Goal: Information Seeking & Learning: Learn about a topic

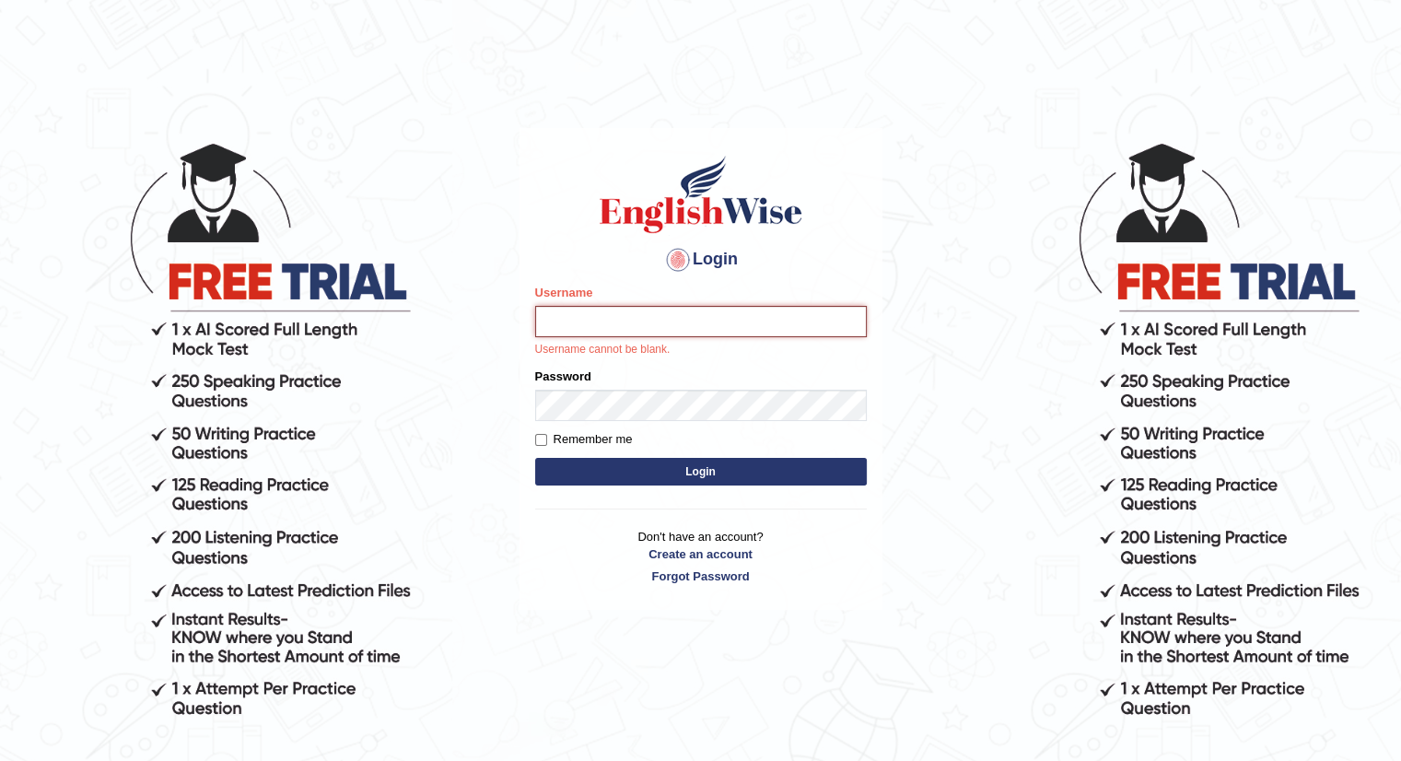
paste input "Talentededucation"
type input "Talentededucation"
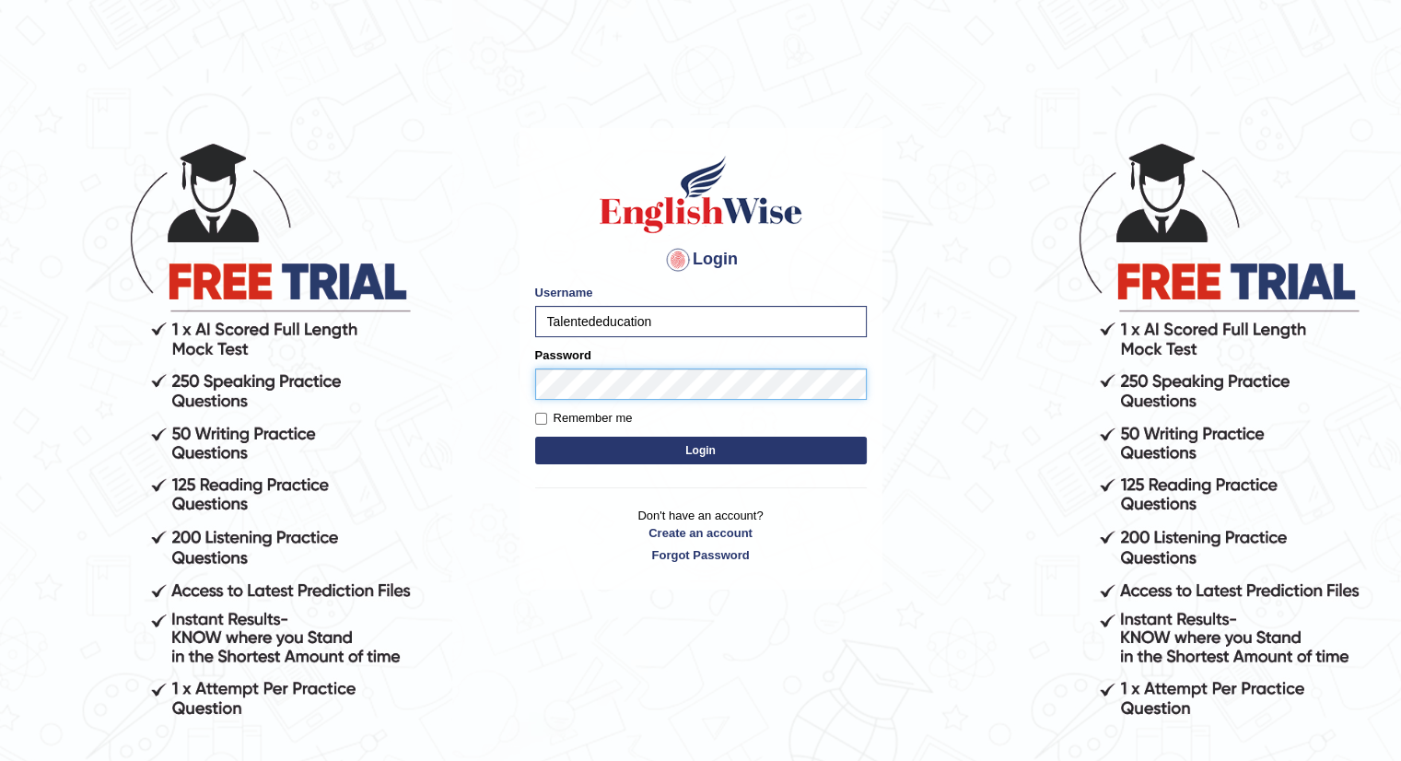
click at [535, 437] on button "Login" at bounding box center [701, 451] width 332 height 28
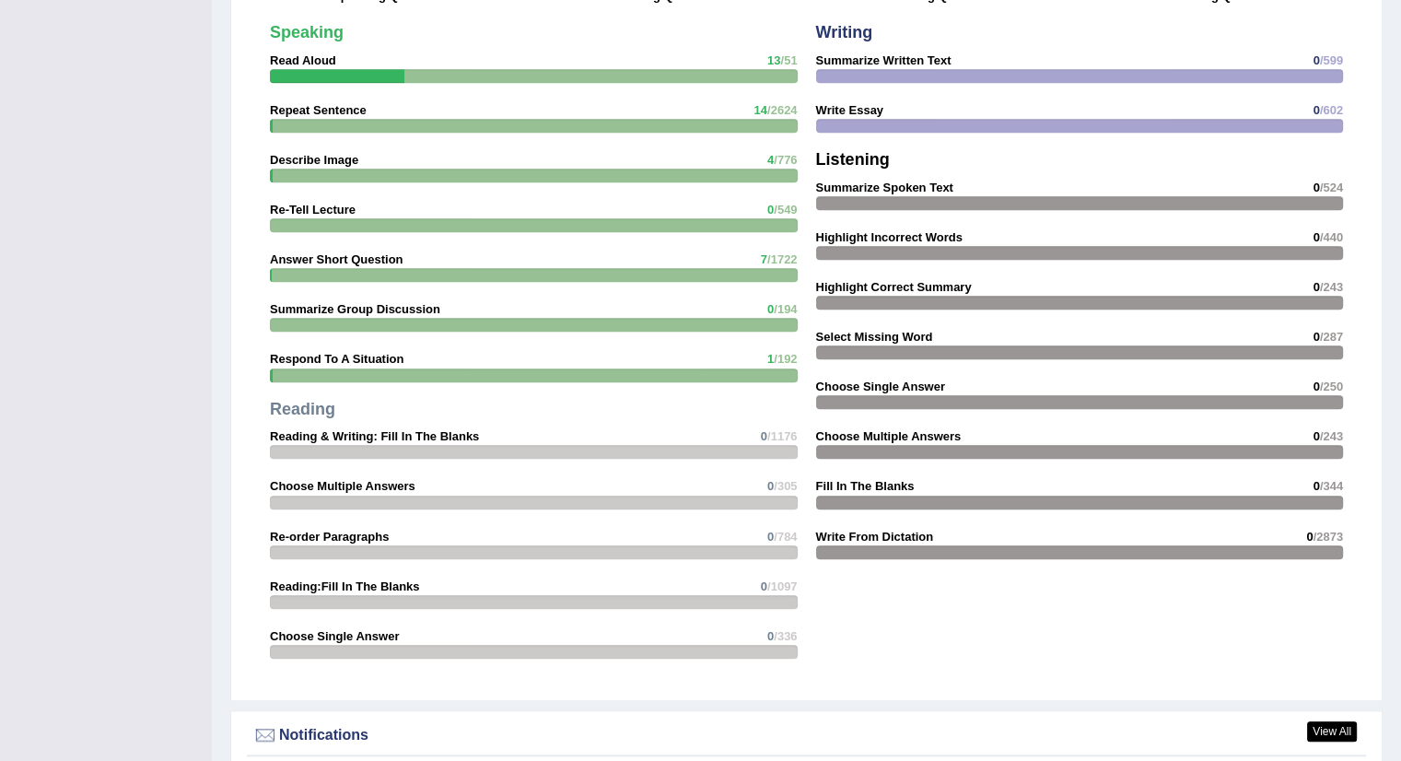
scroll to position [1843, 0]
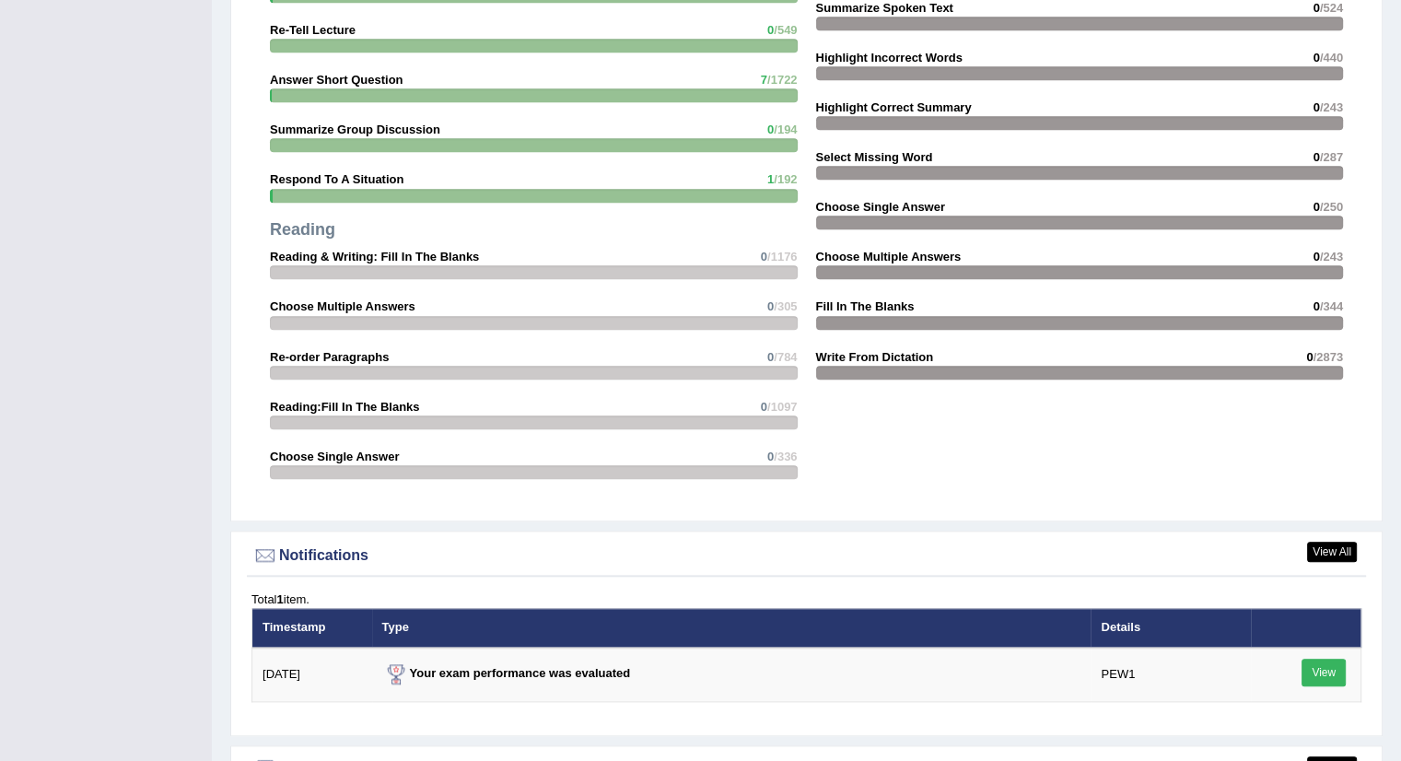
click at [955, 318] on div at bounding box center [1080, 323] width 528 height 14
click at [866, 299] on strong "Fill In The Blanks" at bounding box center [865, 306] width 99 height 14
click at [874, 355] on strong "Write From Dictation" at bounding box center [875, 357] width 118 height 14
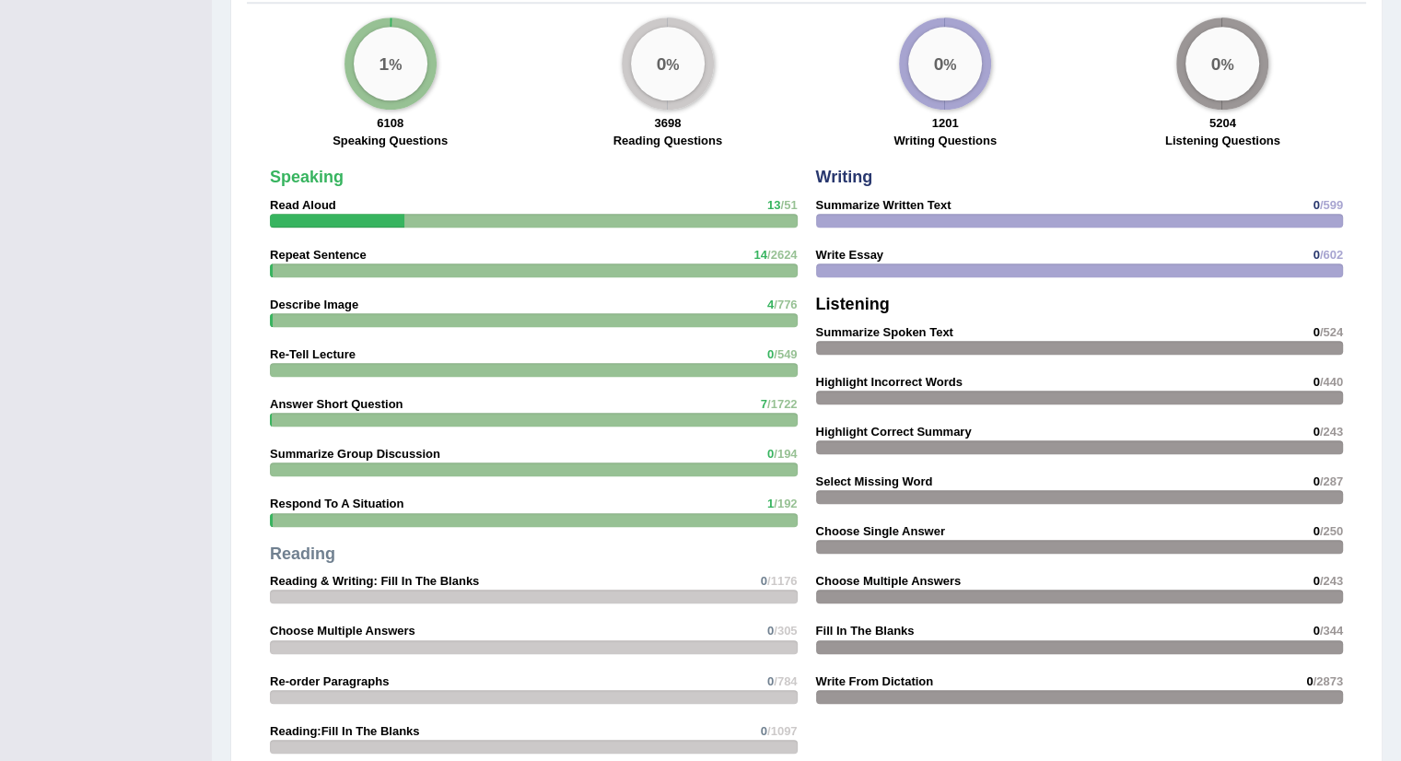
scroll to position [1382, 0]
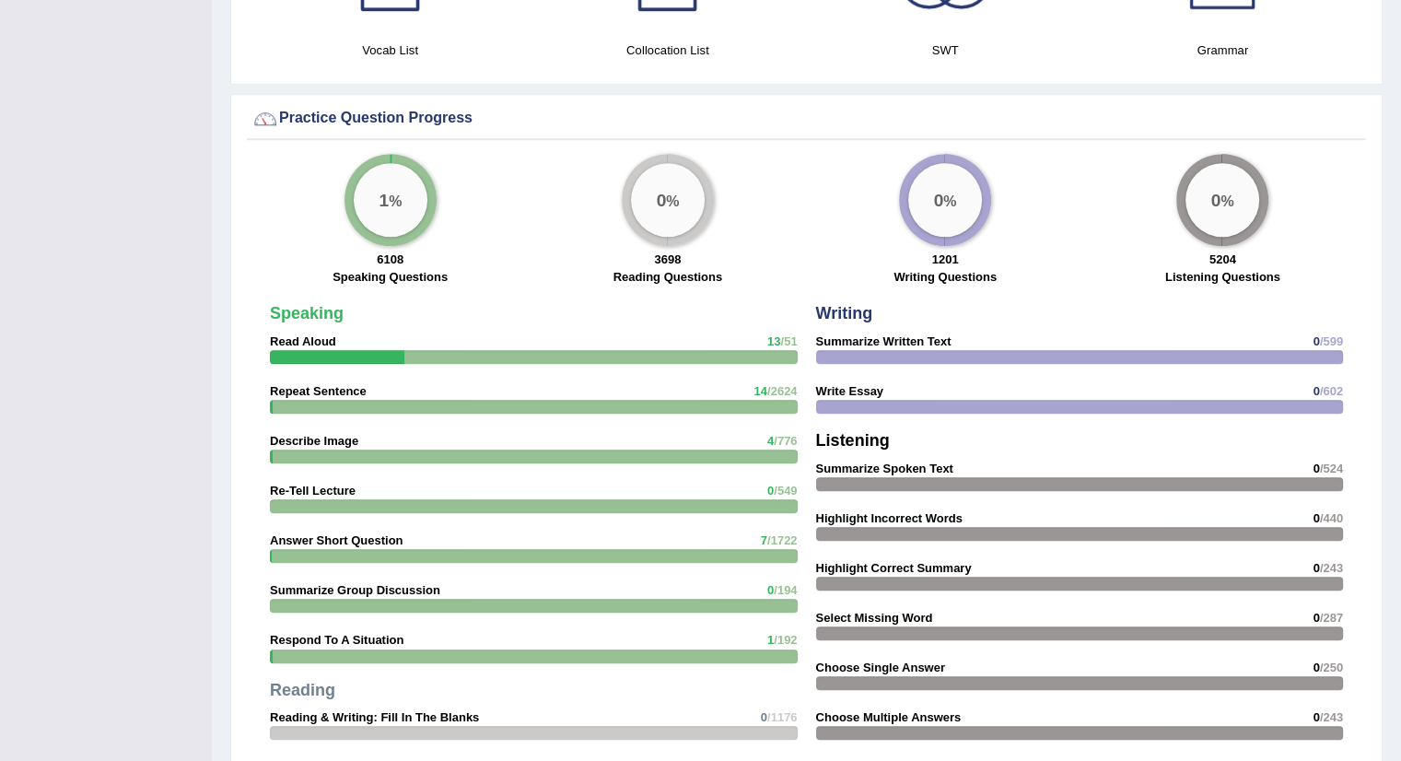
click at [394, 188] on div "1 %" at bounding box center [391, 200] width 74 height 74
click at [320, 310] on strong "Speaking" at bounding box center [307, 313] width 74 height 18
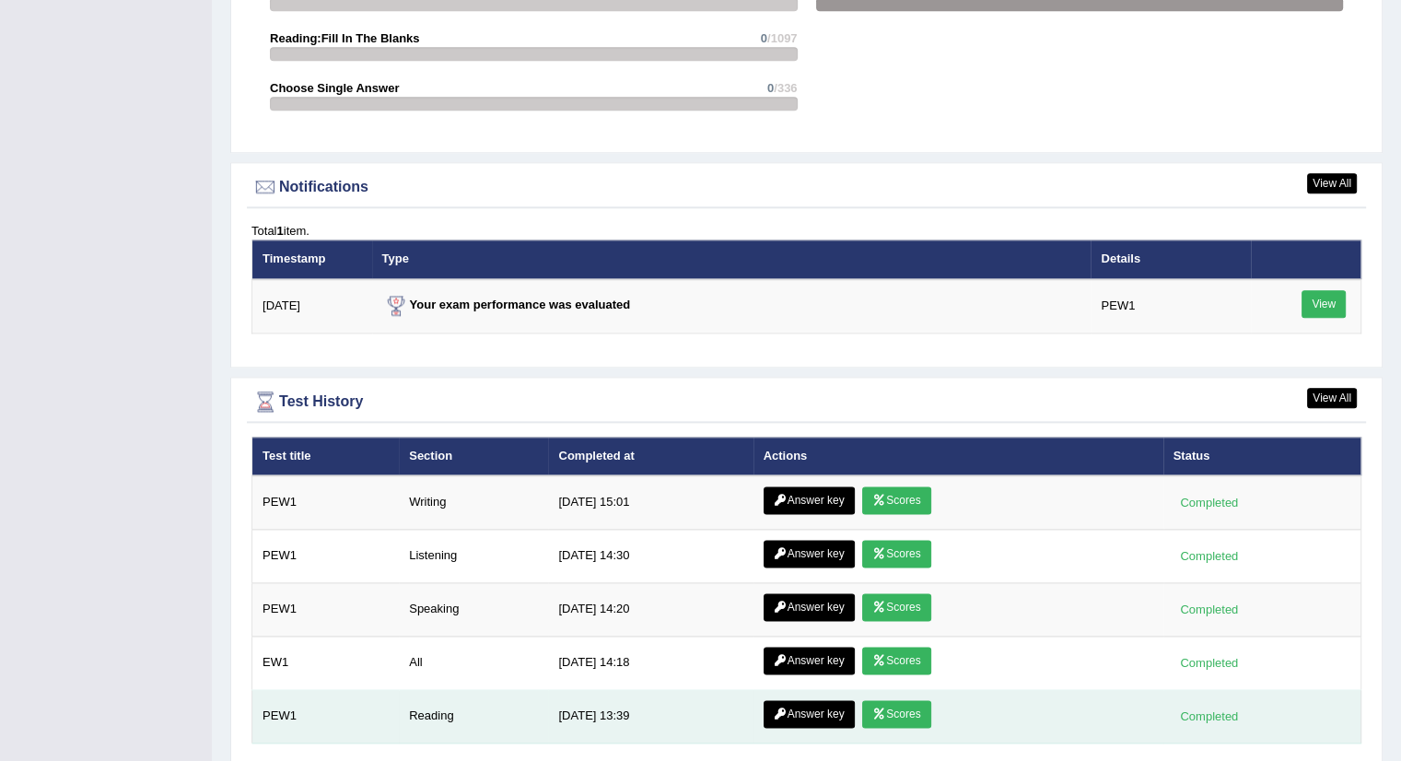
scroll to position [2274, 0]
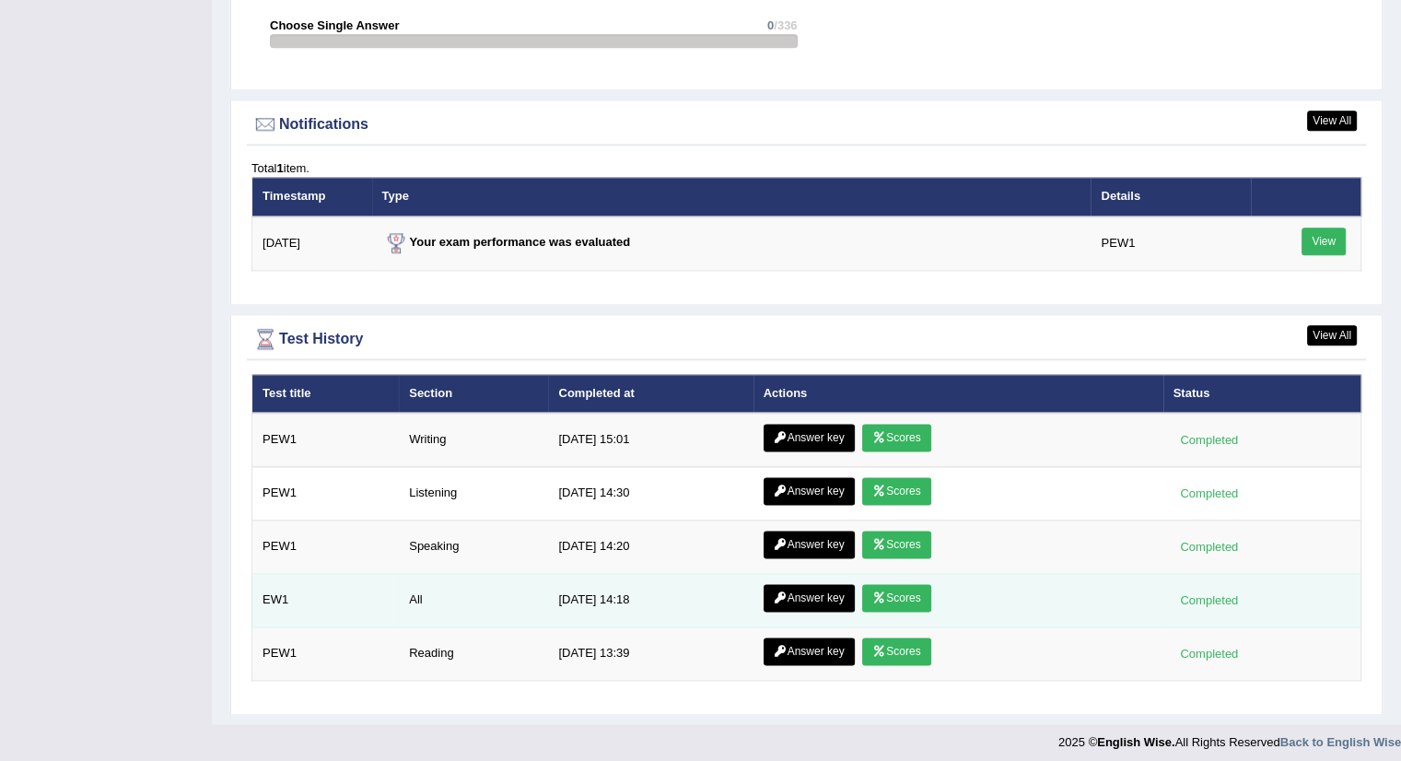
click at [899, 589] on link "Scores" at bounding box center [896, 598] width 68 height 28
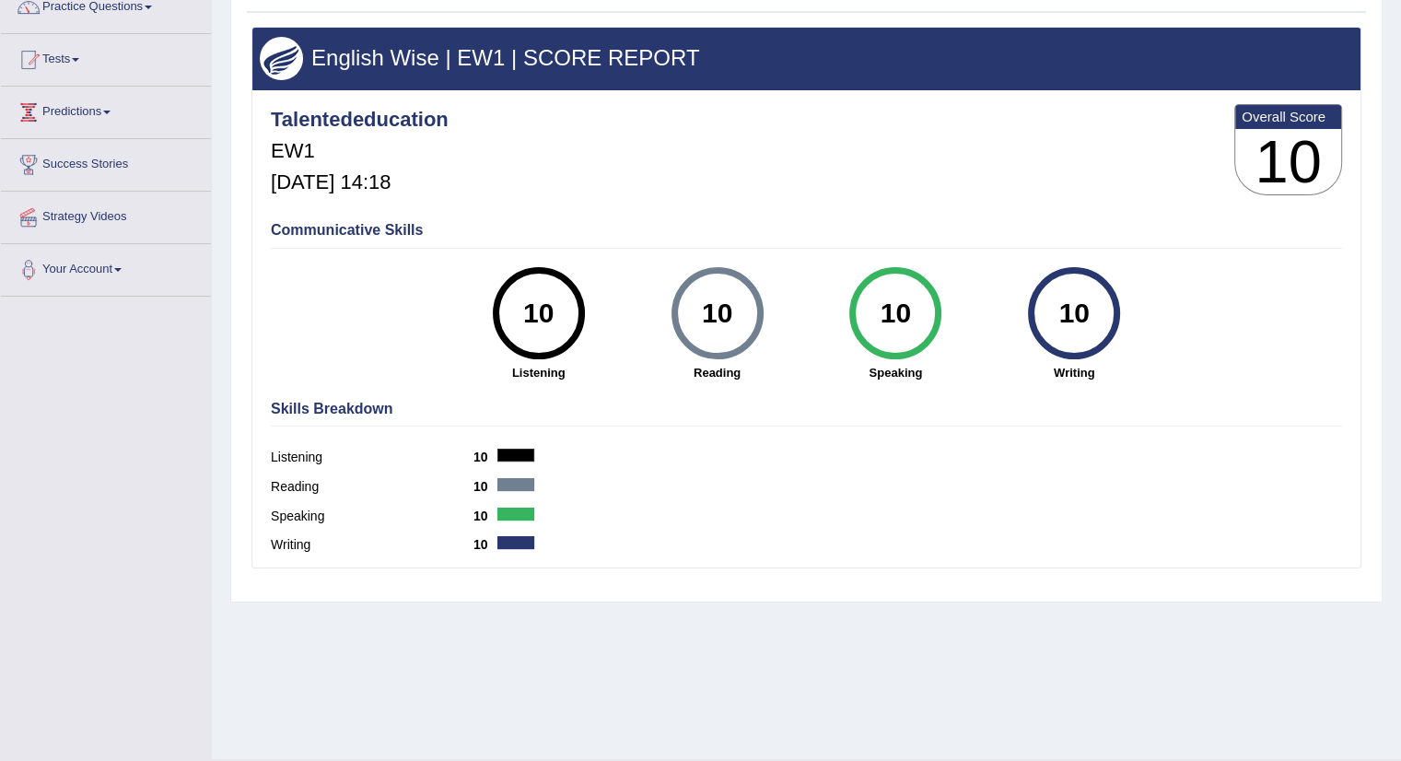
scroll to position [184, 0]
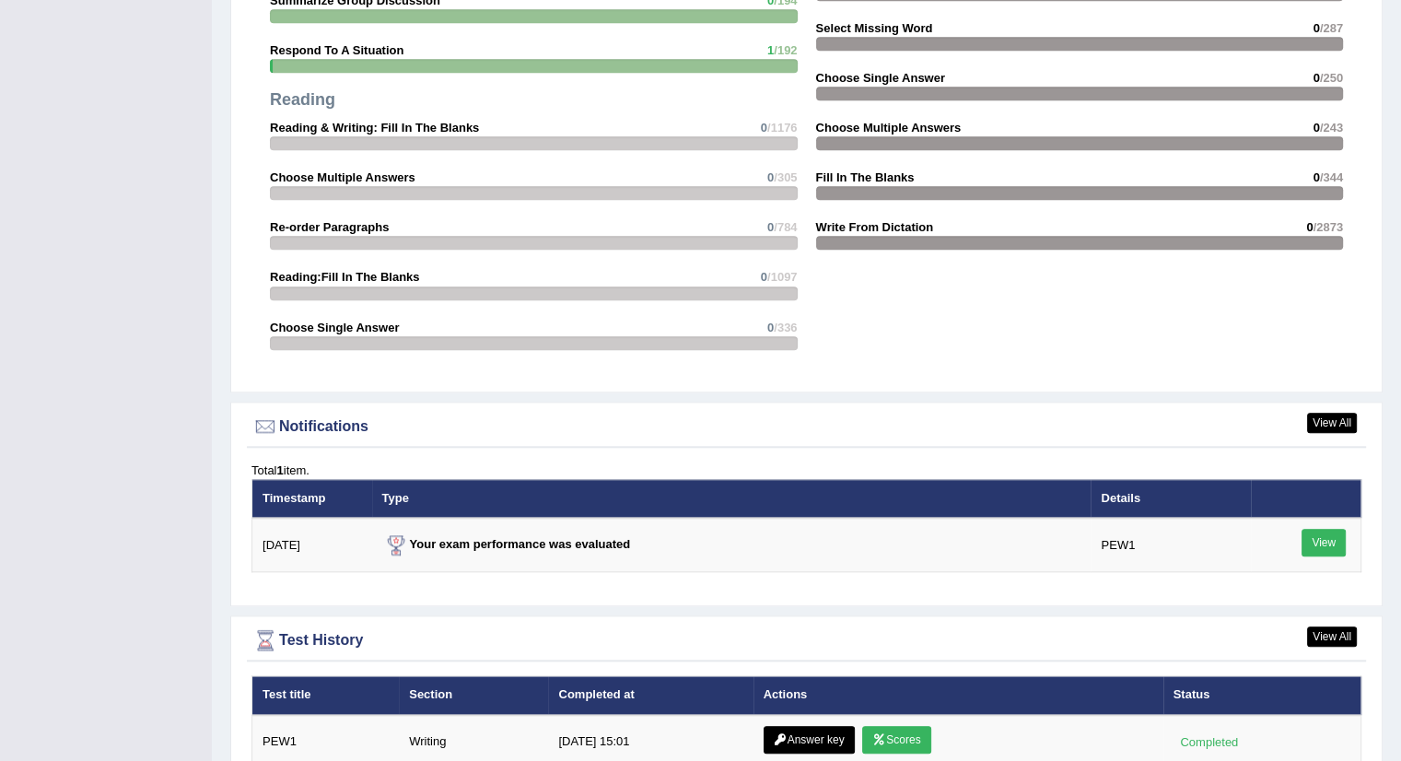
scroll to position [2156, 0]
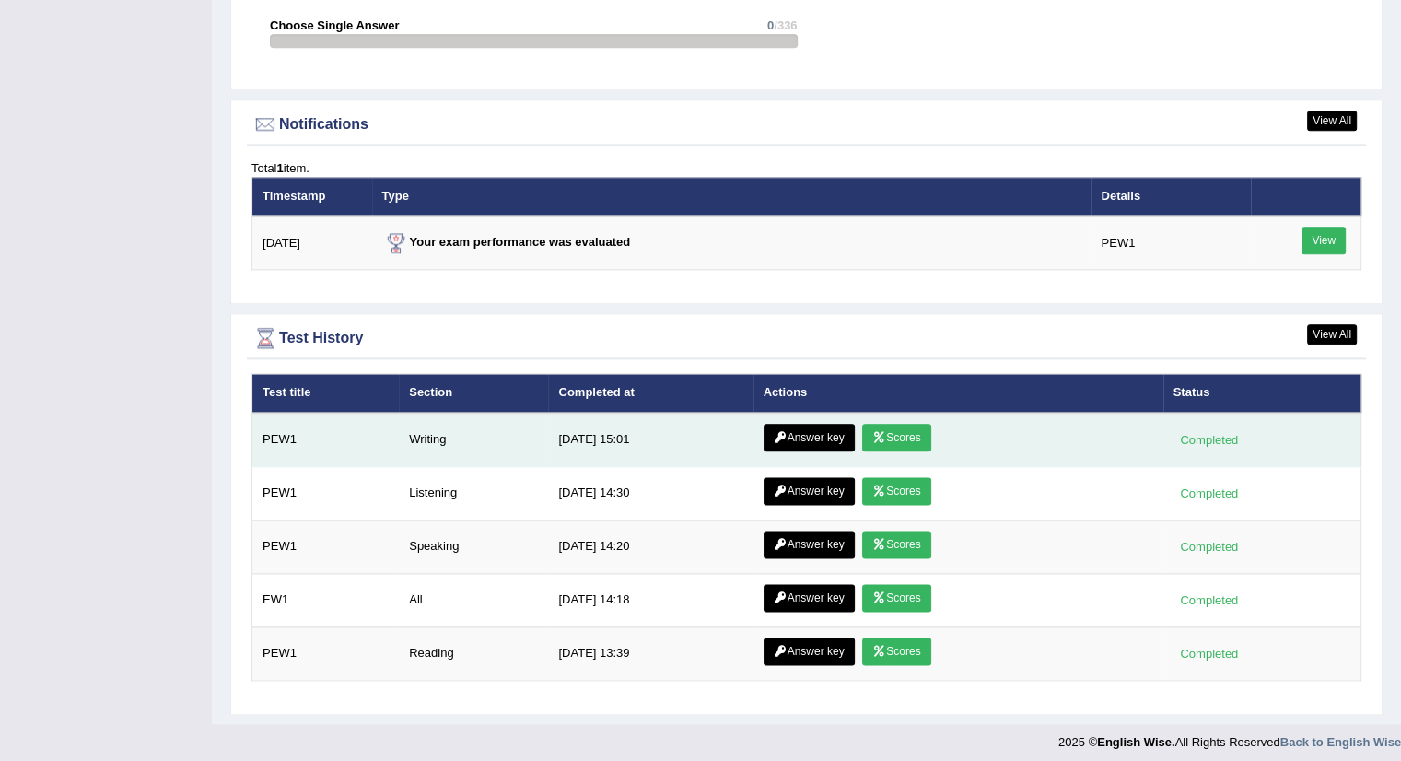
click at [901, 431] on link "Scores" at bounding box center [896, 438] width 68 height 28
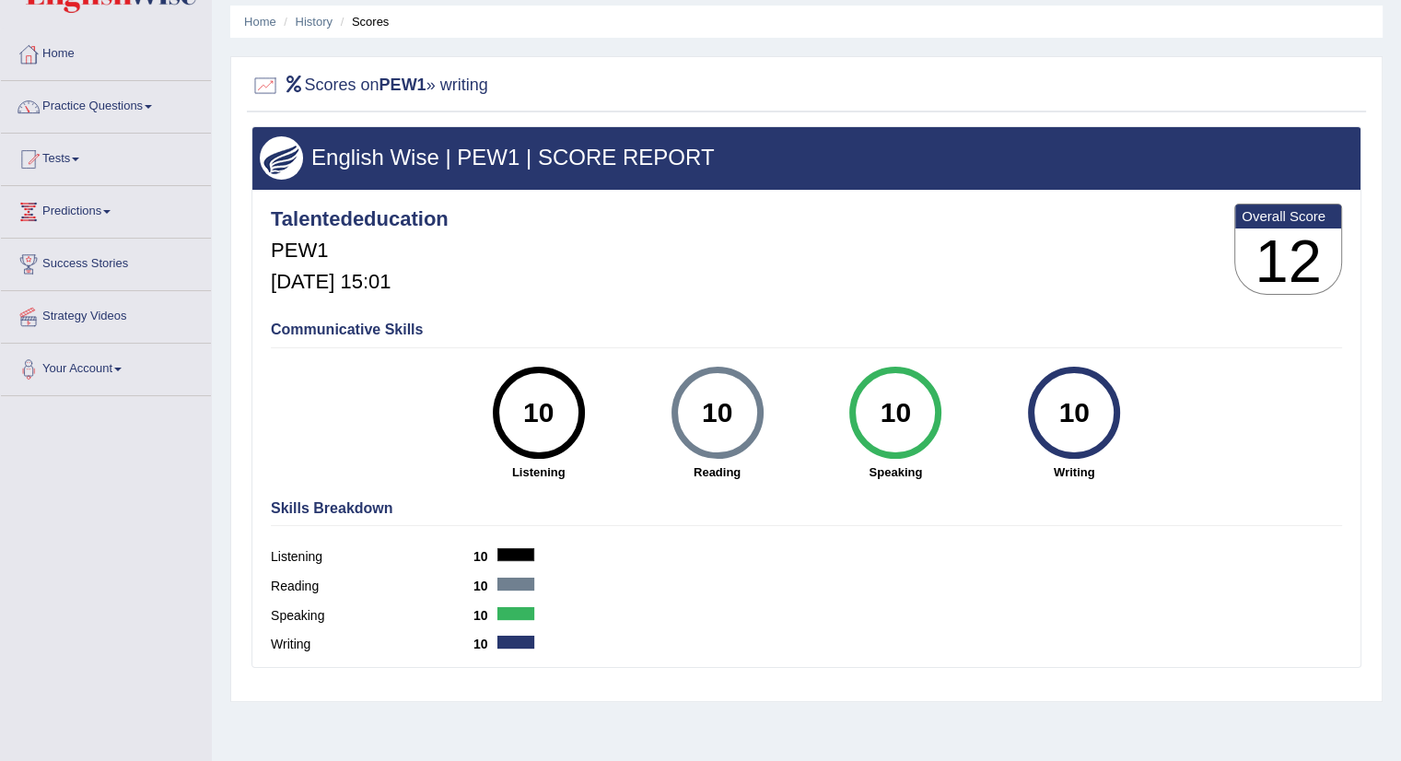
scroll to position [92, 0]
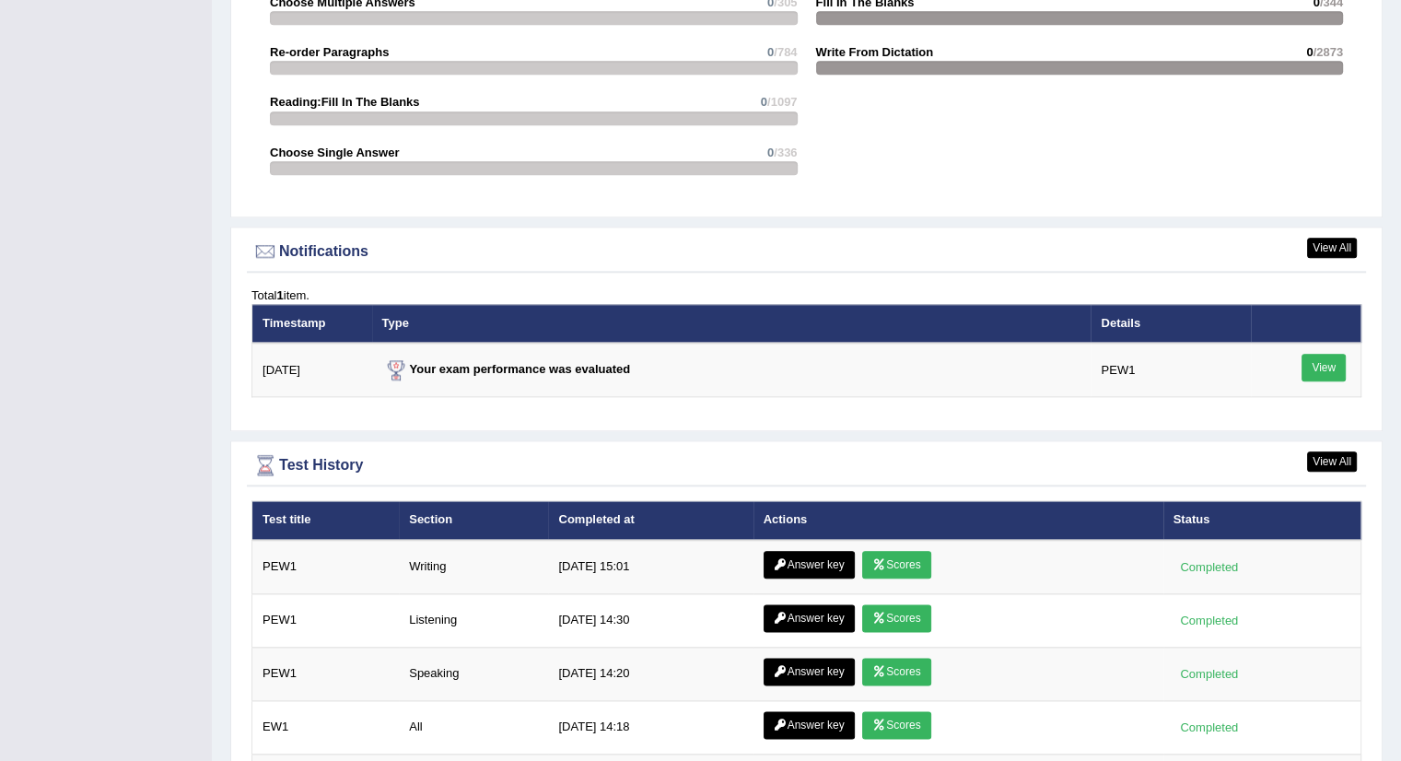
scroll to position [2156, 0]
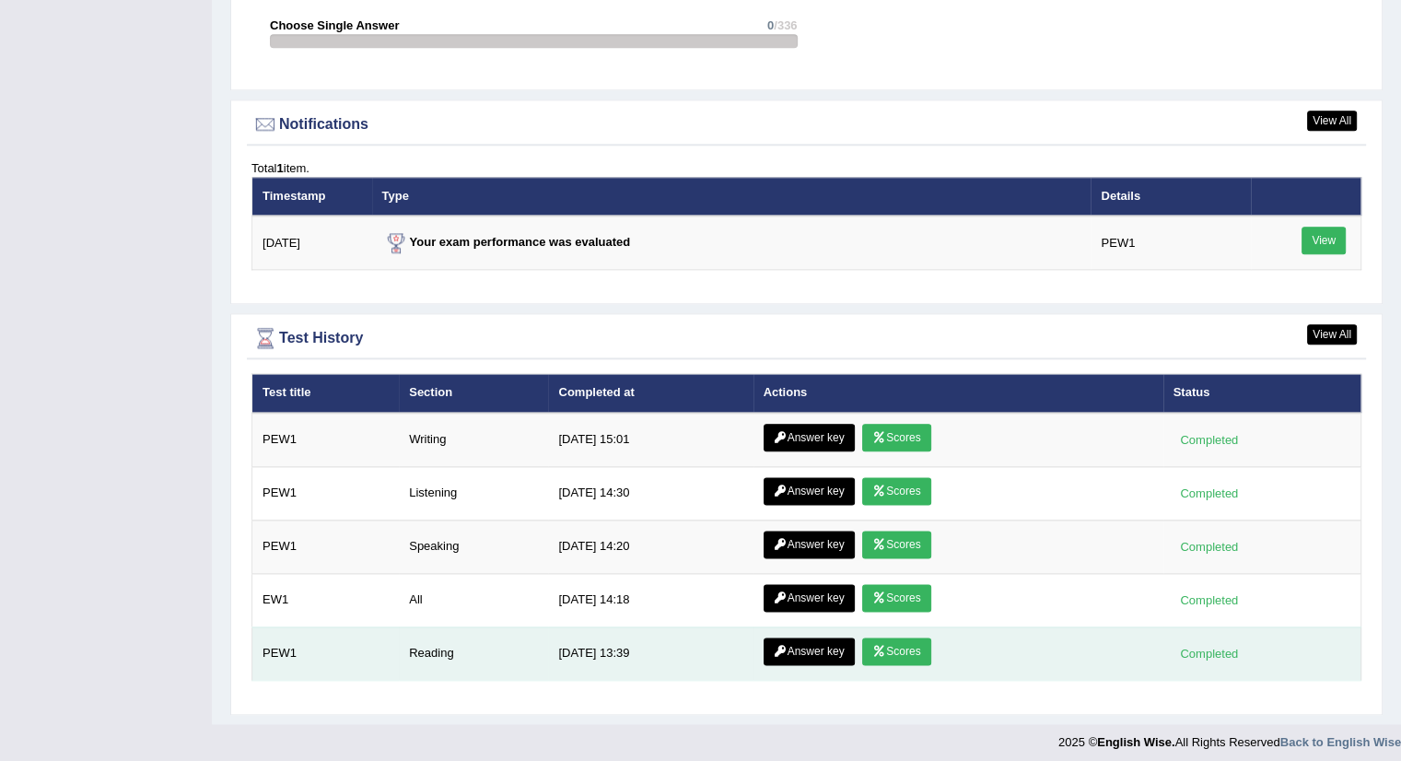
click at [887, 646] on link "Scores" at bounding box center [896, 652] width 68 height 28
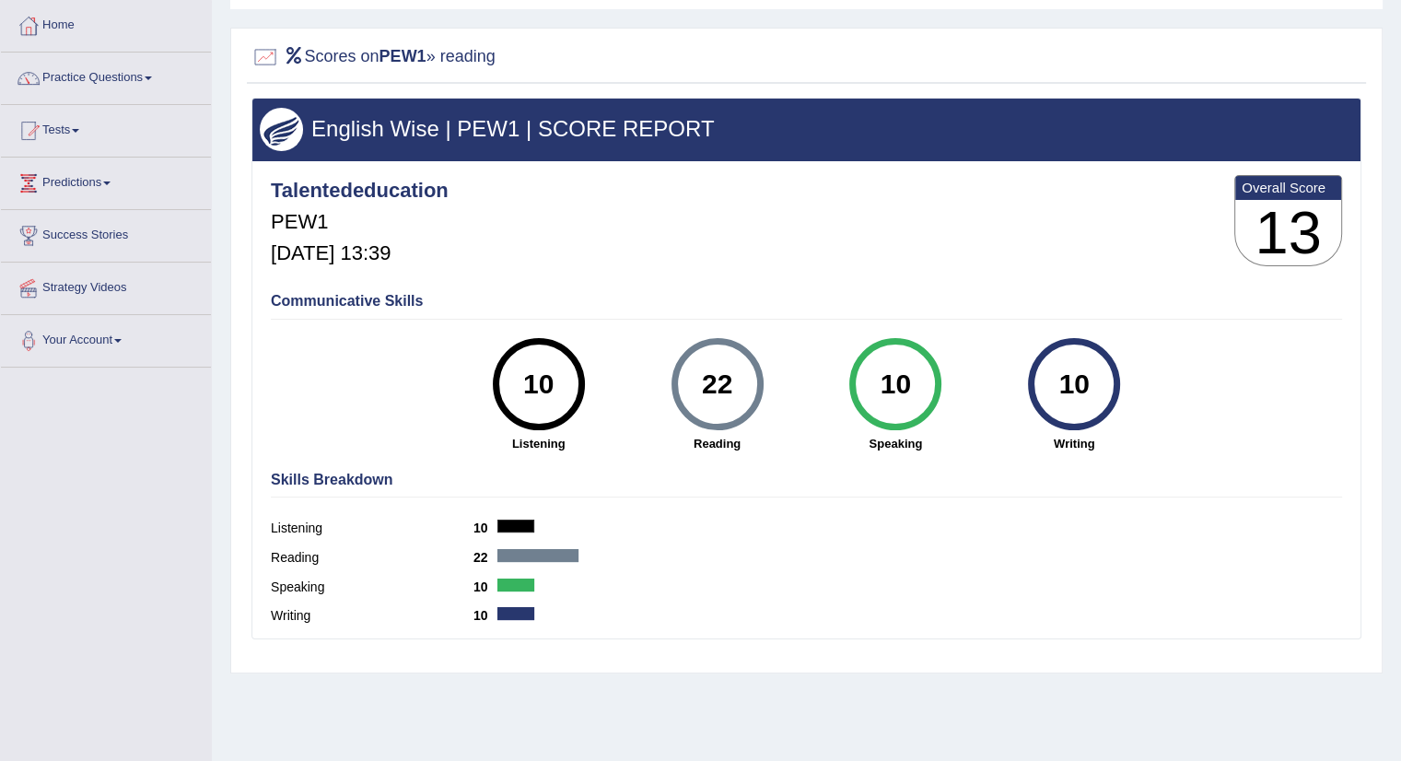
scroll to position [114, 0]
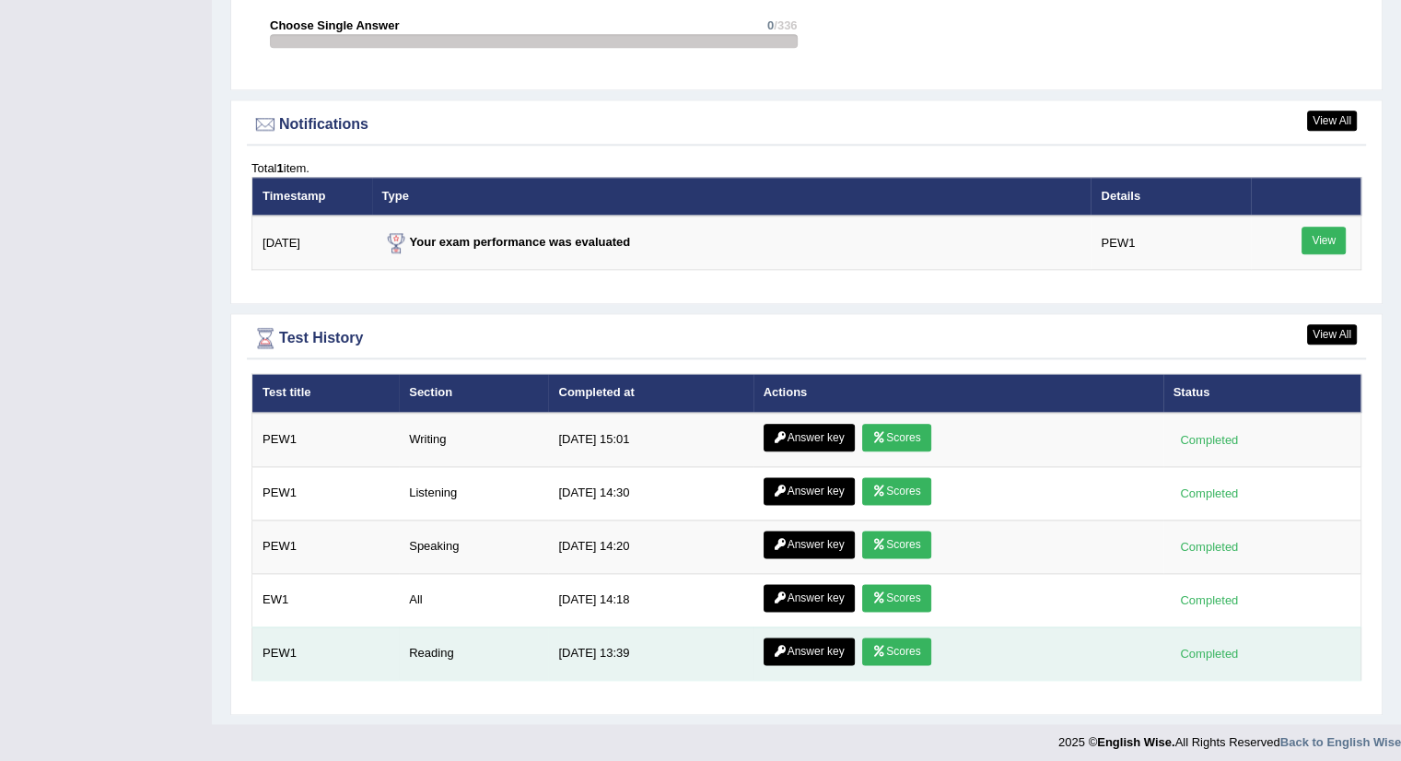
click at [782, 638] on link "Answer key" at bounding box center [809, 652] width 91 height 28
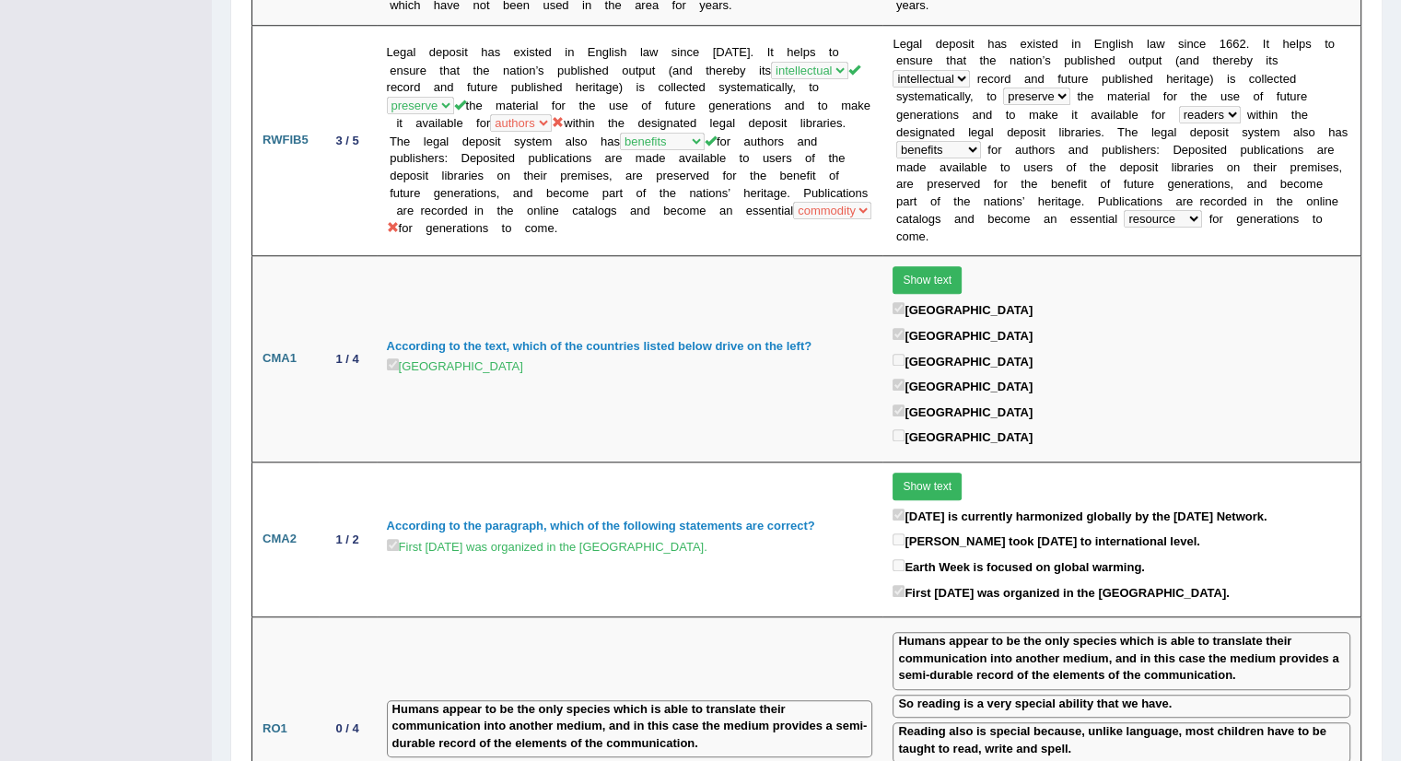
scroll to position [1566, 0]
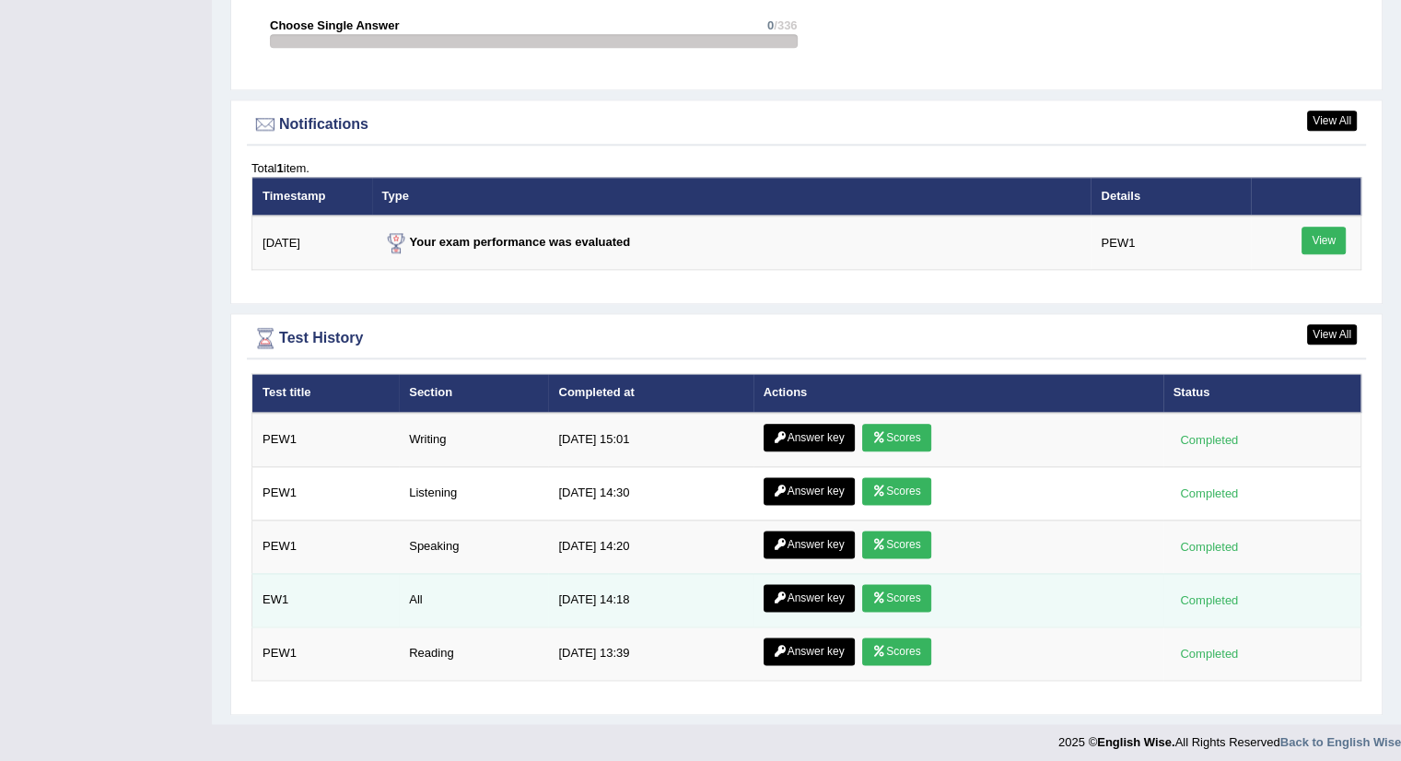
click at [903, 584] on link "Scores" at bounding box center [896, 598] width 68 height 28
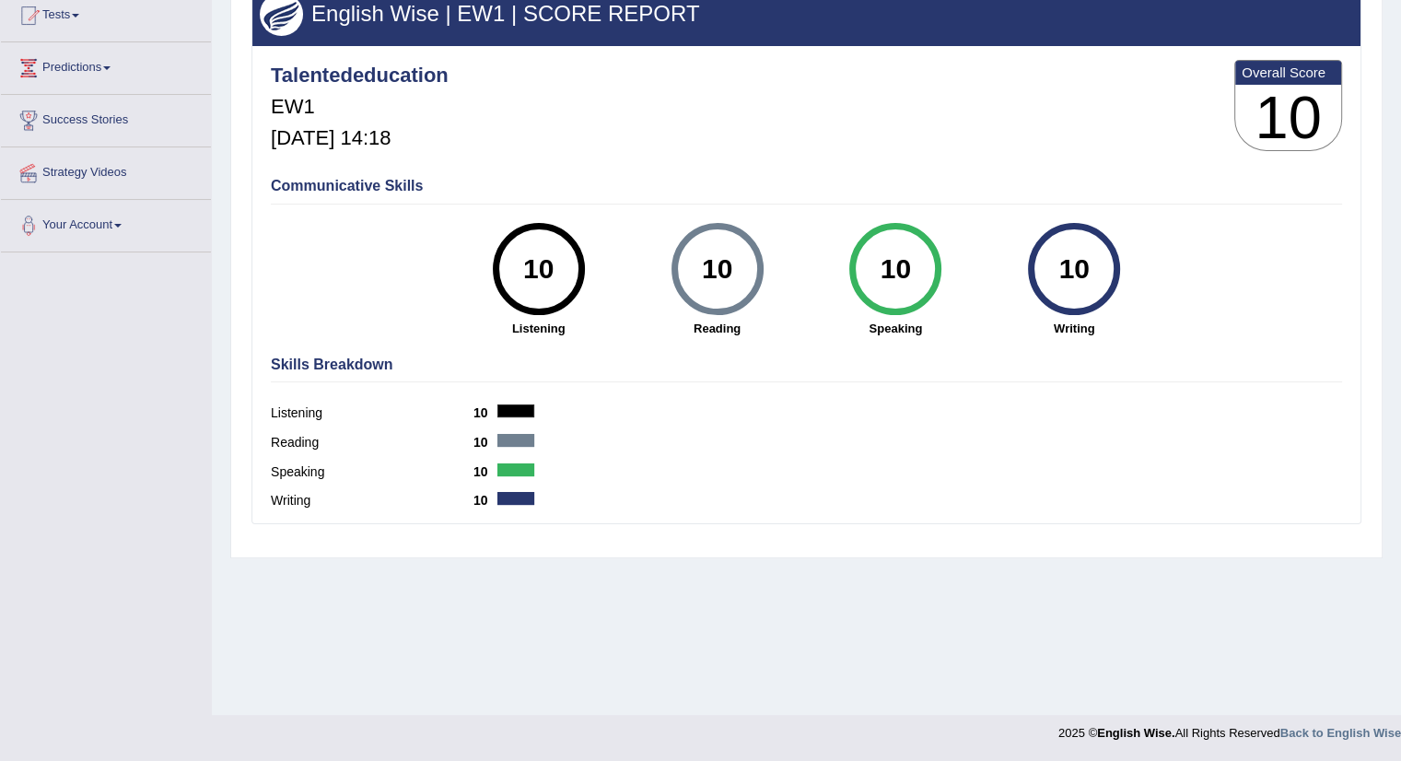
scroll to position [206, 0]
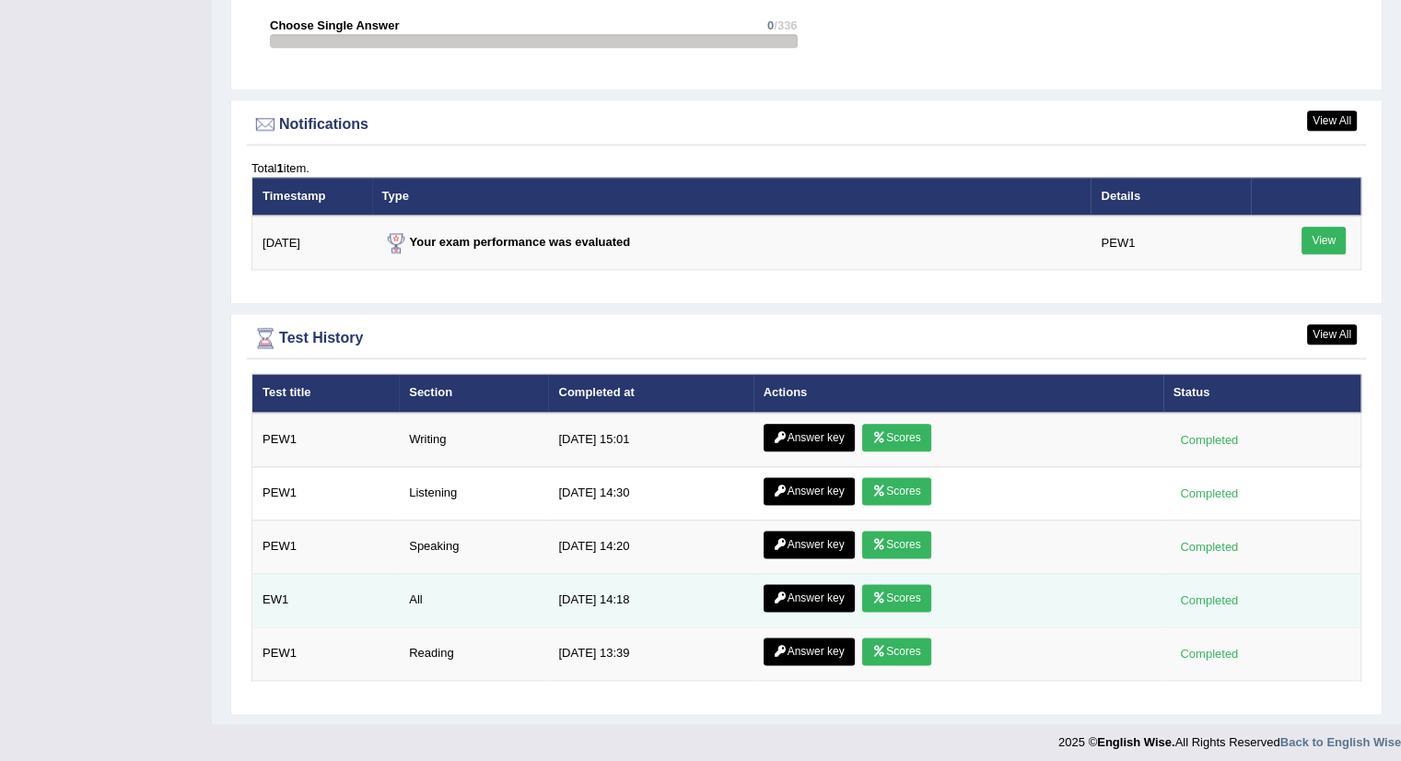
click at [810, 584] on link "Answer key" at bounding box center [809, 598] width 91 height 28
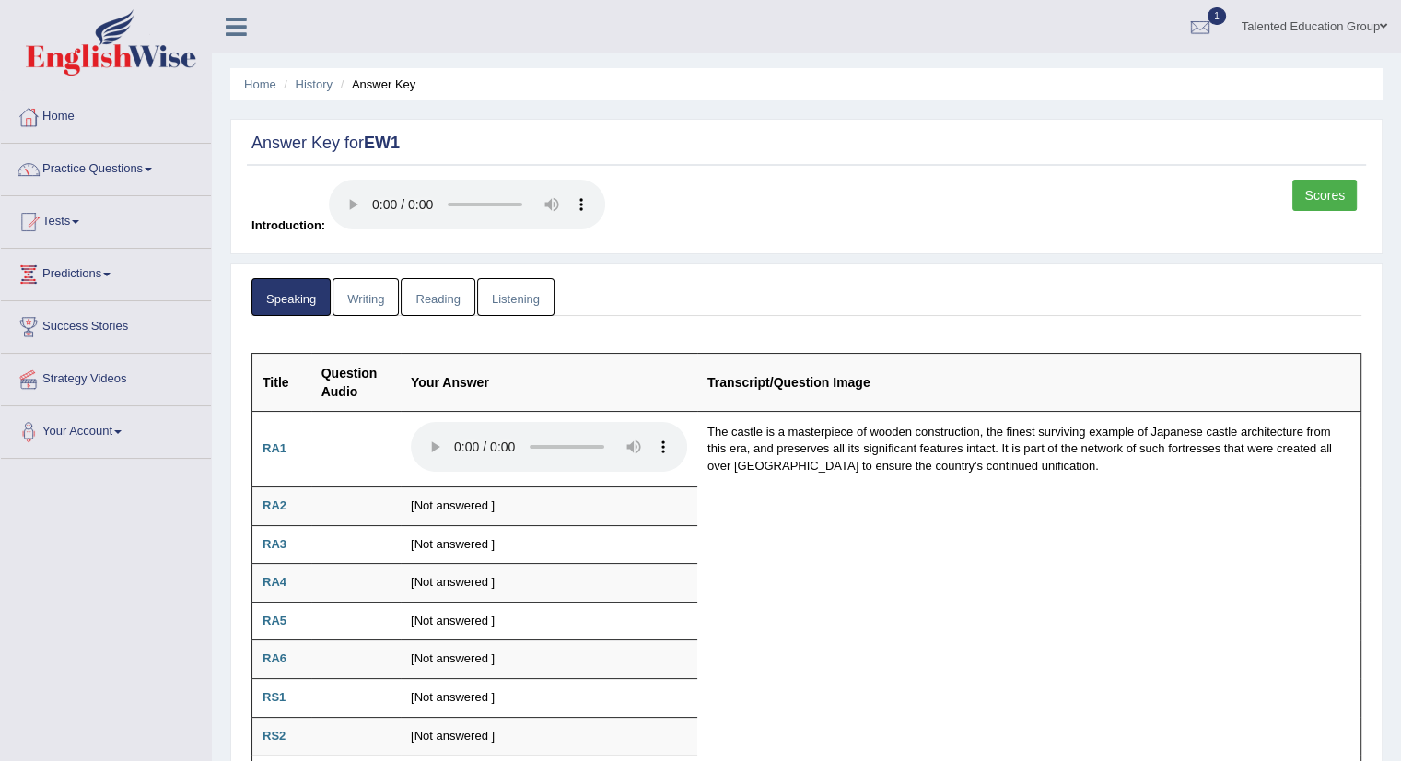
click at [377, 299] on link "Writing" at bounding box center [366, 297] width 66 height 38
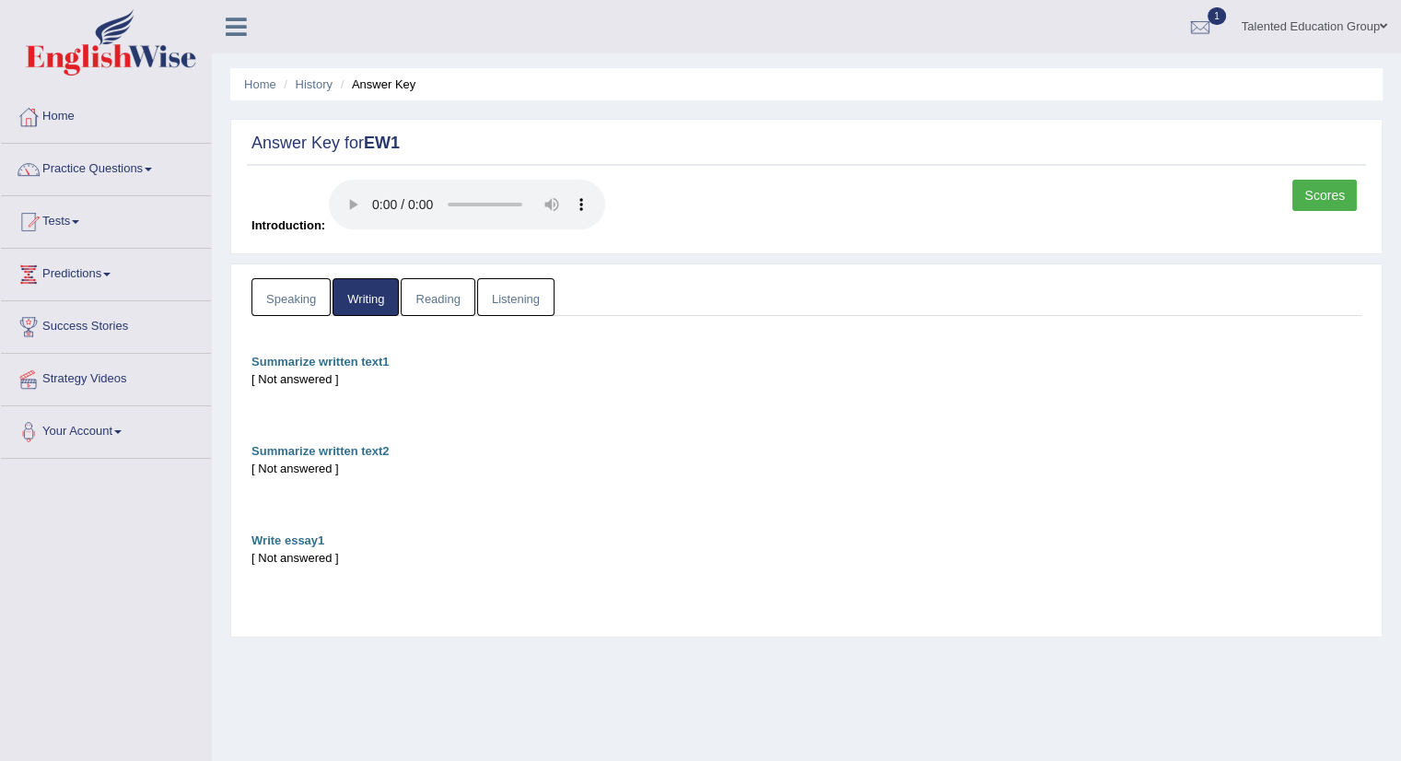
click at [450, 299] on link "Reading" at bounding box center [438, 297] width 74 height 38
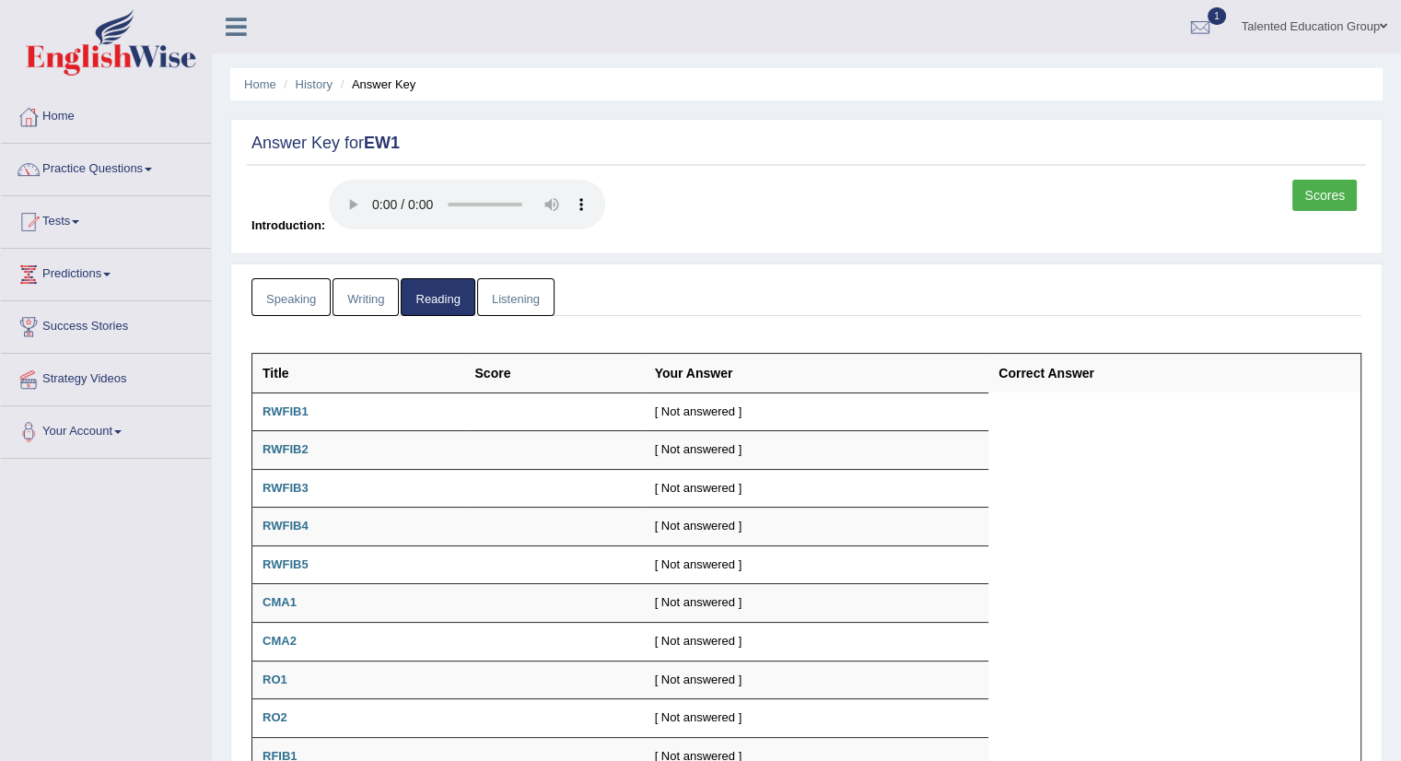
click at [505, 303] on link "Listening" at bounding box center [515, 297] width 77 height 38
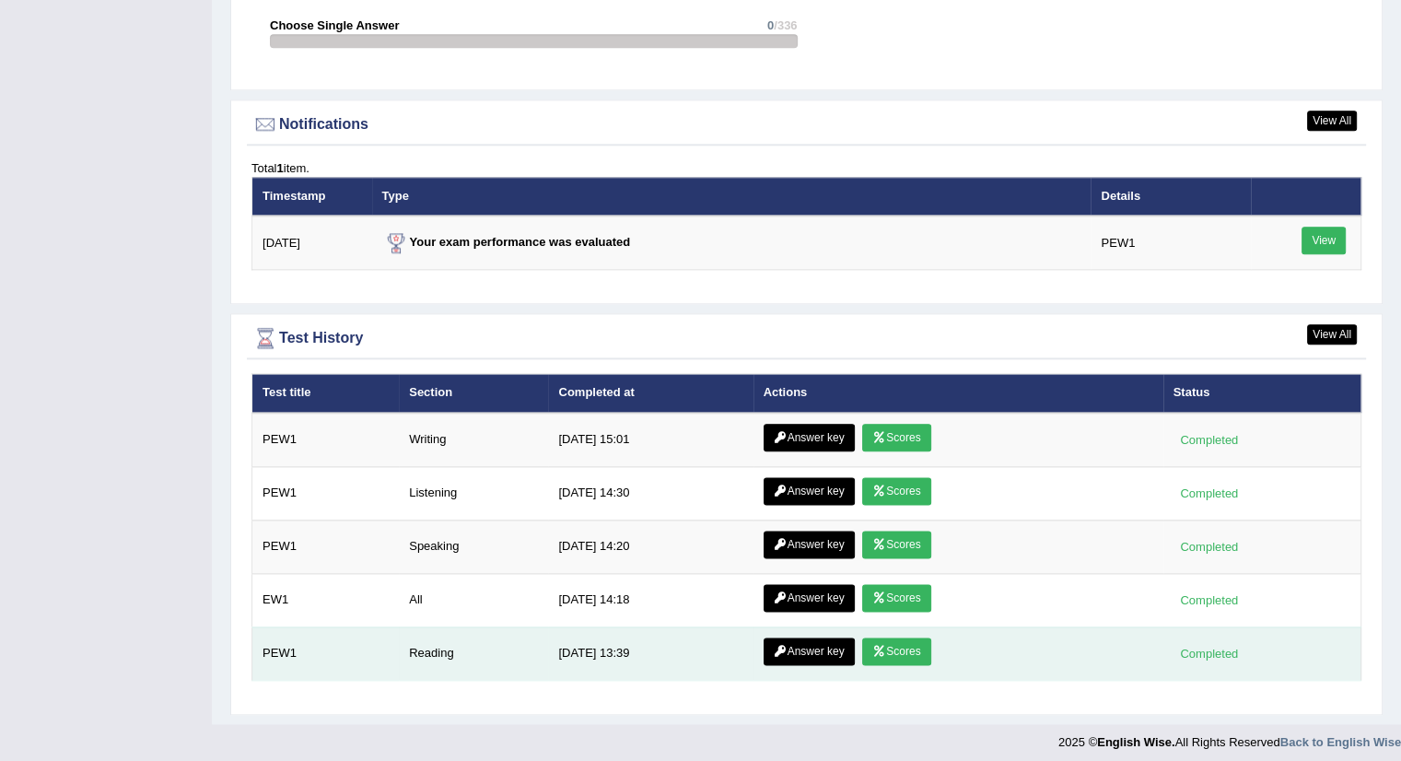
click at [880, 646] on icon at bounding box center [879, 651] width 14 height 11
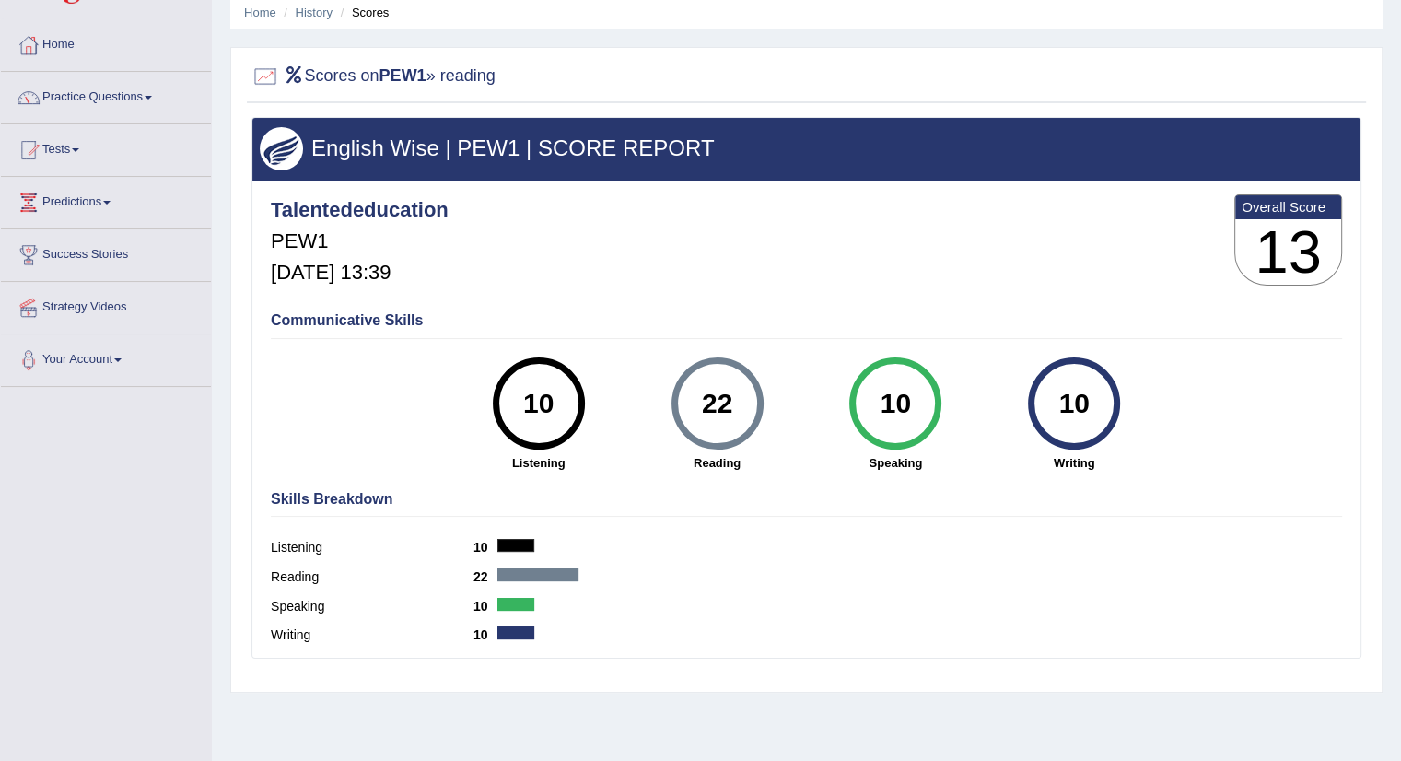
scroll to position [184, 0]
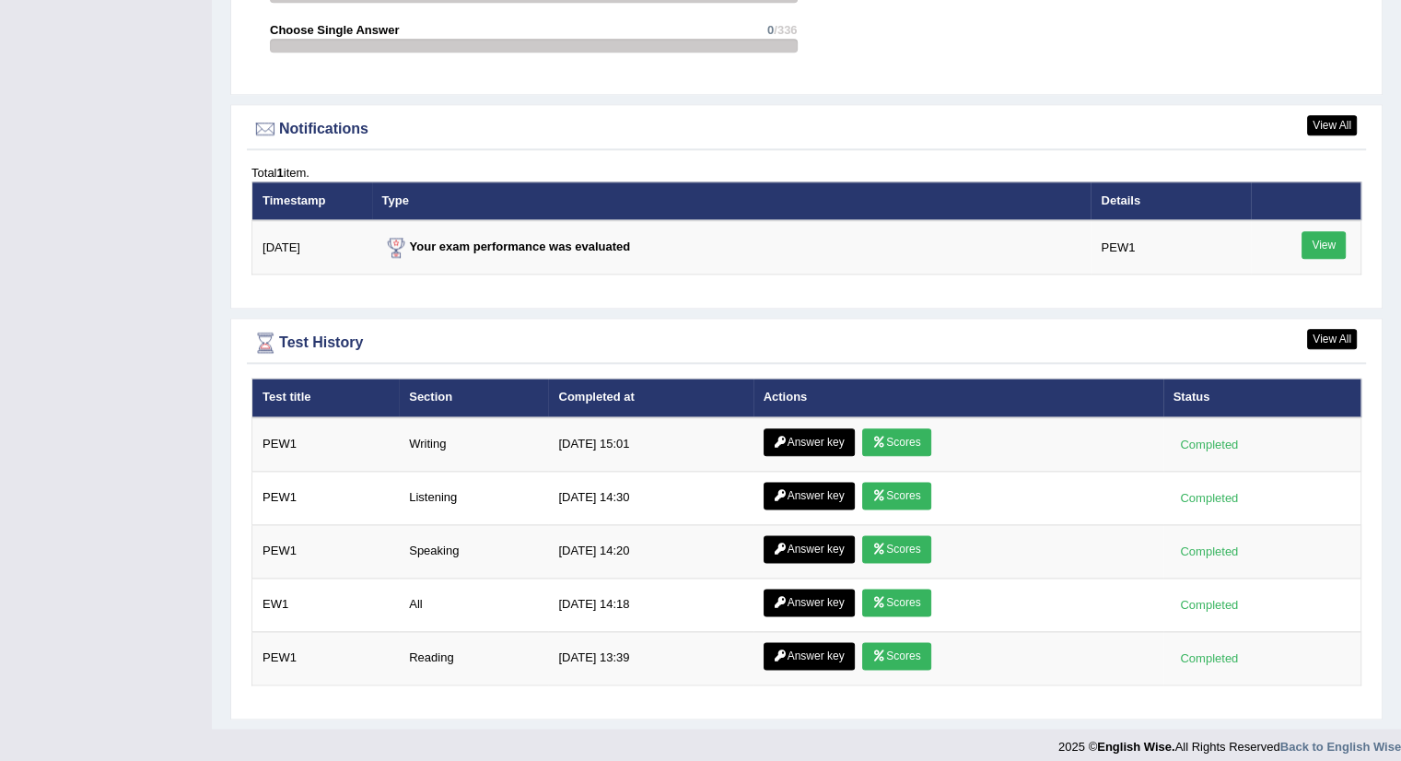
scroll to position [2156, 0]
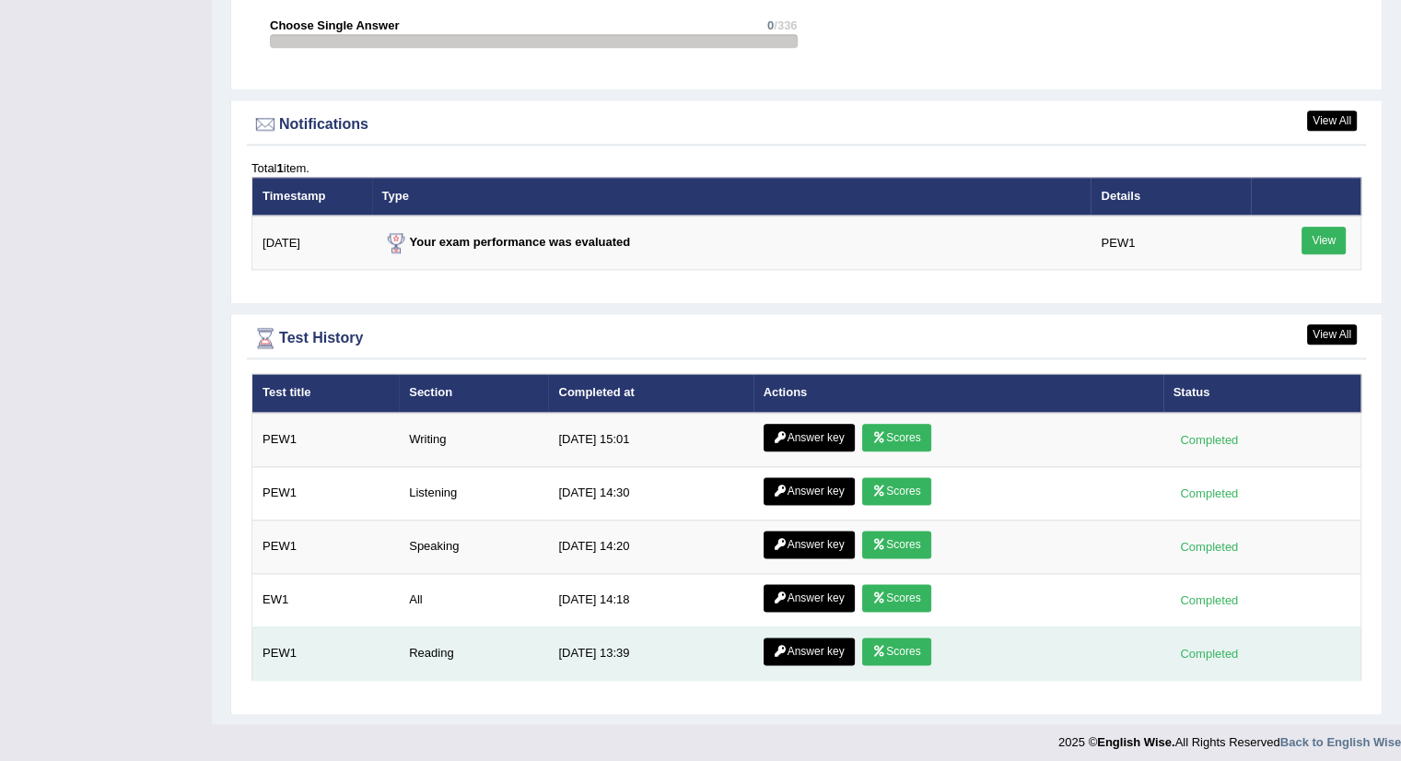
click at [791, 643] on link "Answer key" at bounding box center [809, 652] width 91 height 28
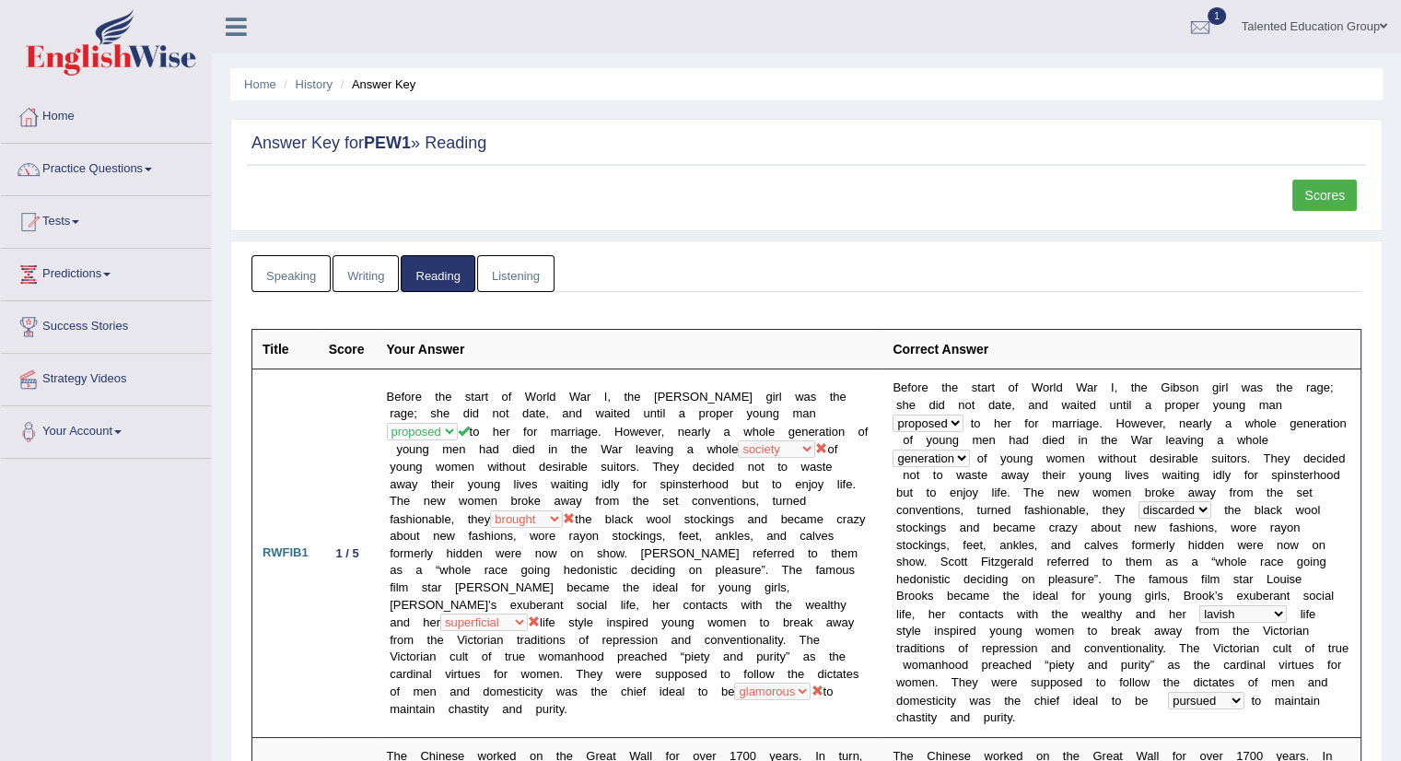
click at [518, 265] on link "Listening" at bounding box center [515, 274] width 77 height 38
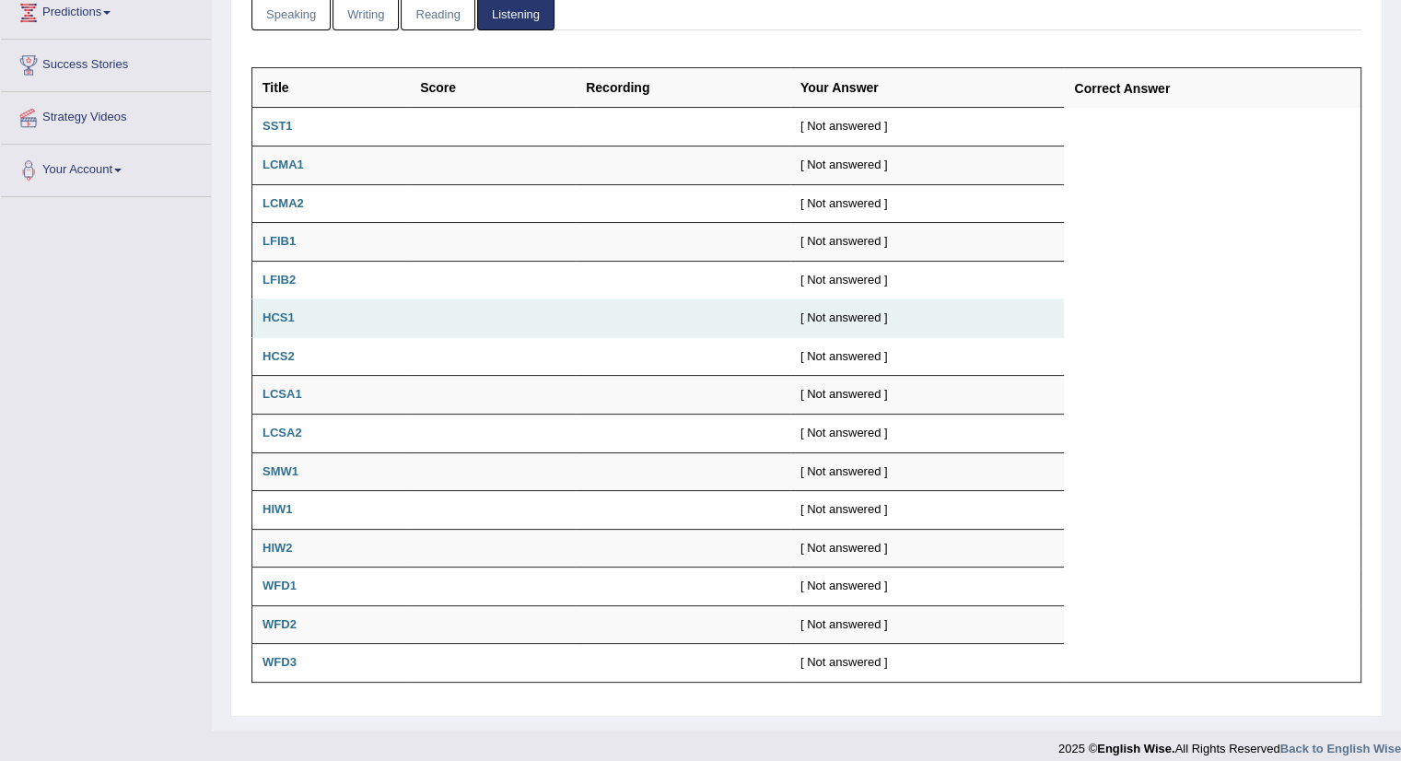
scroll to position [273, 0]
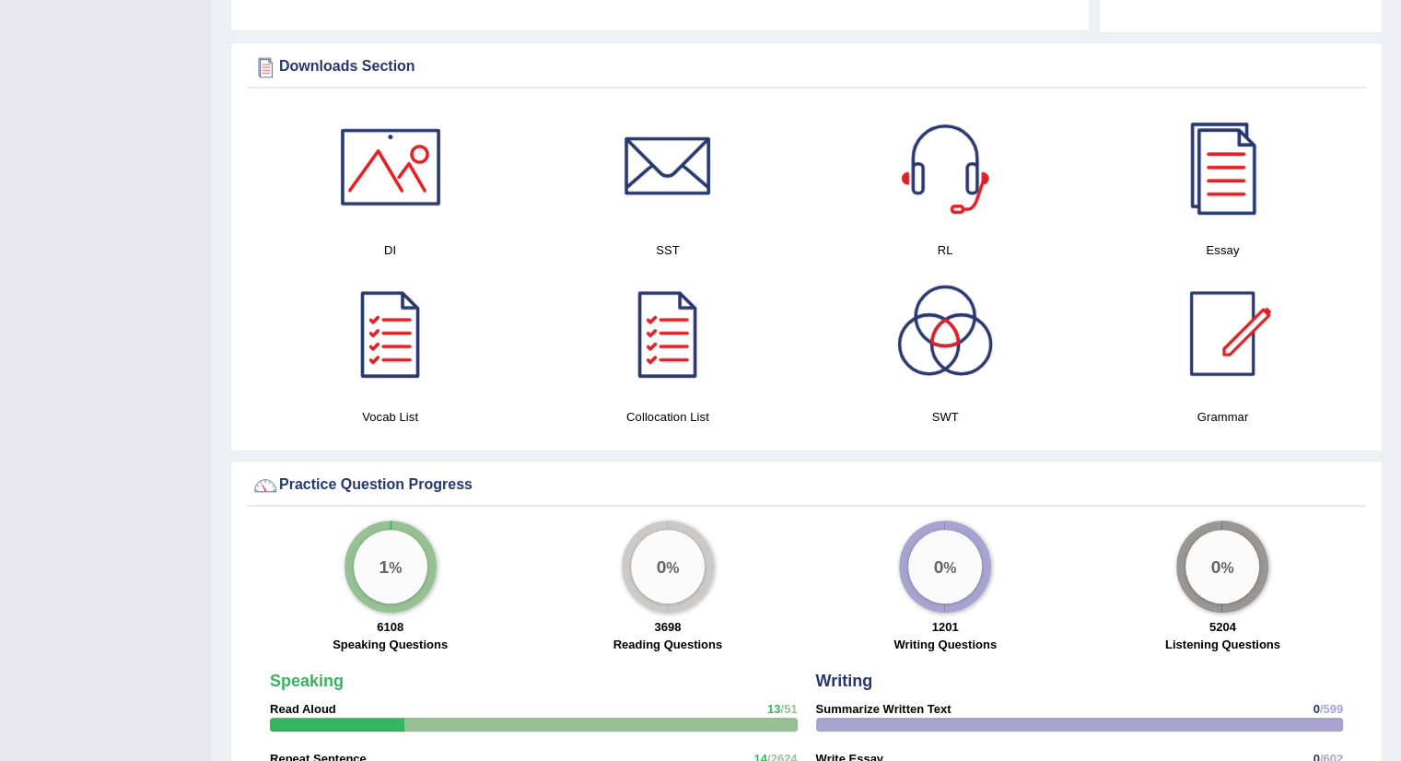
scroll to position [866, 0]
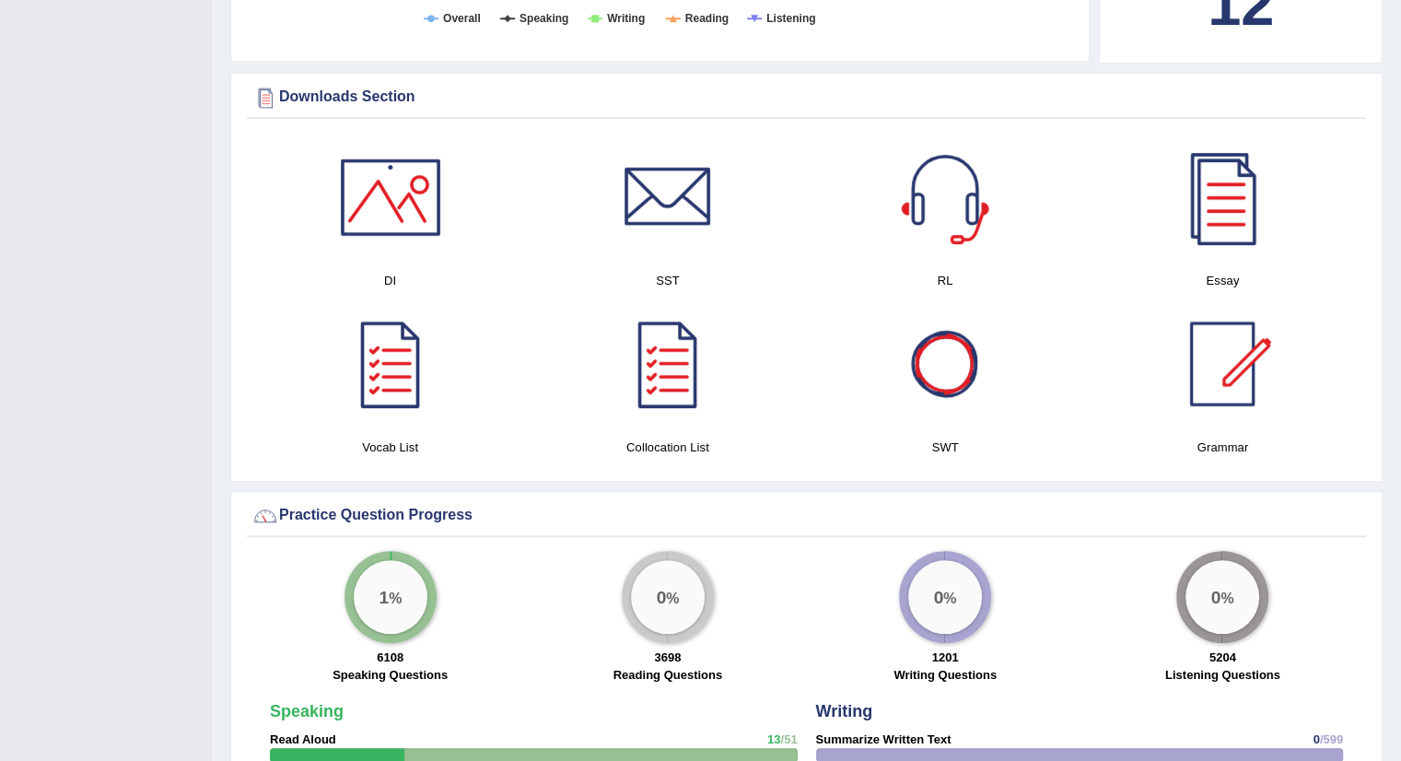
click at [942, 616] on div "0 %" at bounding box center [945, 597] width 74 height 74
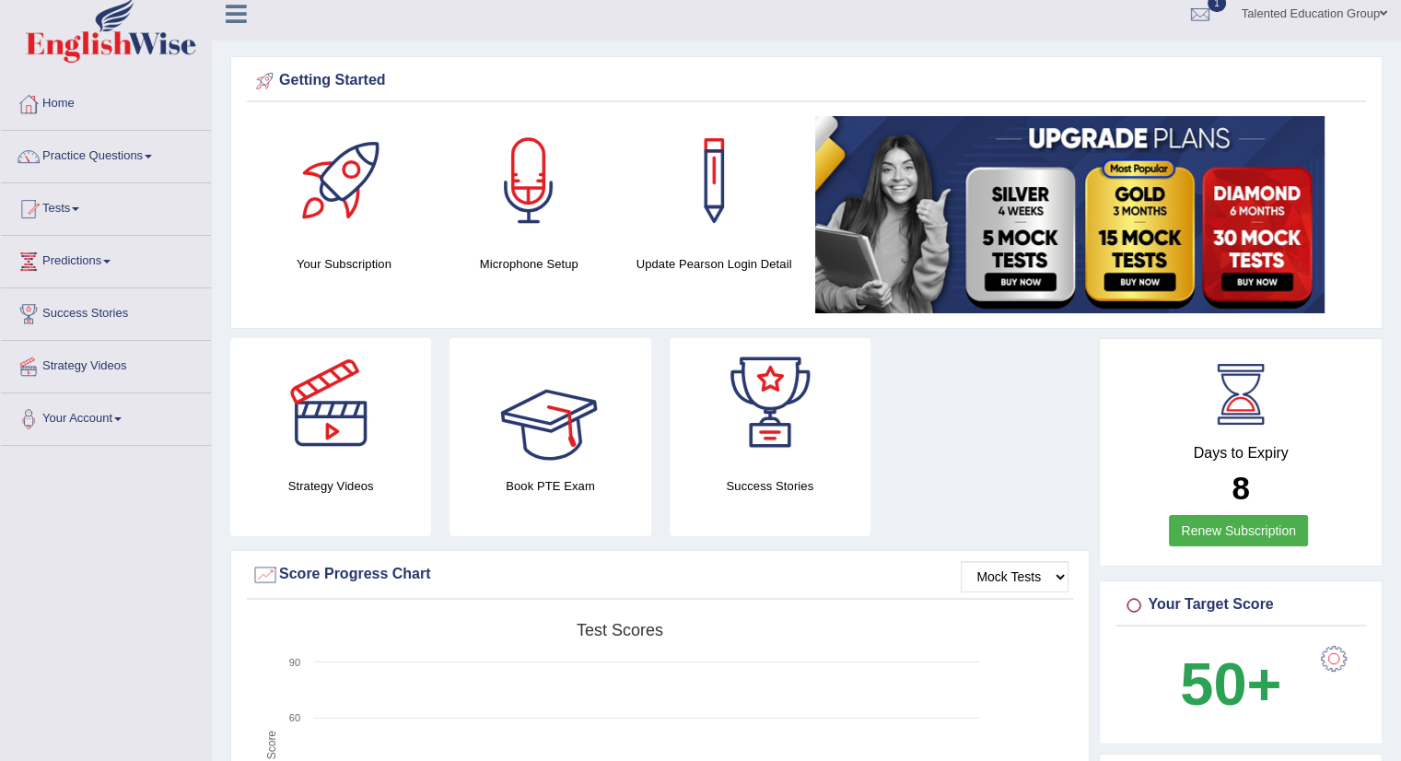
scroll to position [0, 0]
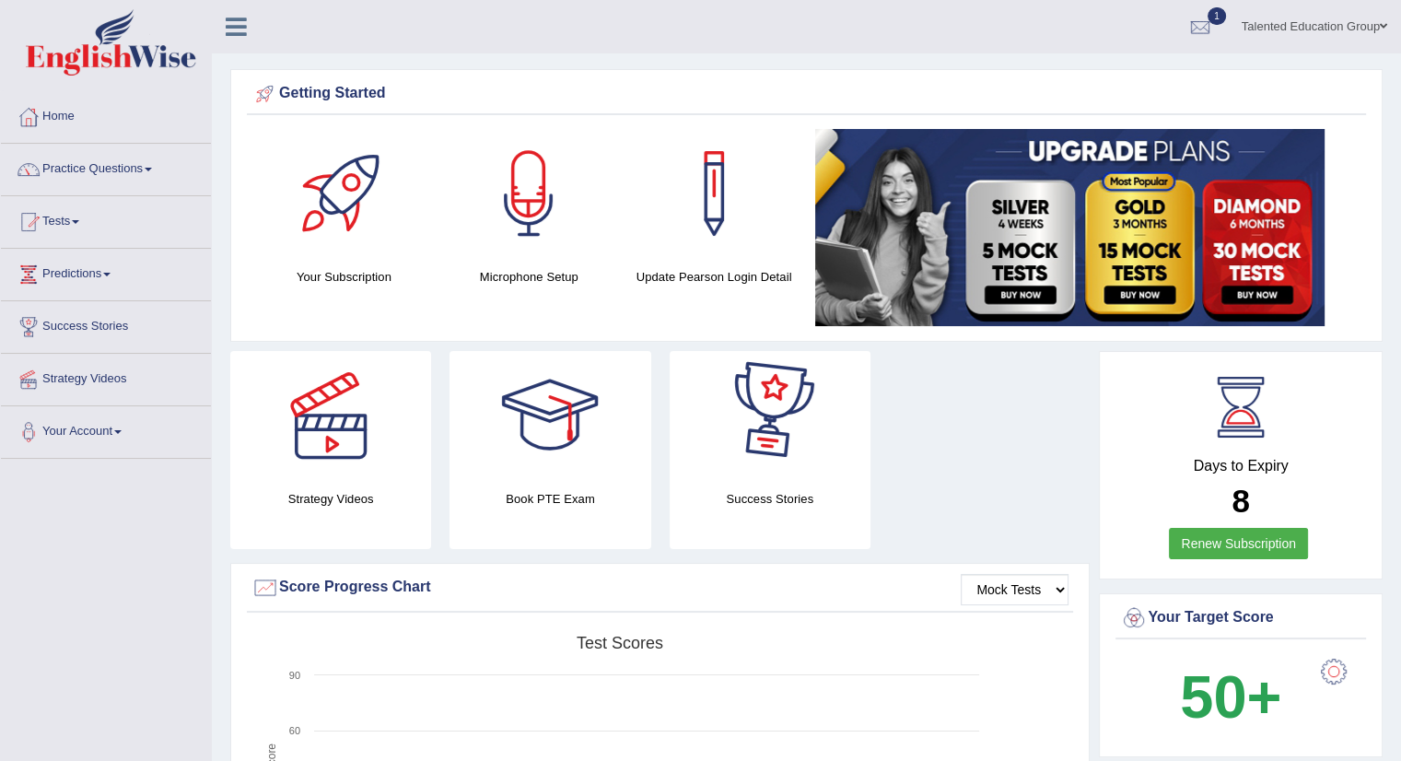
click at [549, 466] on div at bounding box center [550, 415] width 129 height 129
click at [66, 229] on link "Tests" at bounding box center [106, 219] width 210 height 46
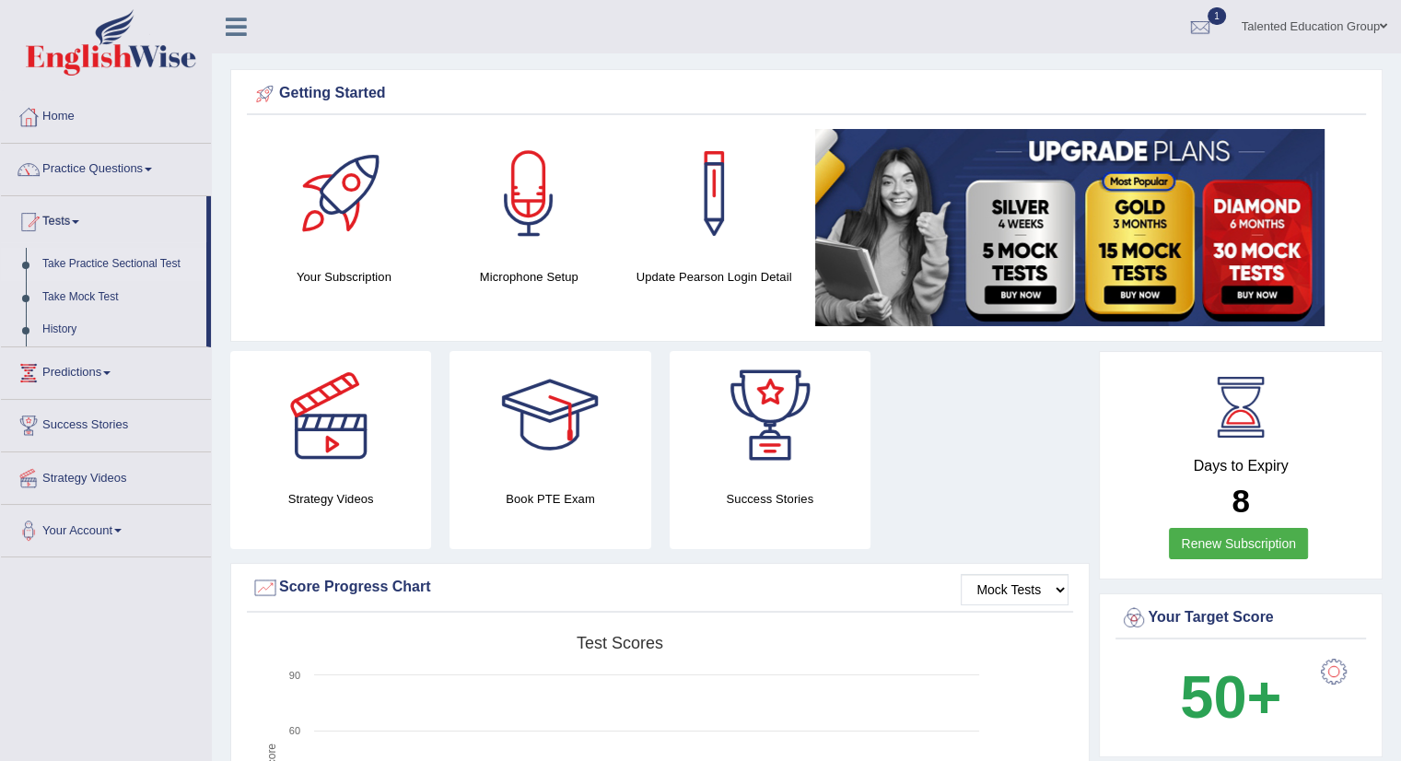
click at [109, 263] on link "Take Practice Sectional Test" at bounding box center [120, 264] width 172 height 33
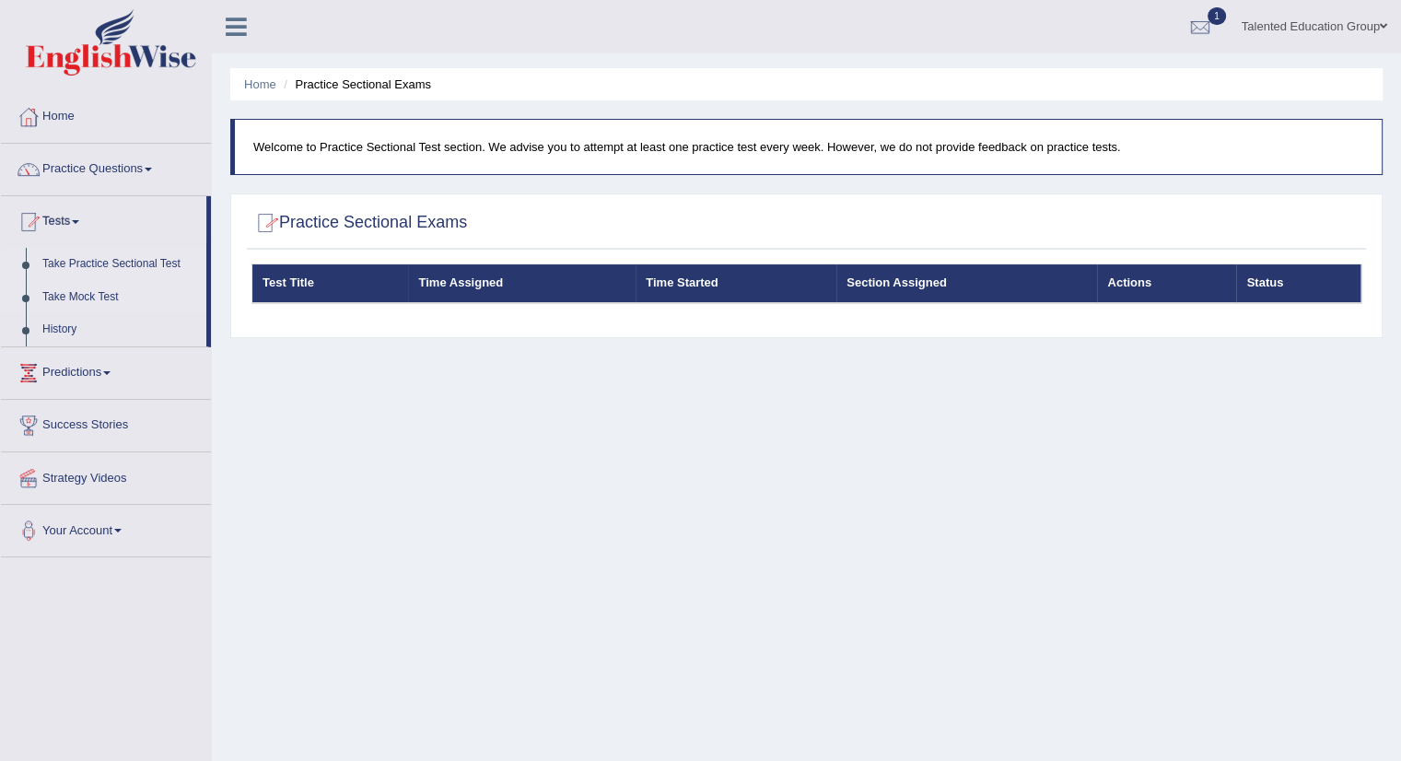
click at [96, 298] on link "Take Mock Test" at bounding box center [120, 297] width 172 height 33
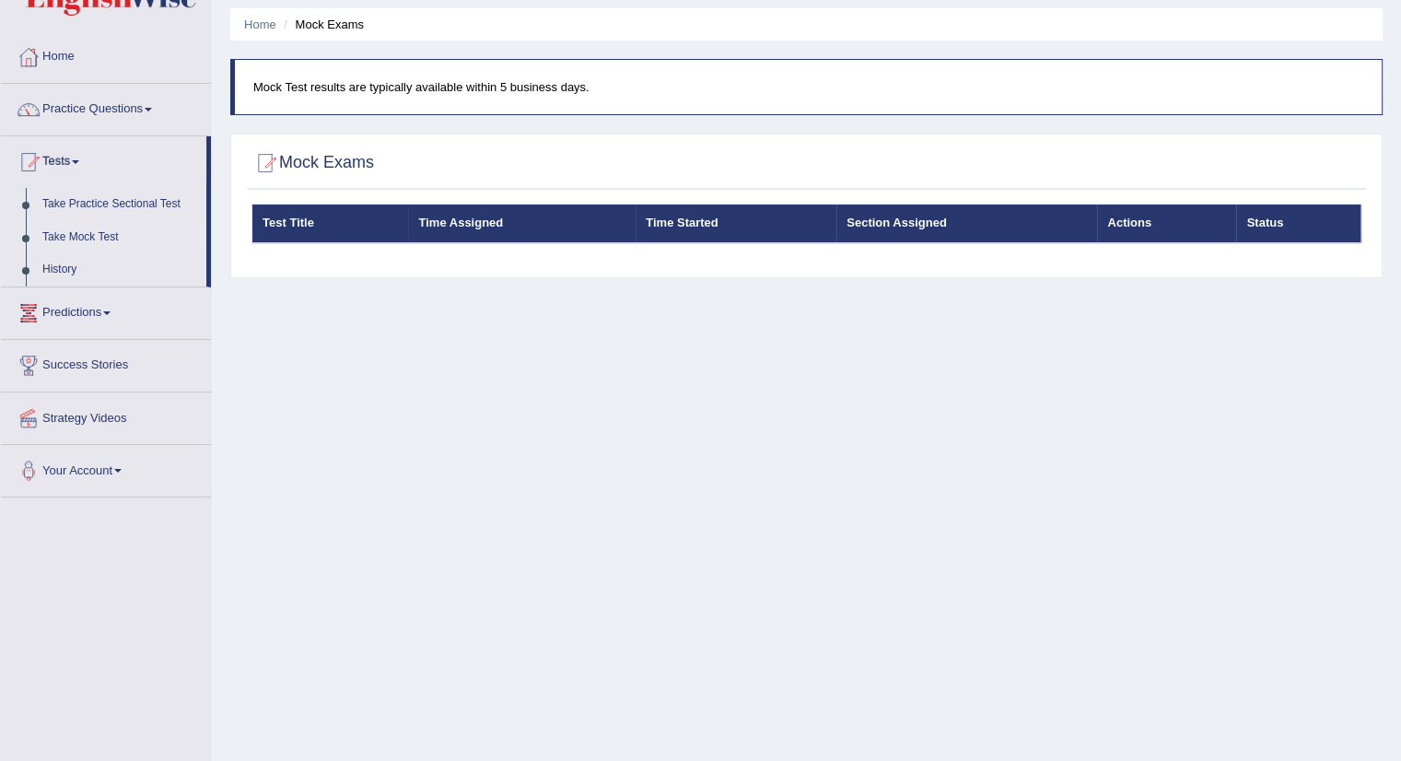
scroll to position [92, 0]
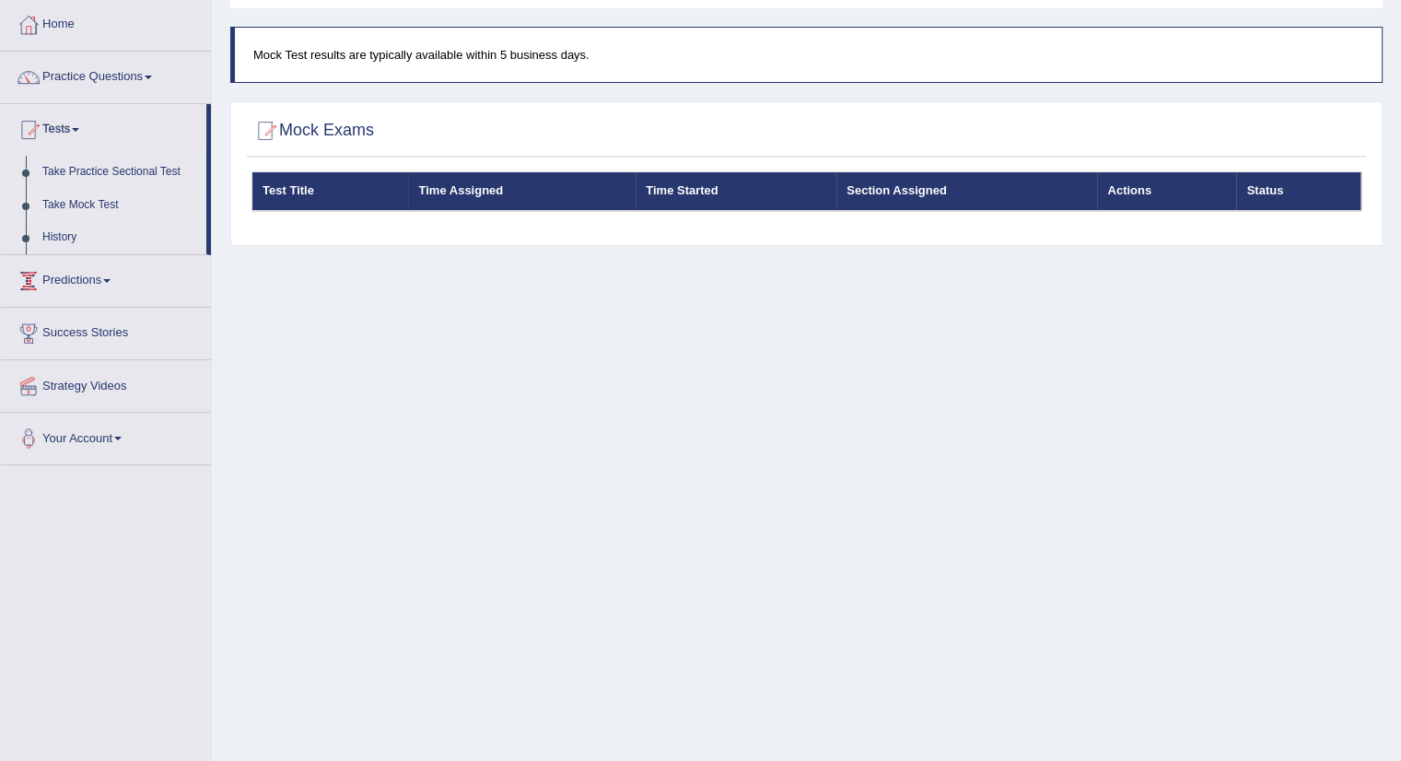
click at [75, 285] on link "Predictions" at bounding box center [106, 278] width 210 height 46
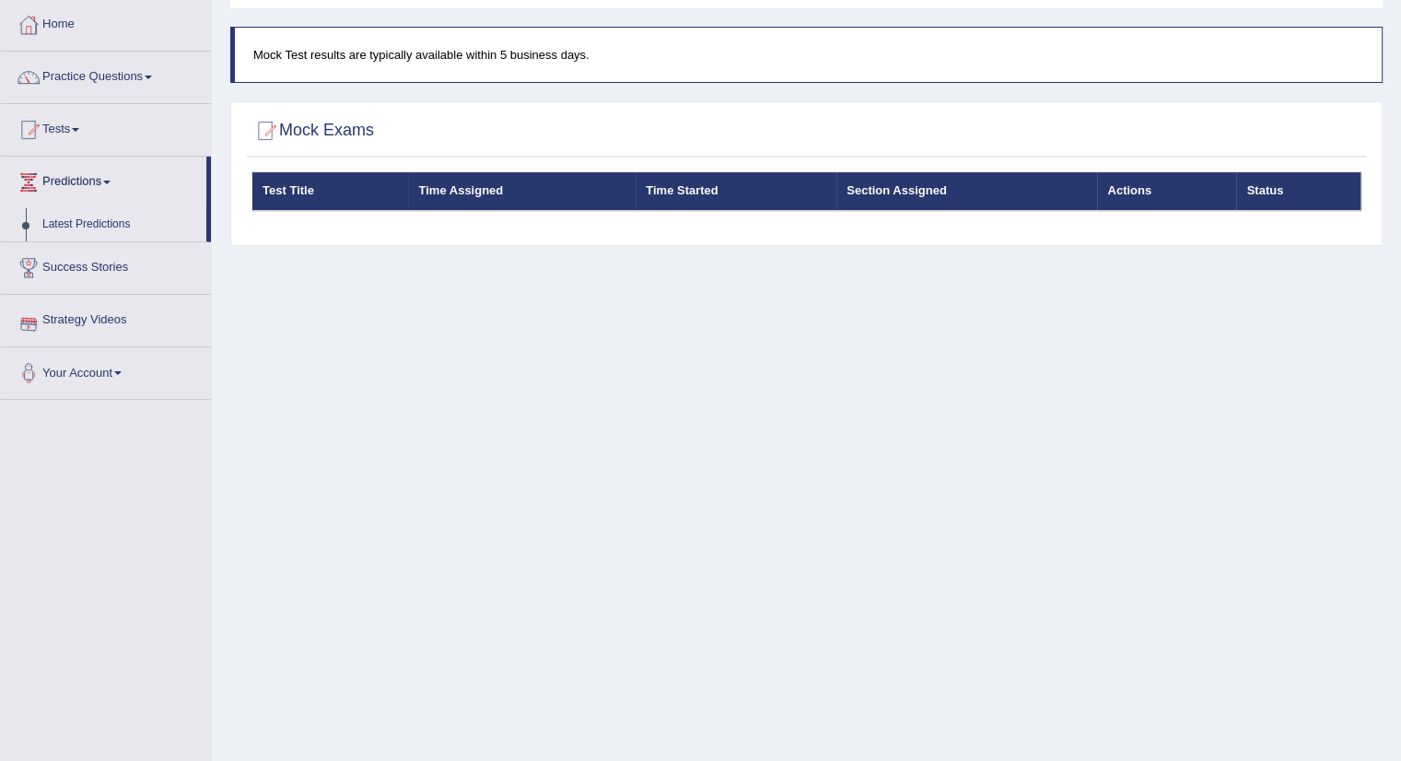
scroll to position [0, 0]
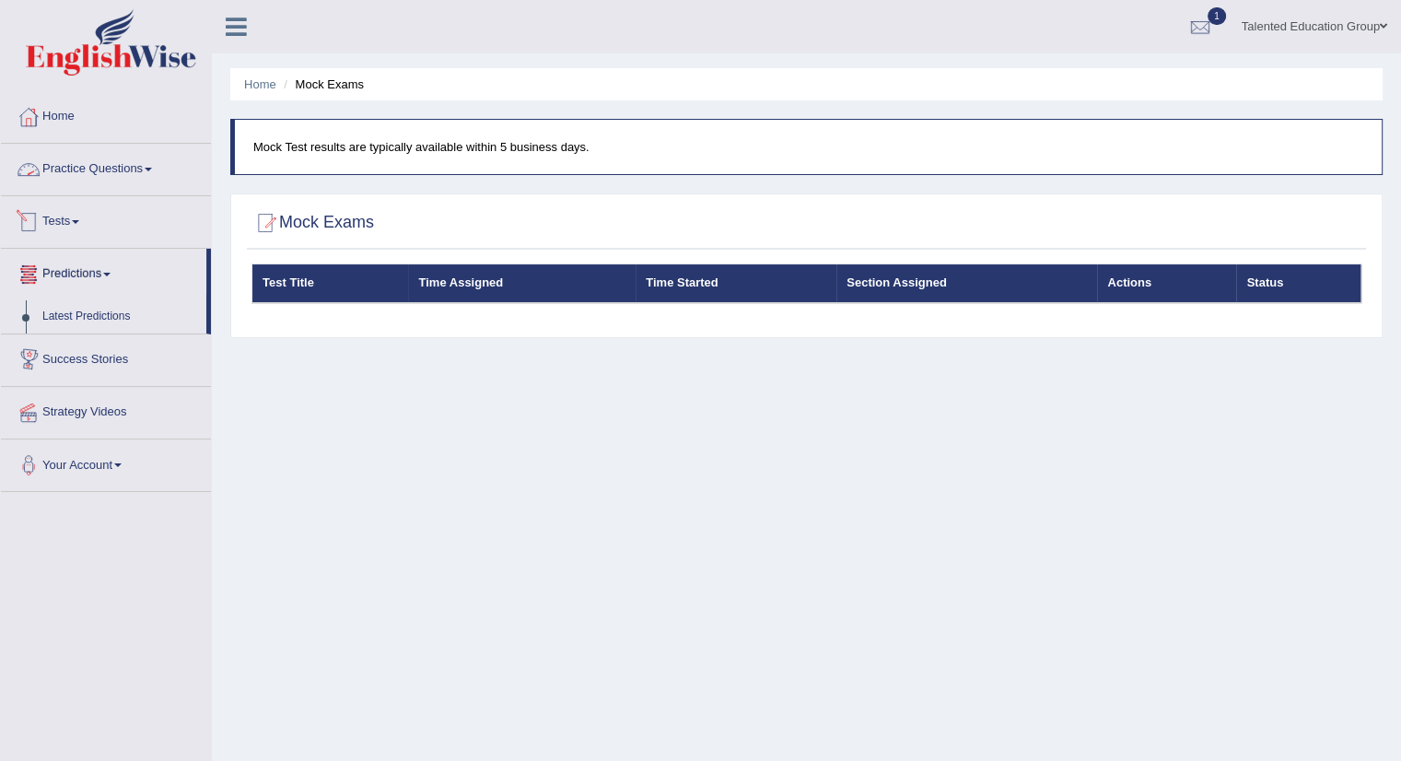
click at [87, 171] on link "Practice Questions" at bounding box center [106, 167] width 210 height 46
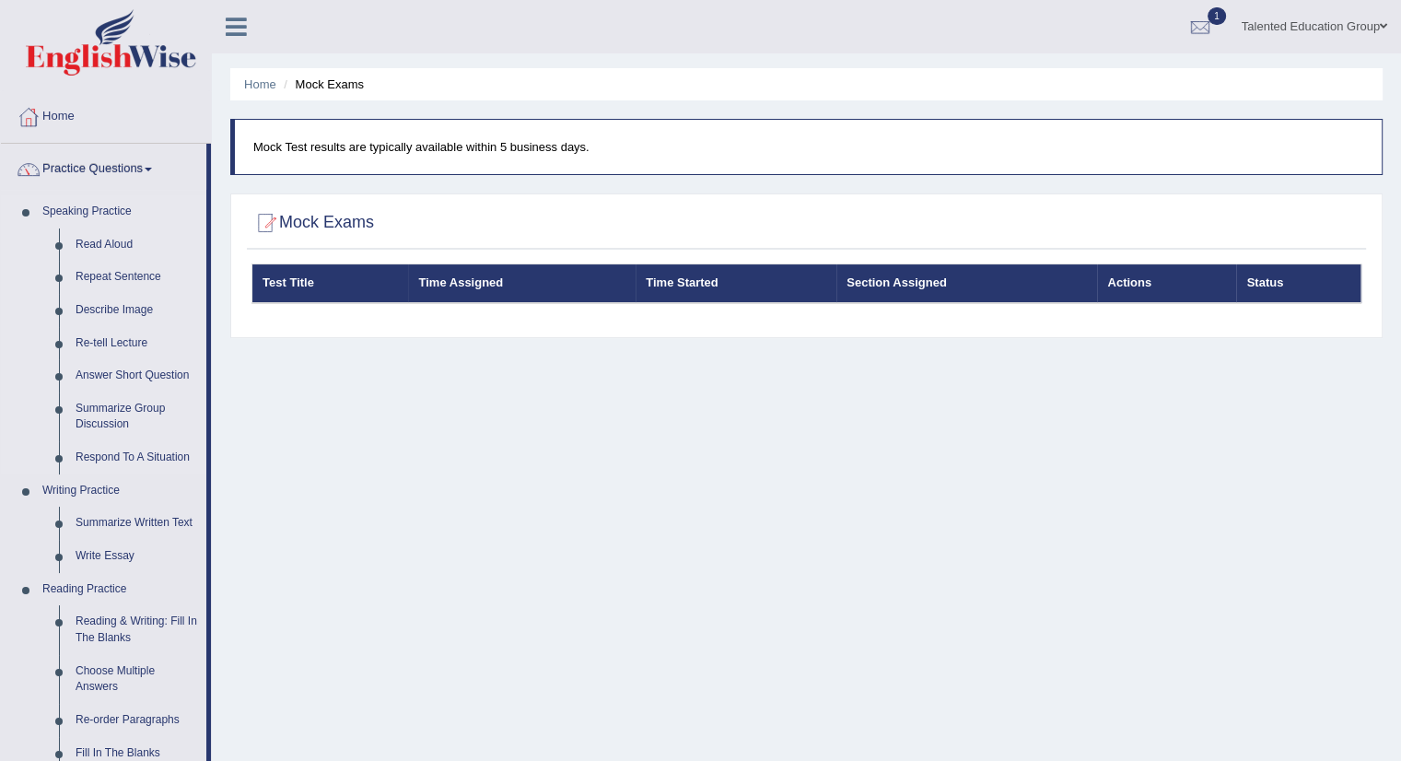
click at [91, 207] on link "Speaking Practice" at bounding box center [120, 211] width 172 height 33
click at [102, 244] on link "Read Aloud" at bounding box center [136, 244] width 139 height 33
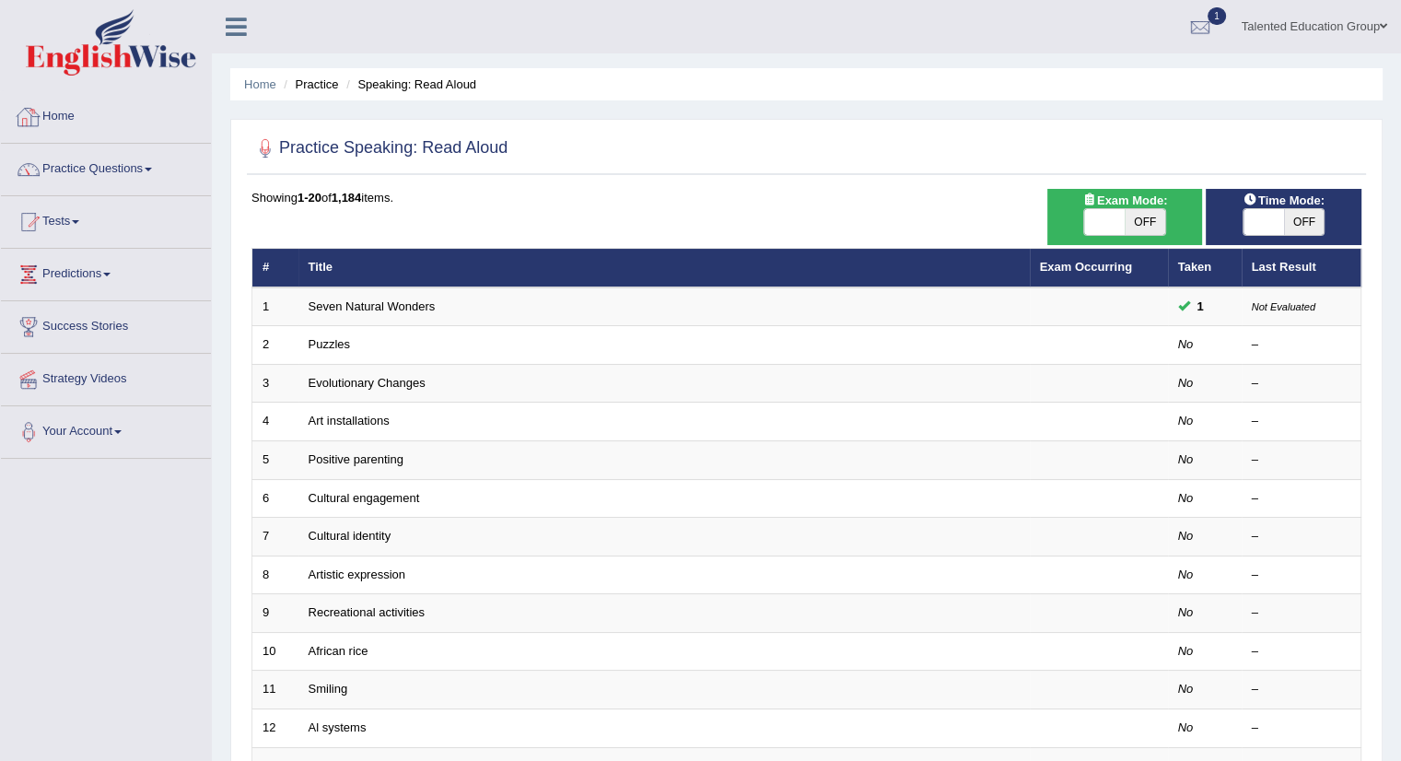
click at [85, 170] on link "Practice Questions" at bounding box center [106, 167] width 210 height 46
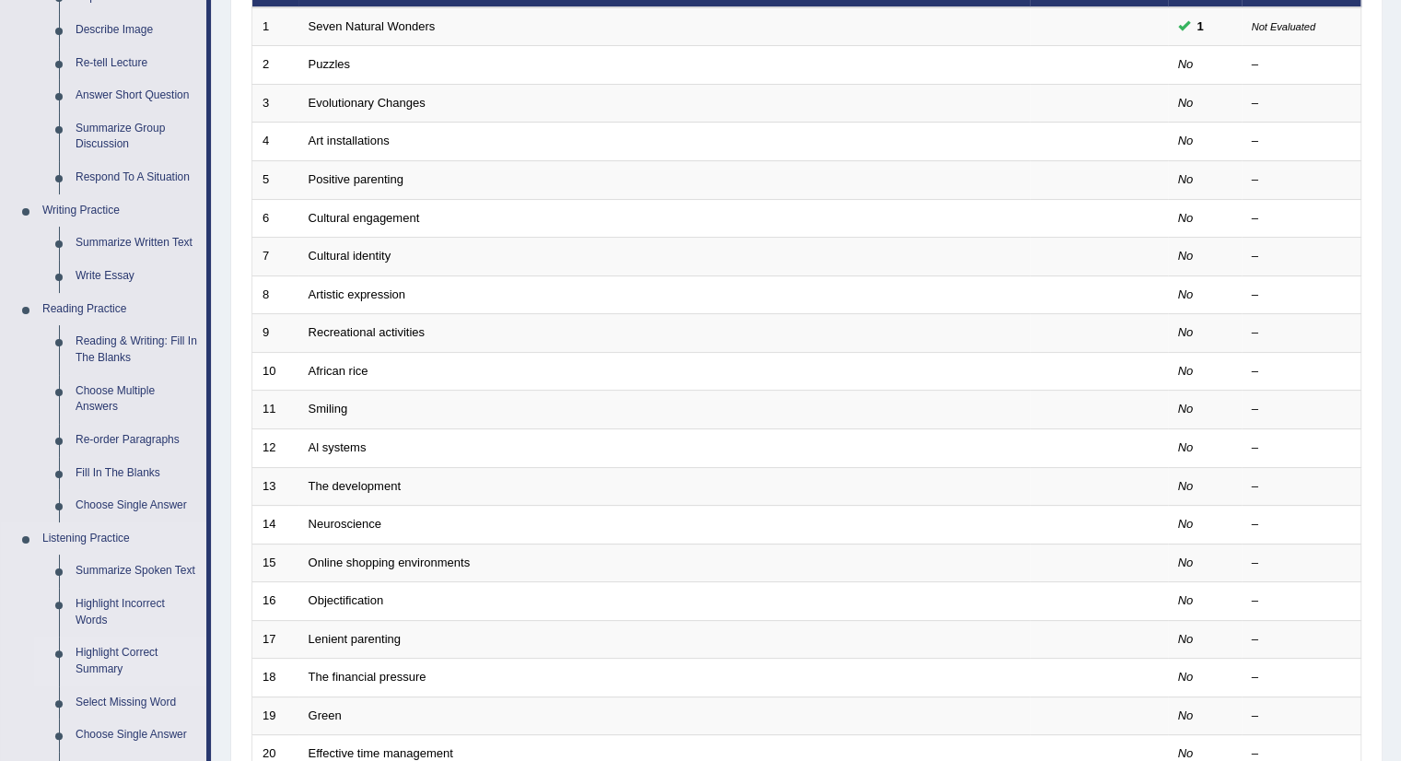
scroll to position [461, 0]
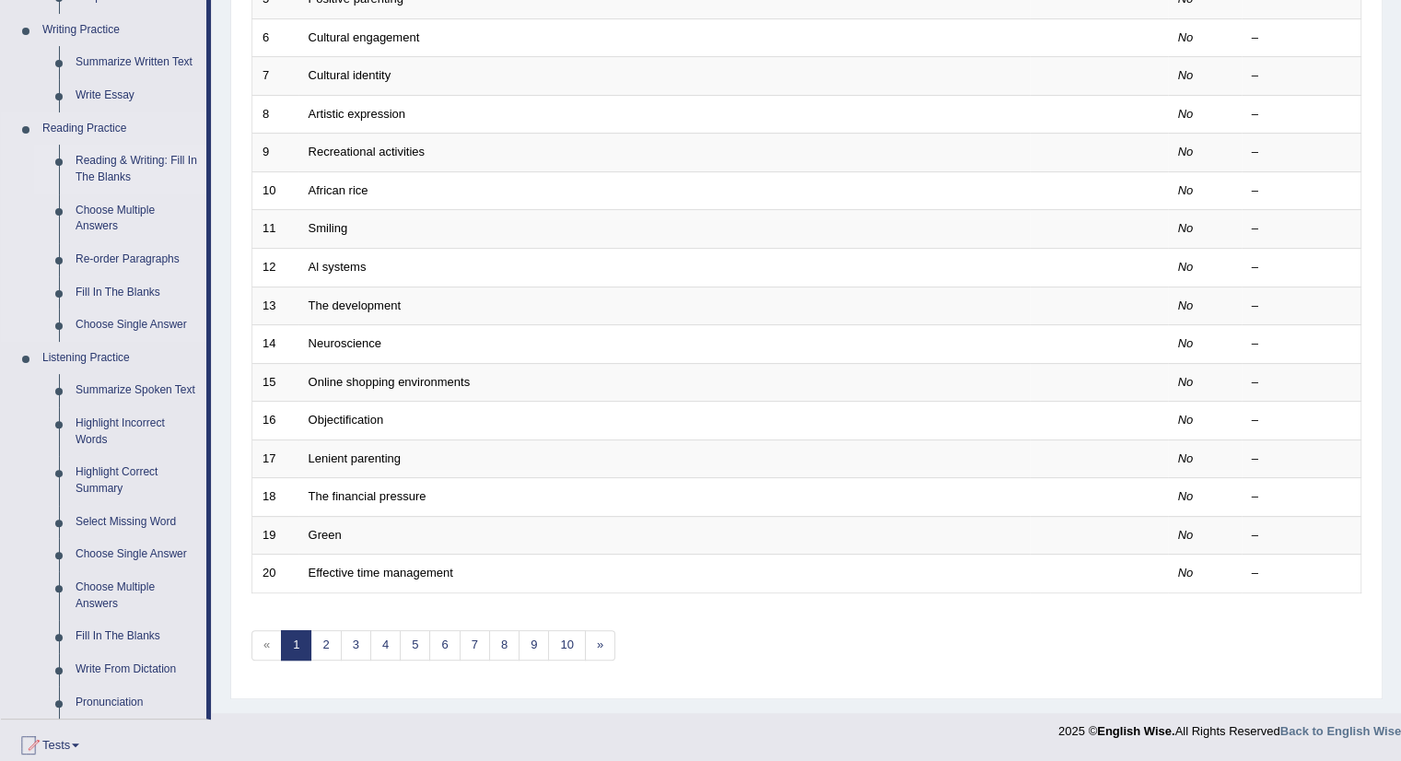
click at [100, 158] on link "Reading & Writing: Fill In The Blanks" at bounding box center [136, 169] width 139 height 49
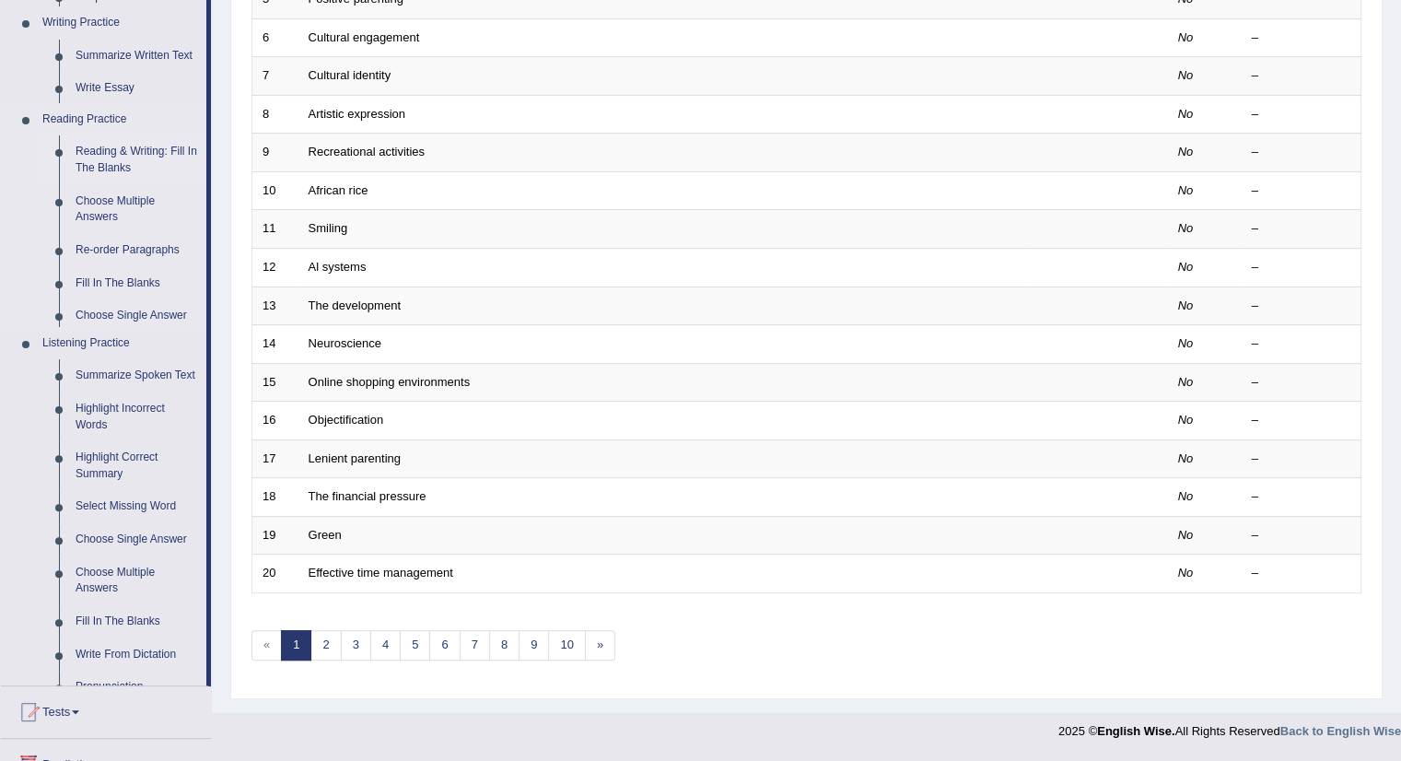
scroll to position [453, 0]
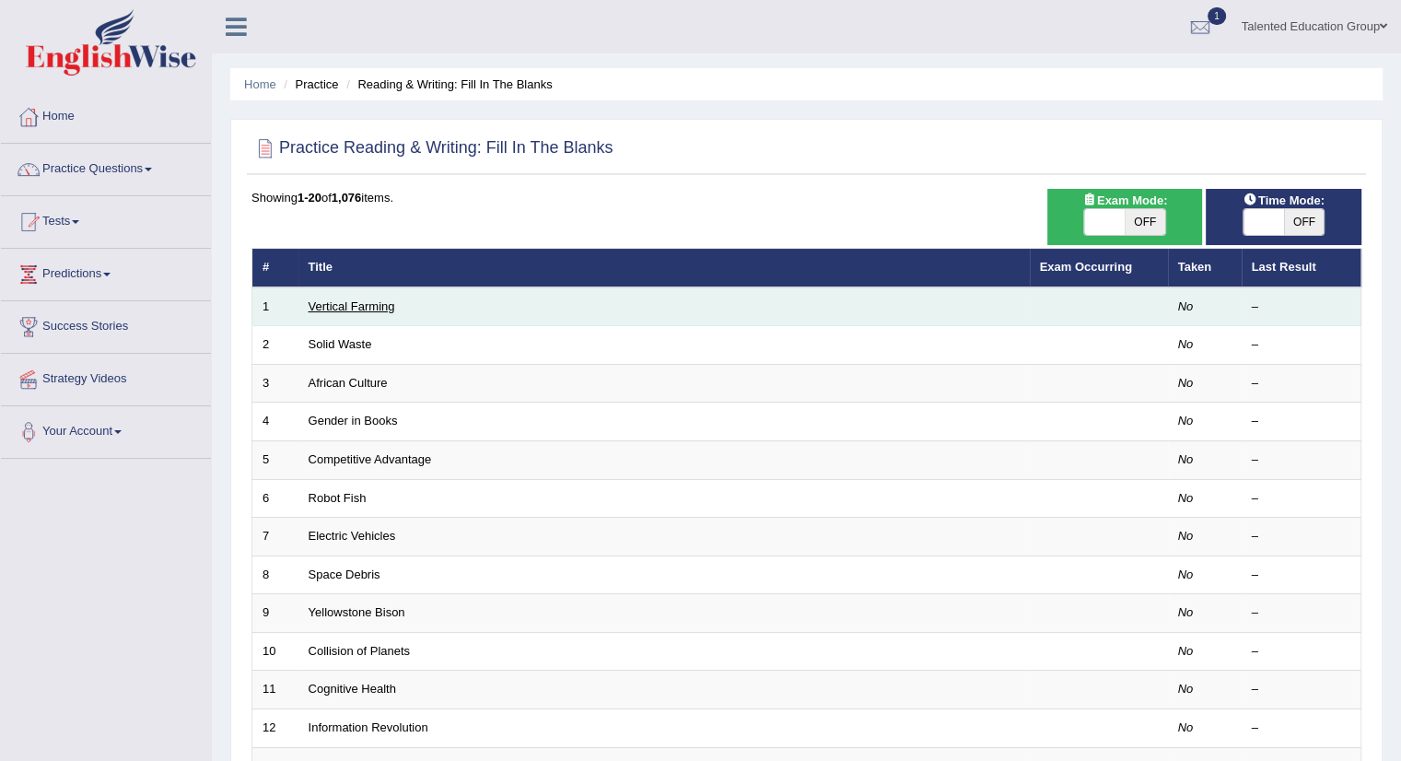
click at [328, 305] on link "Vertical Farming" at bounding box center [352, 306] width 87 height 14
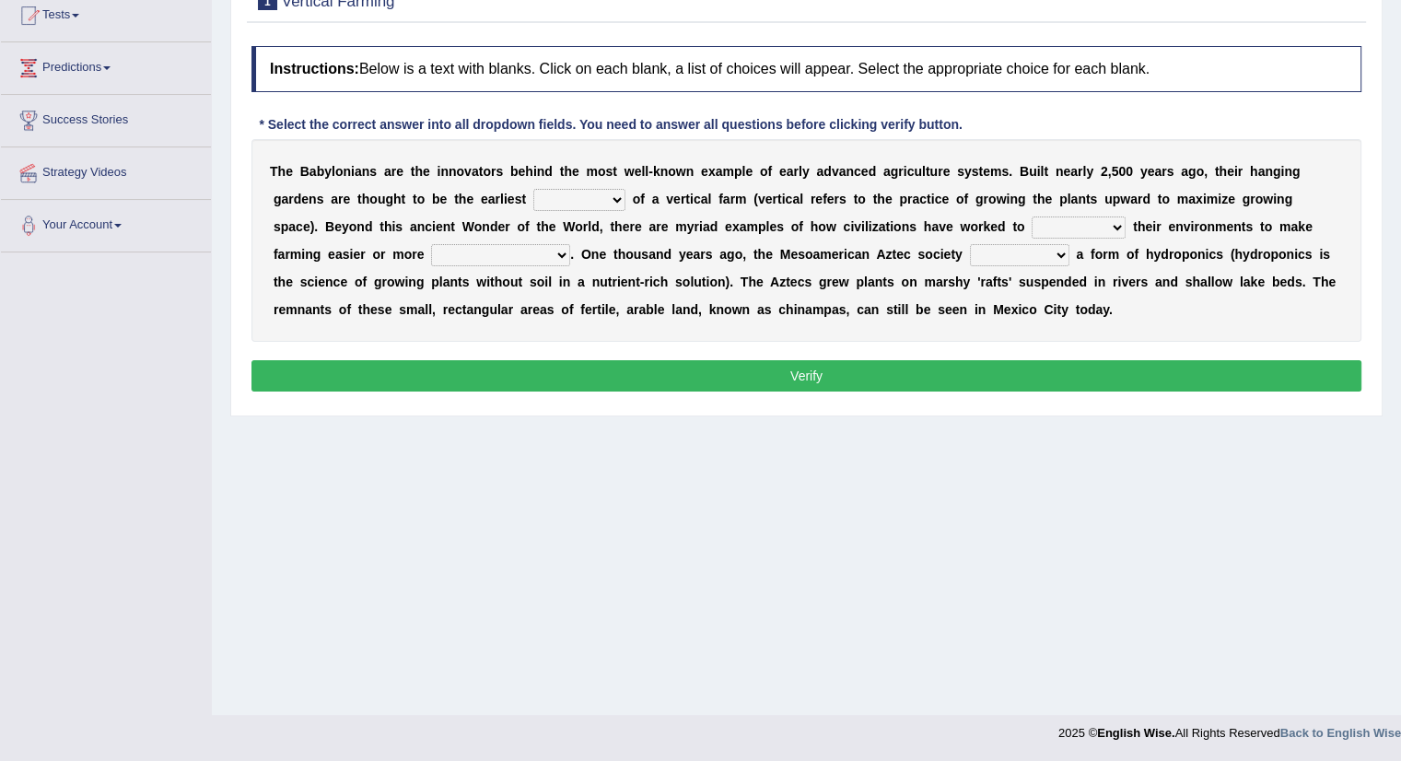
scroll to position [206, 0]
click at [560, 193] on select "prototype failure discredit protocol" at bounding box center [579, 200] width 92 height 22
select select "prototype"
click at [533, 189] on select "prototype failure discredit protocol" at bounding box center [579, 200] width 92 height 22
click at [1059, 212] on div "T h e B a b y l o n i a n s a r e t h e i n n o v a t o r s b e h i n d t h e m…" at bounding box center [807, 240] width 1110 height 203
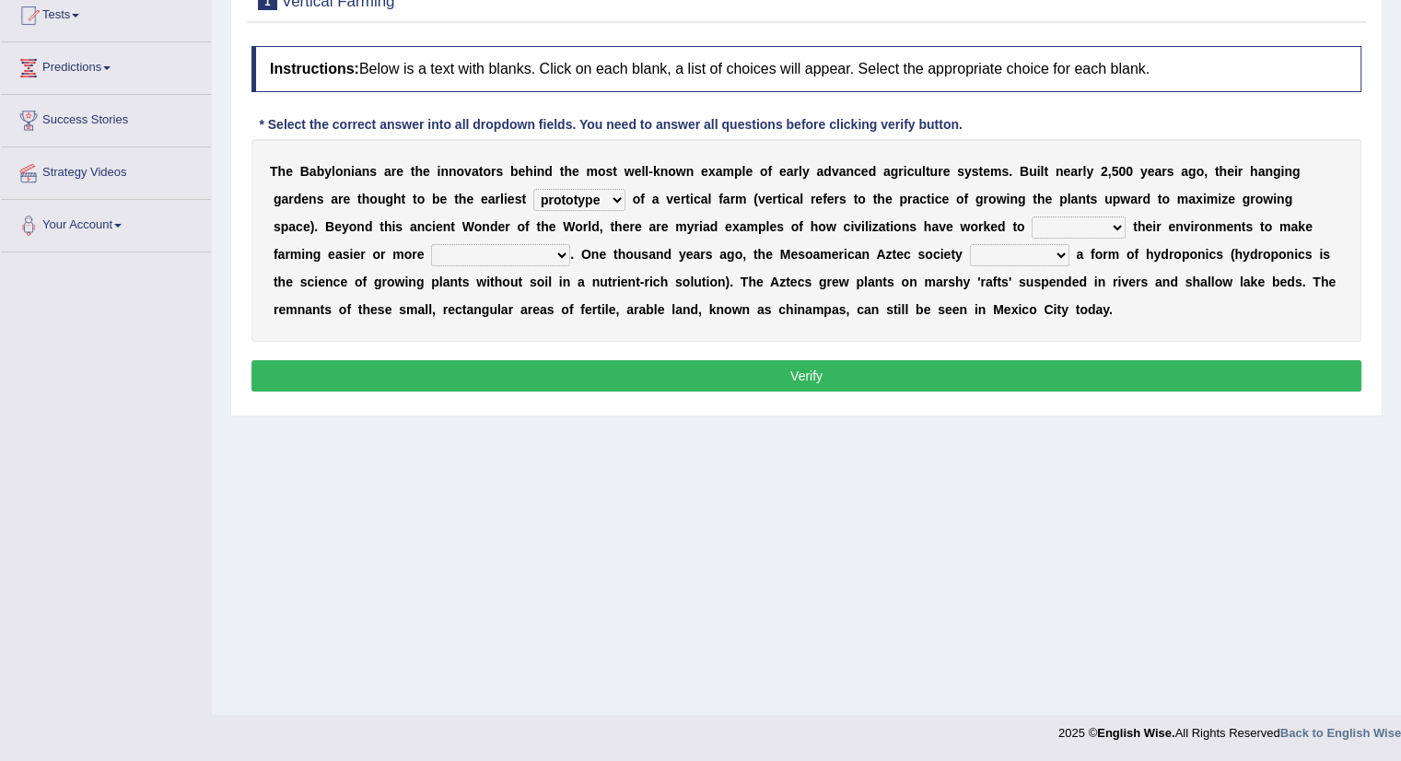
click at [1079, 216] on select "manipulate escape respect disarrange" at bounding box center [1079, 227] width 94 height 22
select select "respect"
click at [1032, 216] on select "manipulate escape respect disarrange" at bounding box center [1079, 227] width 94 height 22
click at [468, 244] on select "productive constructive connective counterproductive" at bounding box center [500, 255] width 139 height 22
select select "productive"
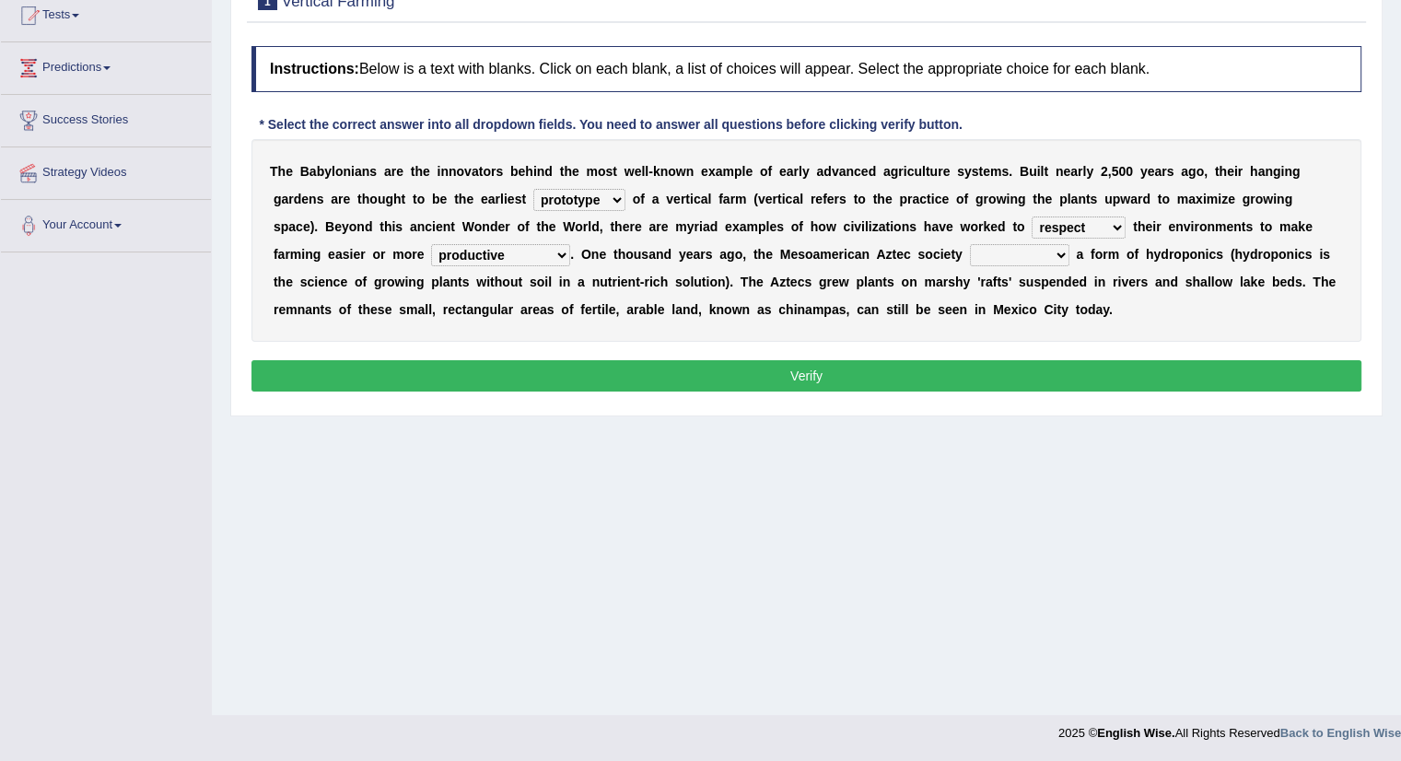
click at [431, 244] on select "productive constructive connective counterproductive" at bounding box center [500, 255] width 139 height 22
click at [1035, 252] on select "domineered volunteered pioneered engineered" at bounding box center [1019, 255] width 99 height 22
select select "domineered"
click at [970, 244] on select "domineered volunteered pioneered engineered" at bounding box center [1019, 255] width 99 height 22
click at [924, 371] on button "Verify" at bounding box center [807, 375] width 1110 height 31
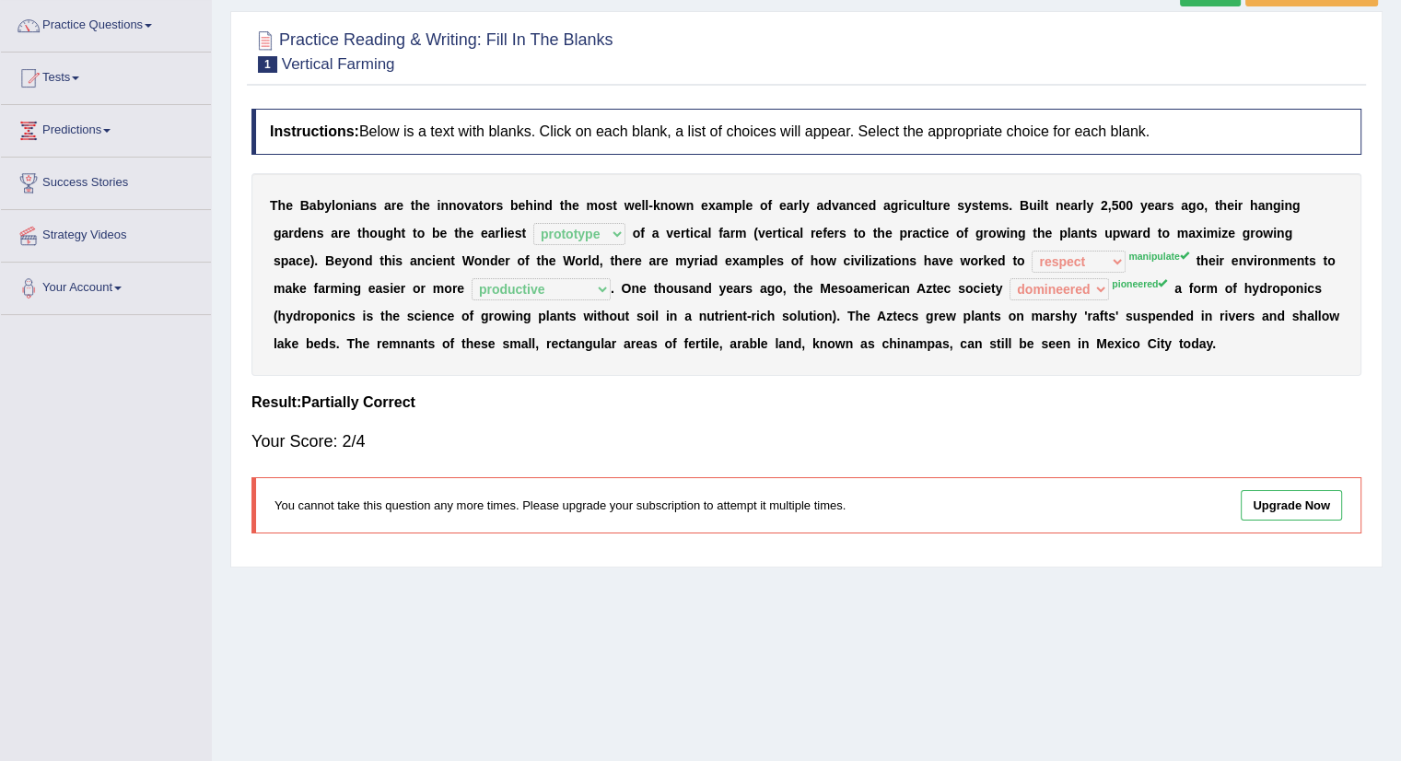
scroll to position [114, 0]
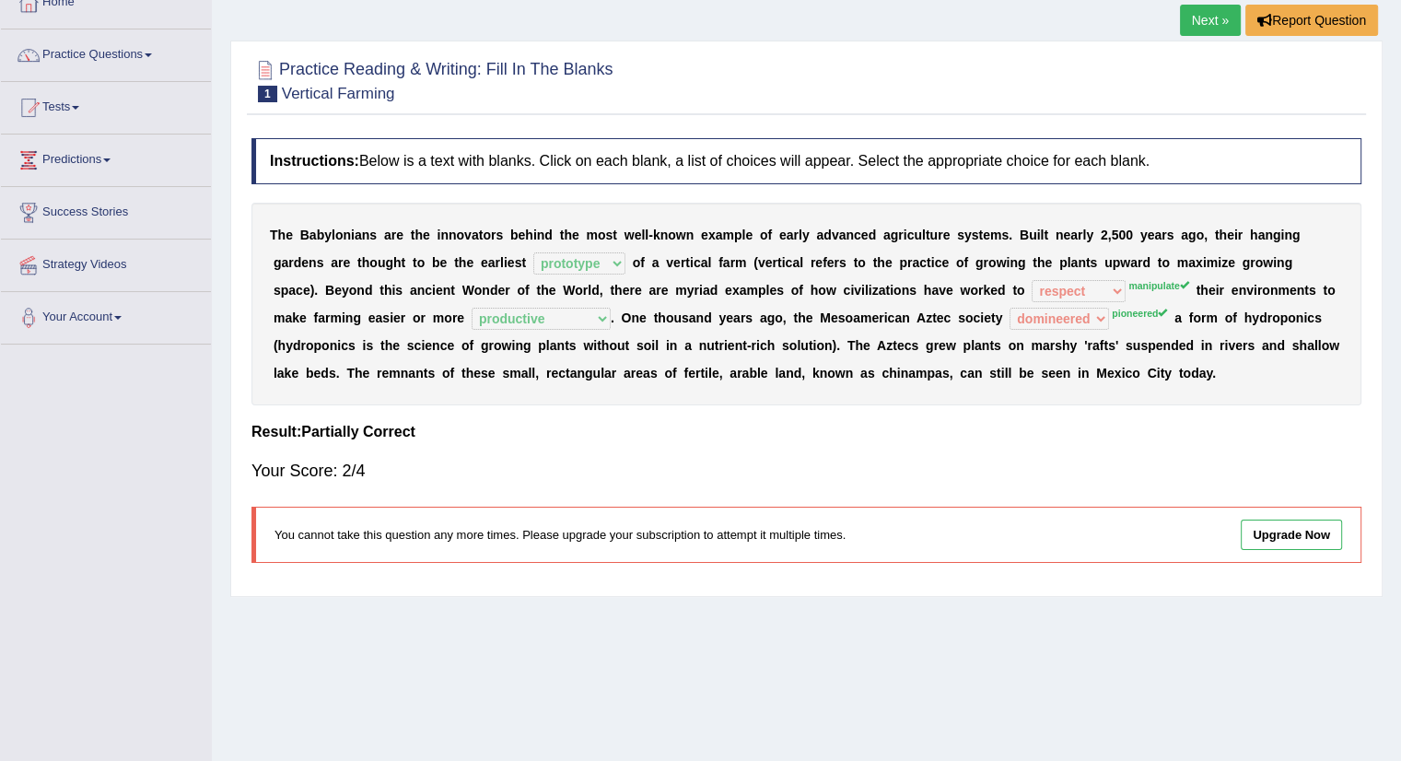
click at [1221, 15] on link "Next »" at bounding box center [1210, 20] width 61 height 31
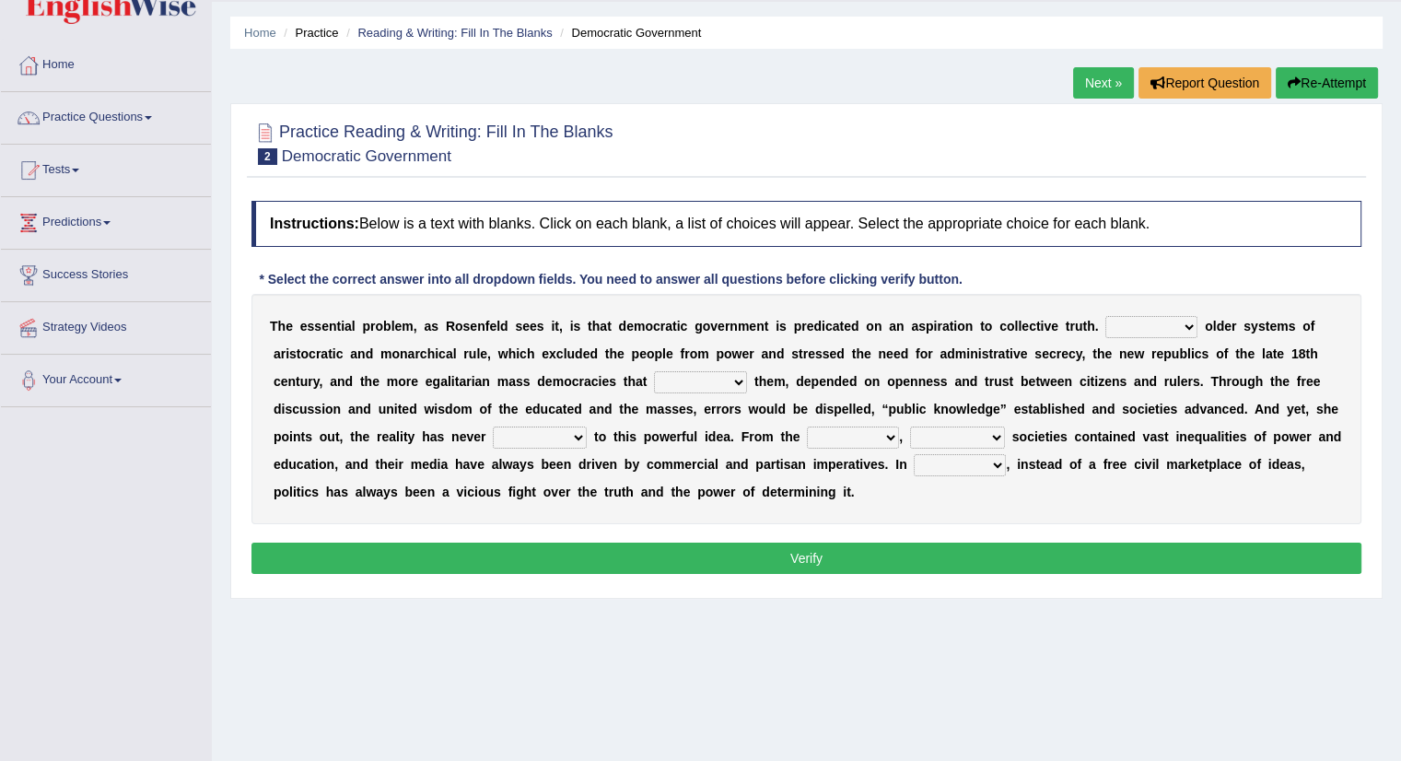
scroll to position [92, 0]
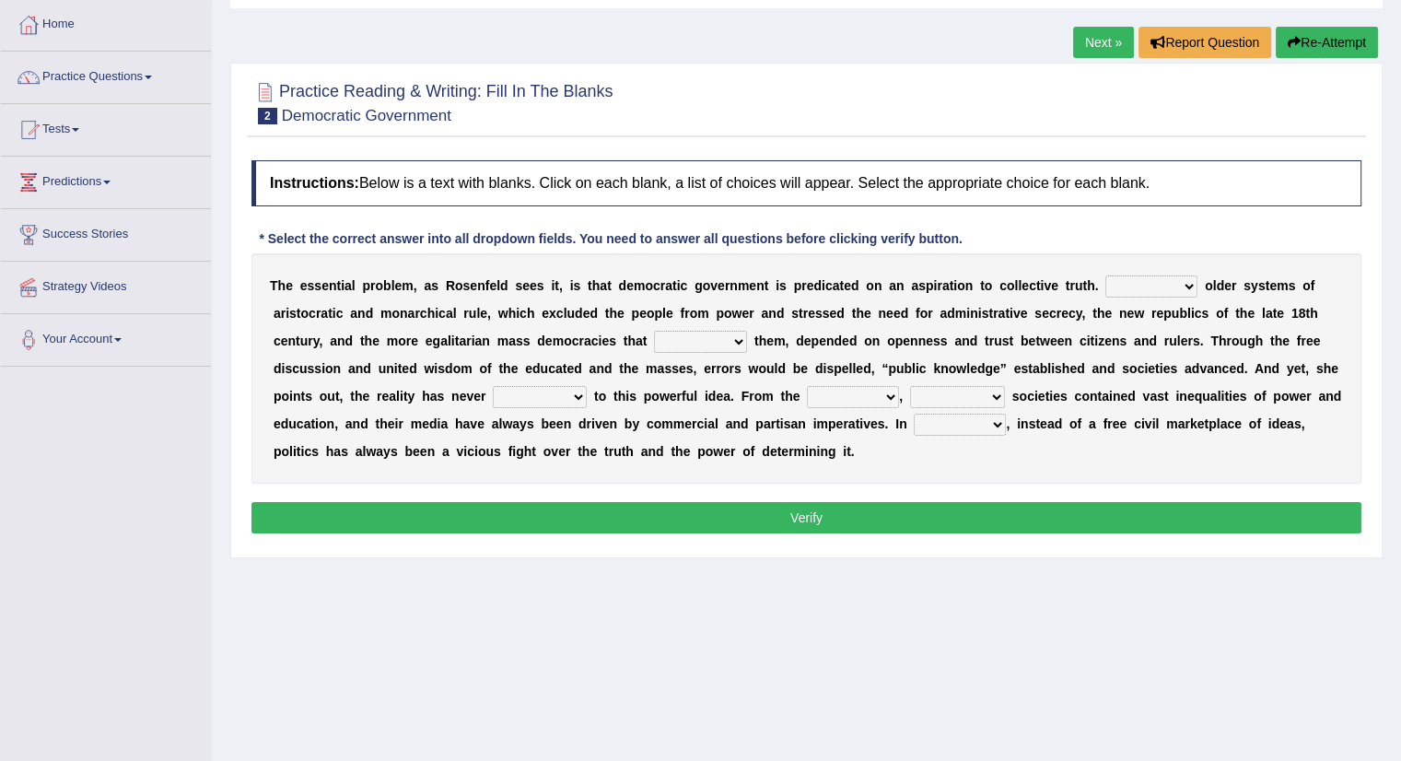
click at [1150, 283] on select "Like Unlike Likely Safely" at bounding box center [1152, 286] width 92 height 22
click at [1264, 391] on b "f" at bounding box center [1264, 396] width 5 height 15
click at [1189, 287] on select "Like Unlike Likely Safely" at bounding box center [1152, 286] width 92 height 22
click at [1106, 275] on select "Like Unlike Likely Safely" at bounding box center [1152, 286] width 92 height 22
click at [1176, 275] on select "Like Unlike Likely Safely" at bounding box center [1152, 286] width 92 height 22
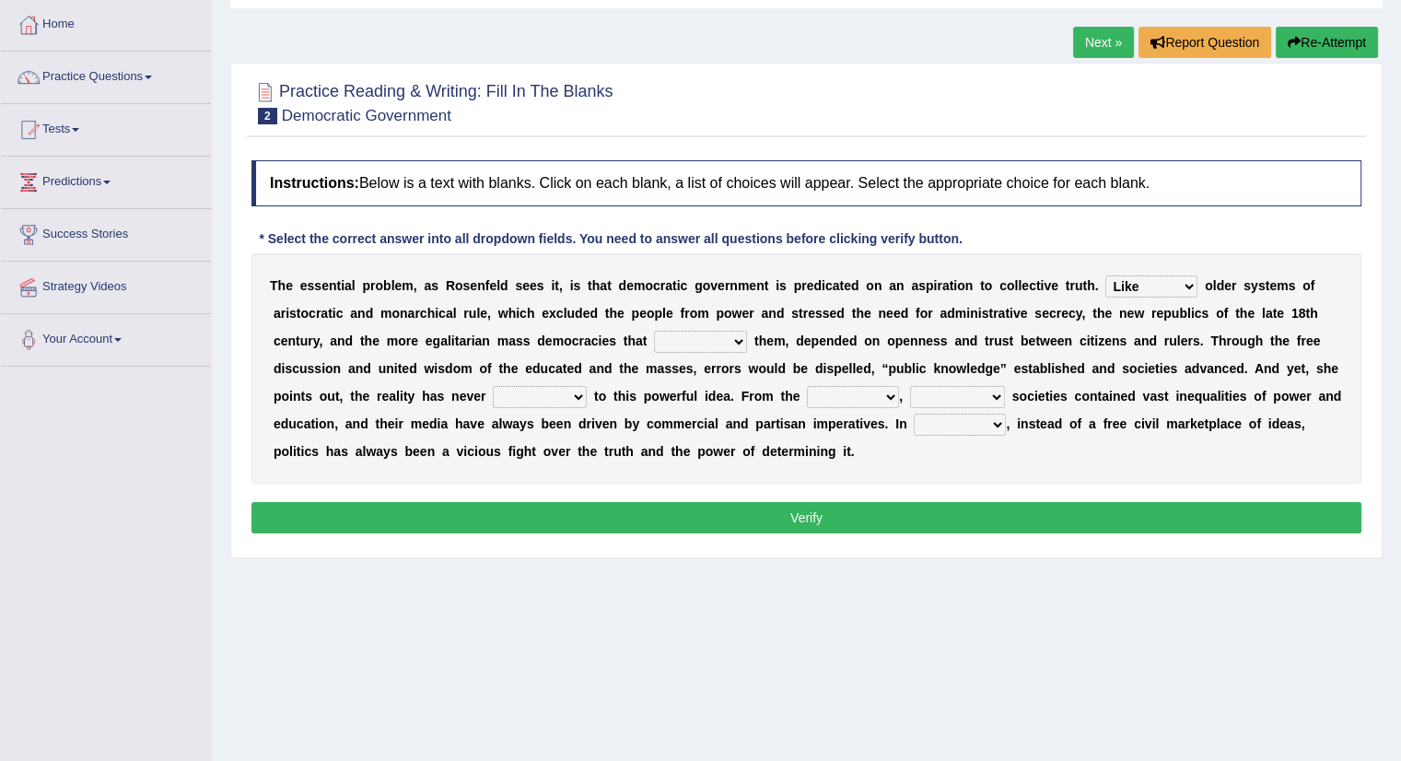
select select "Likely"
click at [1106, 275] on select "Like Unlike Likely Safely" at bounding box center [1152, 286] width 92 height 22
click at [711, 338] on select "readed grated succeeded printed" at bounding box center [700, 342] width 93 height 22
select select "printed"
click at [654, 331] on select "readed grated succeeded printed" at bounding box center [700, 342] width 93 height 22
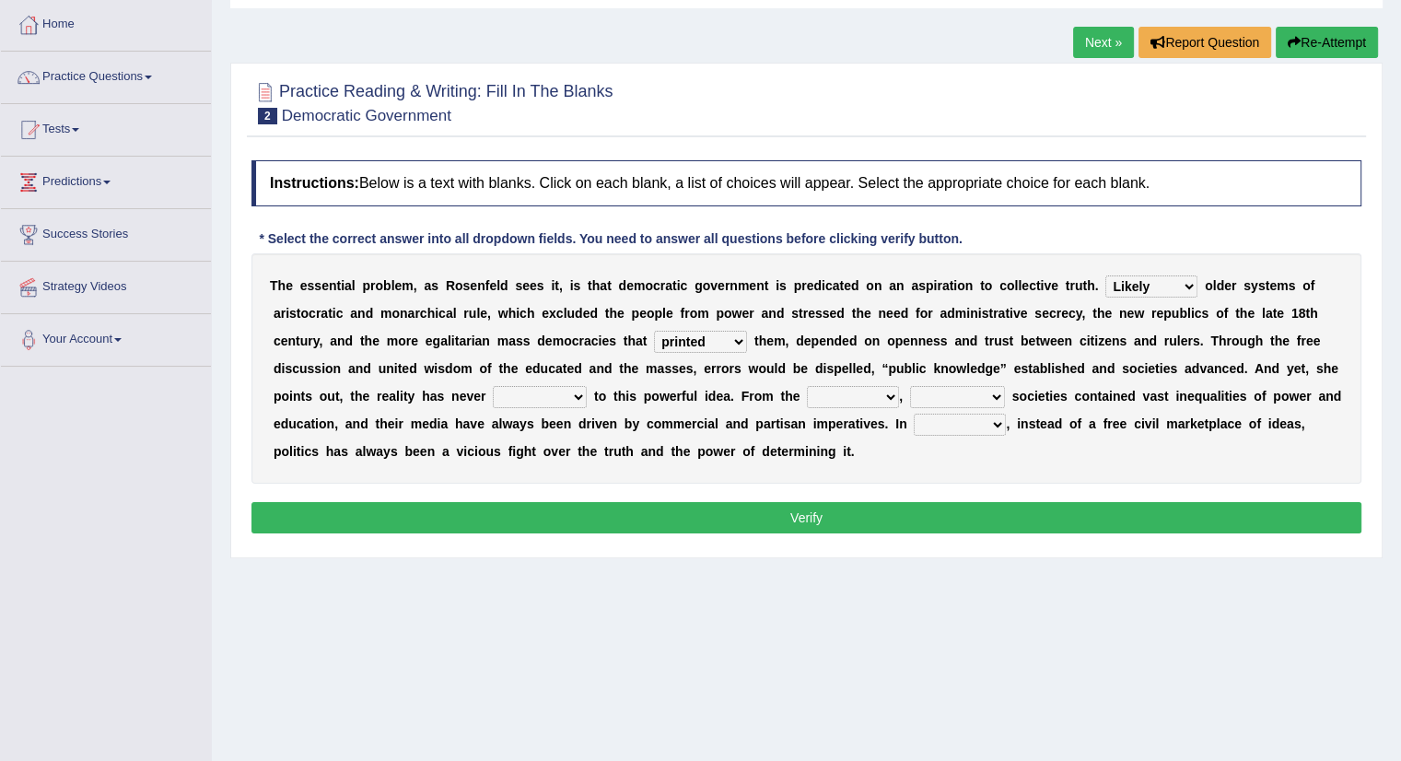
click at [560, 391] on select "saved up stood up brought up lived up" at bounding box center [540, 397] width 94 height 22
select select "lived up"
click at [493, 386] on select "saved up stood up brought up lived up" at bounding box center [540, 397] width 94 height 22
click at [816, 400] on select "outset ranged stood caught" at bounding box center [853, 397] width 92 height 22
select select "outset"
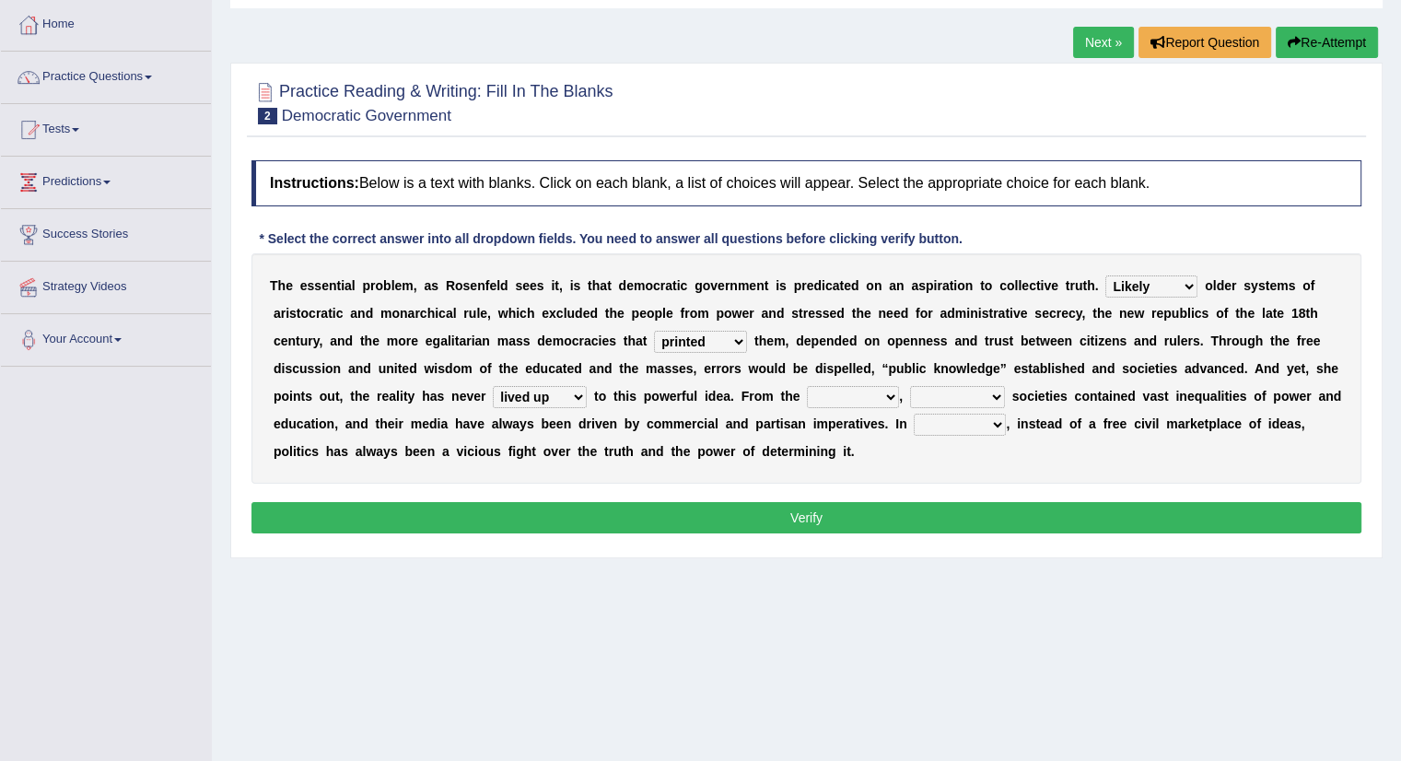
click at [807, 386] on select "outset ranged stood caught" at bounding box center [853, 397] width 92 height 22
click at [963, 404] on select "freedom democratic media stilled" at bounding box center [957, 397] width 95 height 22
select select "freedom"
click at [910, 386] on select "freedom democratic media stilled" at bounding box center [957, 397] width 95 height 22
click at [951, 424] on select "power practice ideas fought" at bounding box center [960, 425] width 92 height 22
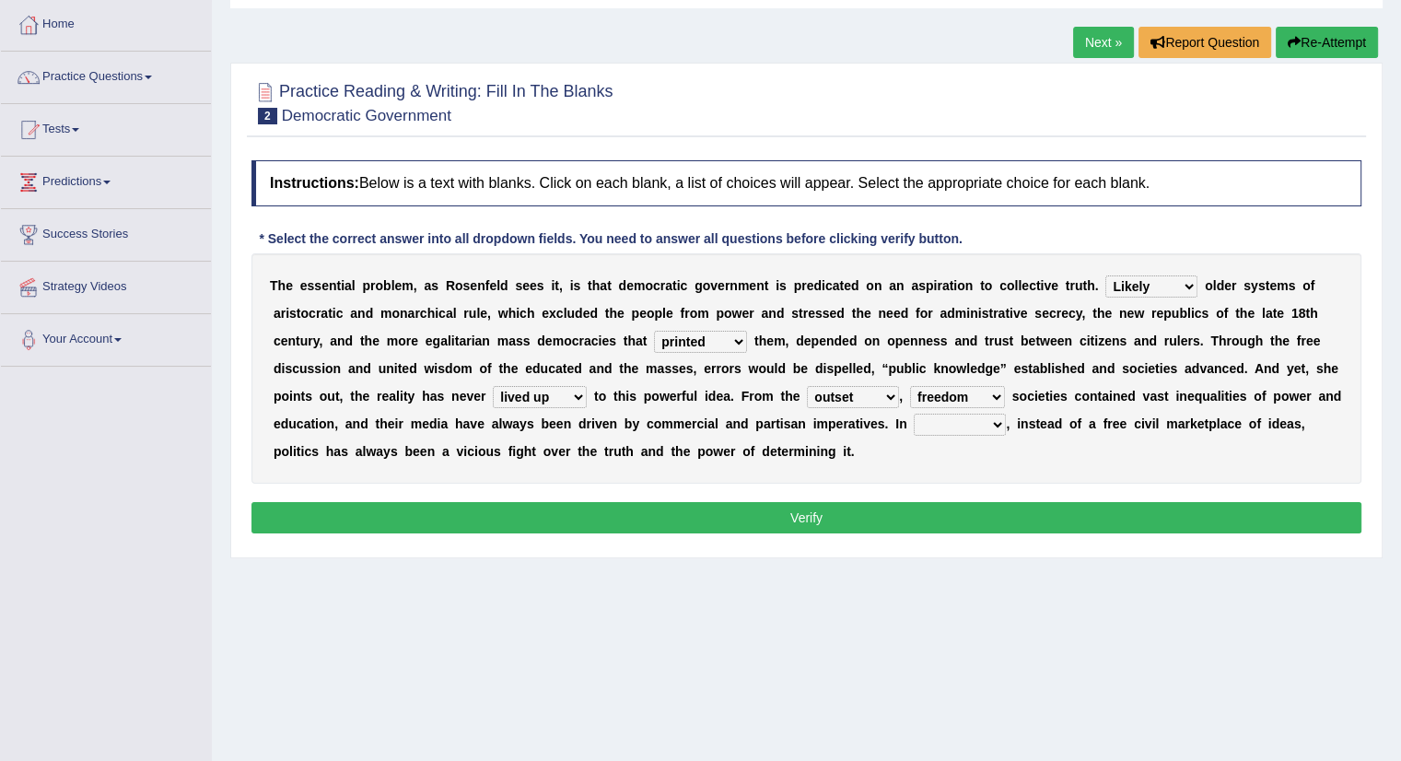
select select "ideas"
click at [914, 414] on select "power practice ideas fought" at bounding box center [960, 425] width 92 height 22
drag, startPoint x: 276, startPoint y: 286, endPoint x: 311, endPoint y: 288, distance: 35.1
click at [311, 288] on div "T h e e s s e n t i a l p r o b l e m , a s R o s e n f e l d s e e s i t , i s…" at bounding box center [807, 368] width 1110 height 230
click at [263, 278] on div "T h e e s s e n t i a l p r o b l e m , a s R o s e n f e l d s e e s i t , i s…" at bounding box center [807, 368] width 1110 height 230
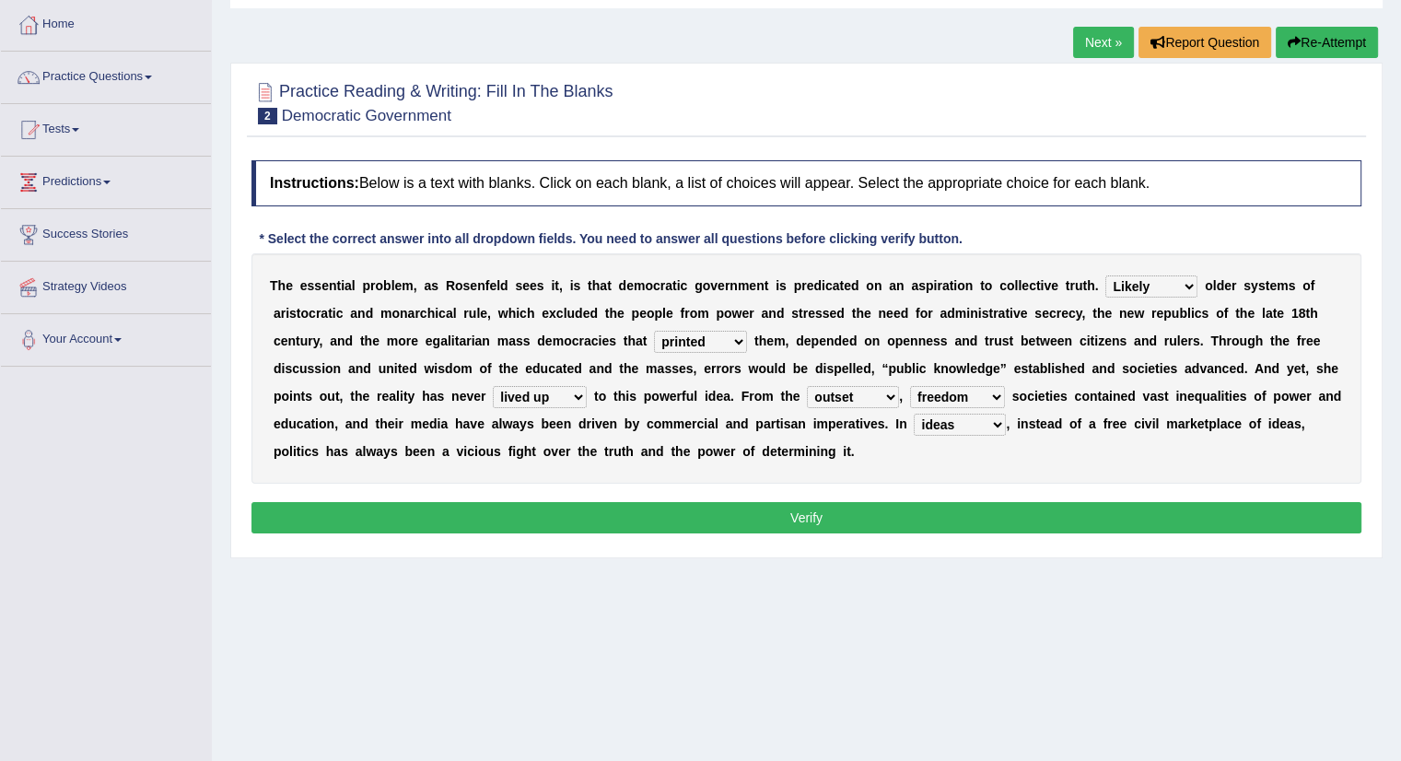
drag, startPoint x: 263, startPoint y: 278, endPoint x: 275, endPoint y: 280, distance: 12.1
click at [275, 280] on div "T h e e s s e n t i a l p r o b l e m , a s R o s e n f e l d s e e s i t , i s…" at bounding box center [807, 368] width 1110 height 230
click at [275, 280] on b "T" at bounding box center [274, 285] width 8 height 15
drag, startPoint x: 275, startPoint y: 278, endPoint x: 316, endPoint y: 292, distance: 42.8
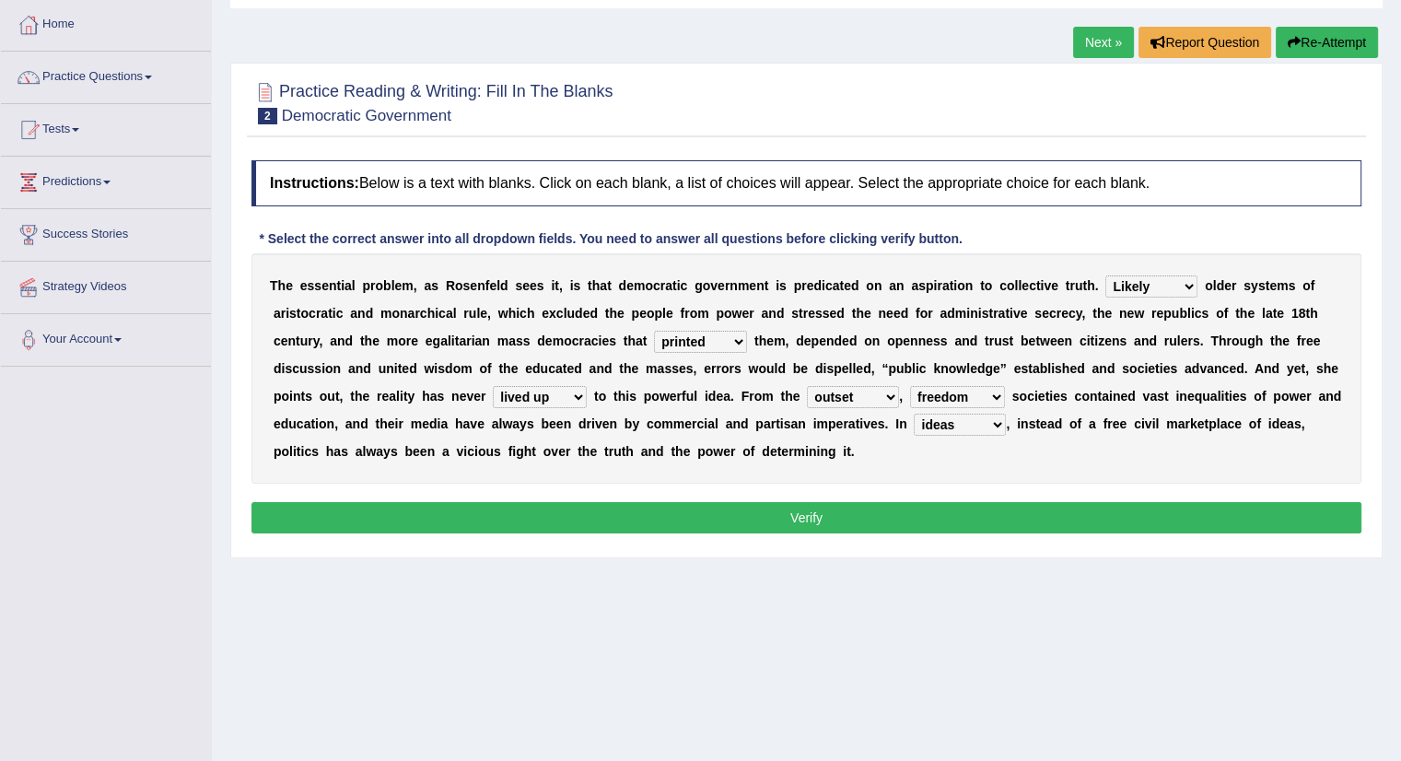
click at [316, 292] on div "T h e e s s e n t i a l p r o b l e m , a s R o s e n f e l d s e e s i t , i s…" at bounding box center [807, 368] width 1110 height 230
click at [298, 229] on div "* Select the correct answer into all dropdown fields. You need to answer all qu…" at bounding box center [611, 238] width 719 height 19
drag, startPoint x: 298, startPoint y: 228, endPoint x: 349, endPoint y: 233, distance: 51.0
click at [349, 233] on div "* Select the correct answer into all dropdown fields. You need to answer all qu…" at bounding box center [611, 238] width 719 height 19
drag, startPoint x: 372, startPoint y: 181, endPoint x: 402, endPoint y: 181, distance: 29.5
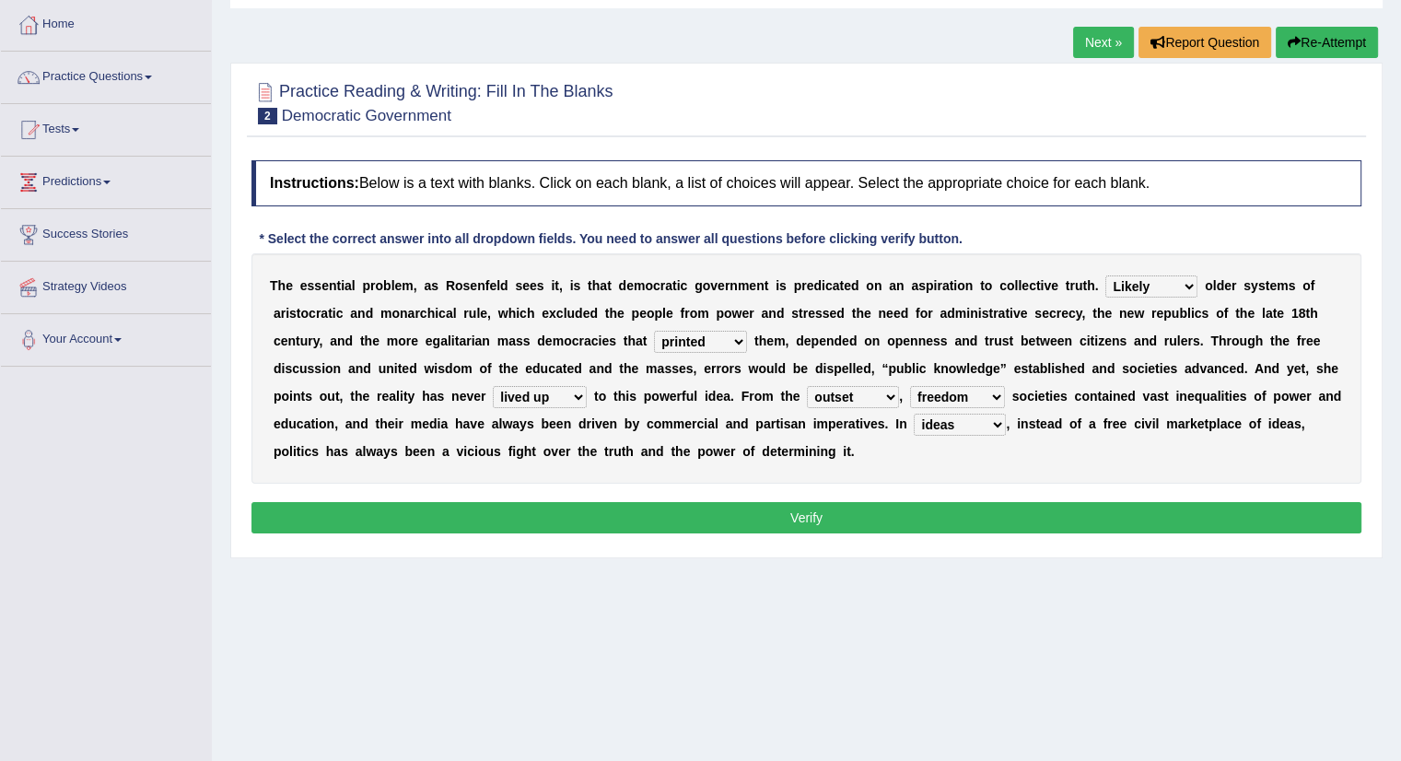
click at [402, 181] on h4 "Instructions: Below is a text with blanks. Click on each blank, a list of choic…" at bounding box center [807, 183] width 1110 height 46
click at [635, 521] on button "Verify" at bounding box center [807, 517] width 1110 height 31
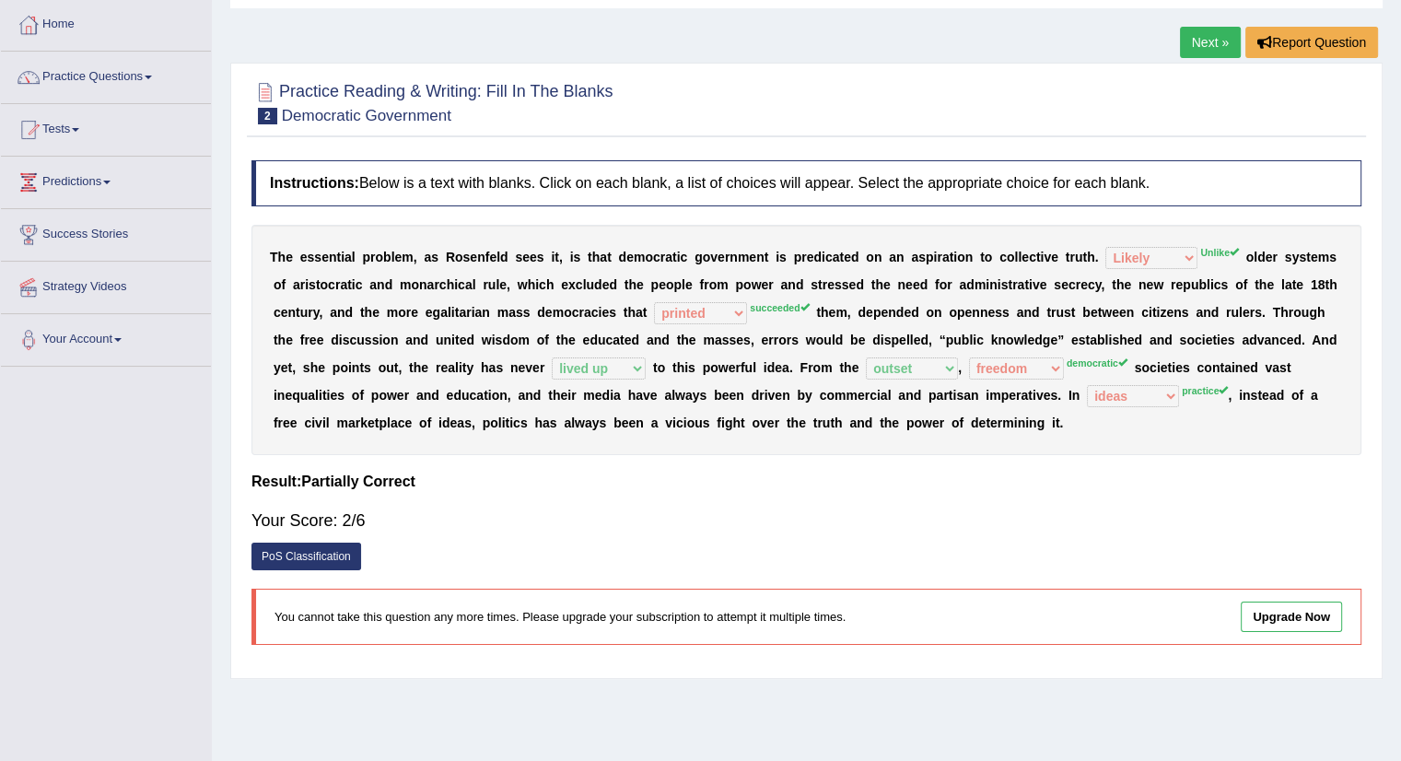
click at [1212, 41] on link "Next »" at bounding box center [1210, 42] width 61 height 31
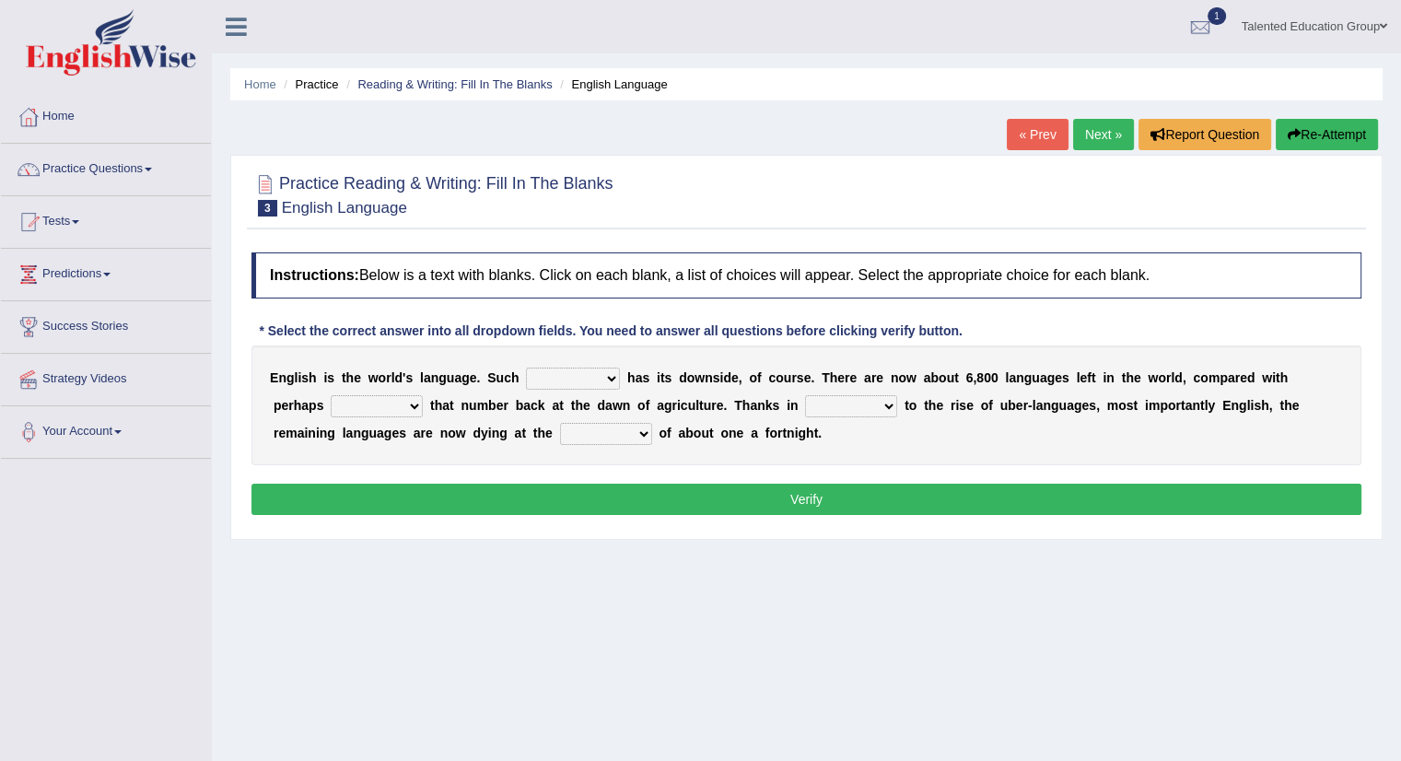
click at [596, 371] on select "power idea subject dominance" at bounding box center [573, 379] width 94 height 22
select select "power"
click at [526, 368] on select "power idea subject dominance" at bounding box center [573, 379] width 94 height 22
click at [370, 404] on select "rise twice firstly never" at bounding box center [377, 406] width 92 height 22
select select "rise"
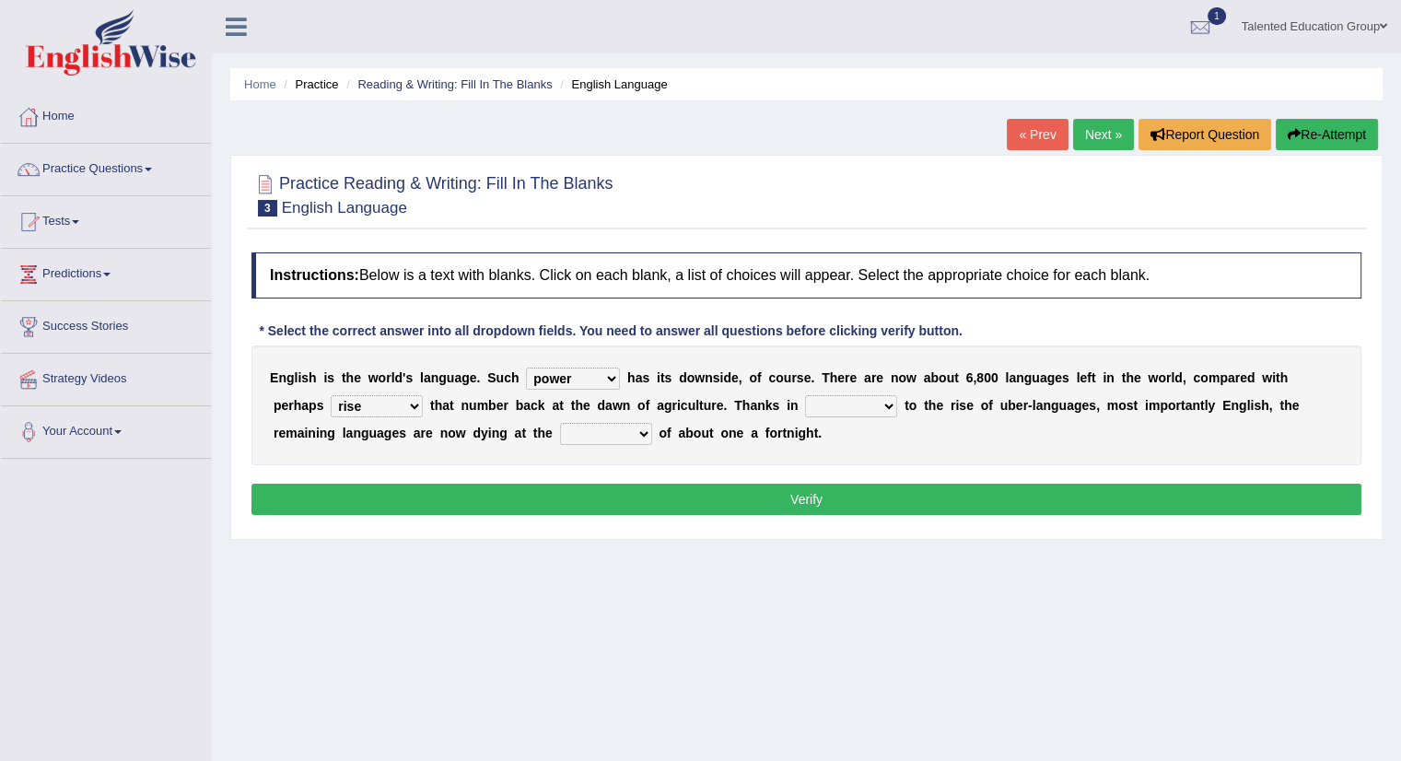
click at [331, 395] on select "rise twice firstly never" at bounding box center [377, 406] width 92 height 22
click at [836, 406] on select "rare start part bother" at bounding box center [851, 406] width 92 height 22
select select "rare"
click at [805, 395] on select "rare start part bother" at bounding box center [851, 406] width 92 height 22
click at [869, 401] on select "rare start part bother" at bounding box center [851, 406] width 92 height 22
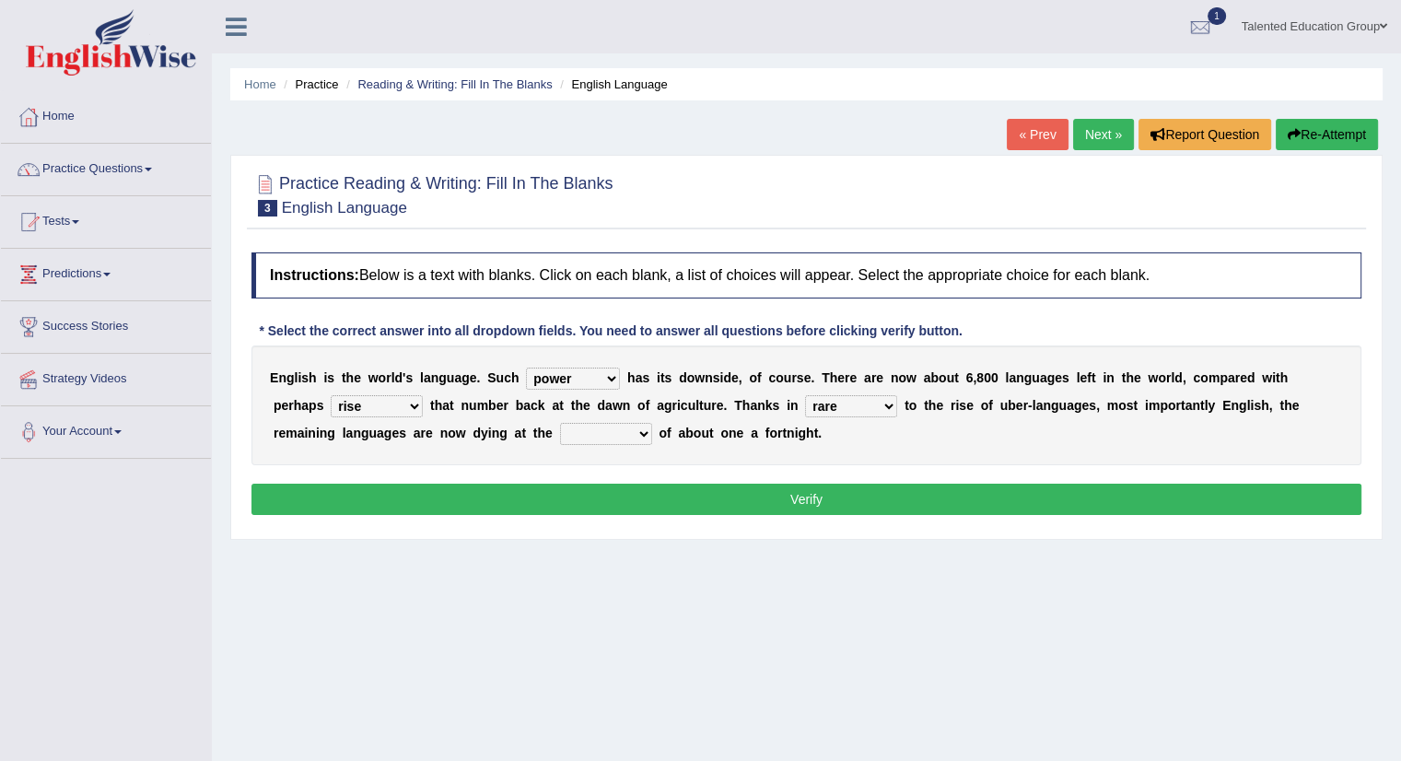
click at [974, 423] on div "E n g l i s h i s t h e w o r l d ' s l a n g u a g e . S u c h power idea subj…" at bounding box center [807, 405] width 1110 height 120
click at [591, 429] on select "state rate wait great" at bounding box center [606, 434] width 92 height 22
select select "state"
click at [560, 423] on select "state rate wait great" at bounding box center [606, 434] width 92 height 22
click at [649, 497] on button "Verify" at bounding box center [807, 499] width 1110 height 31
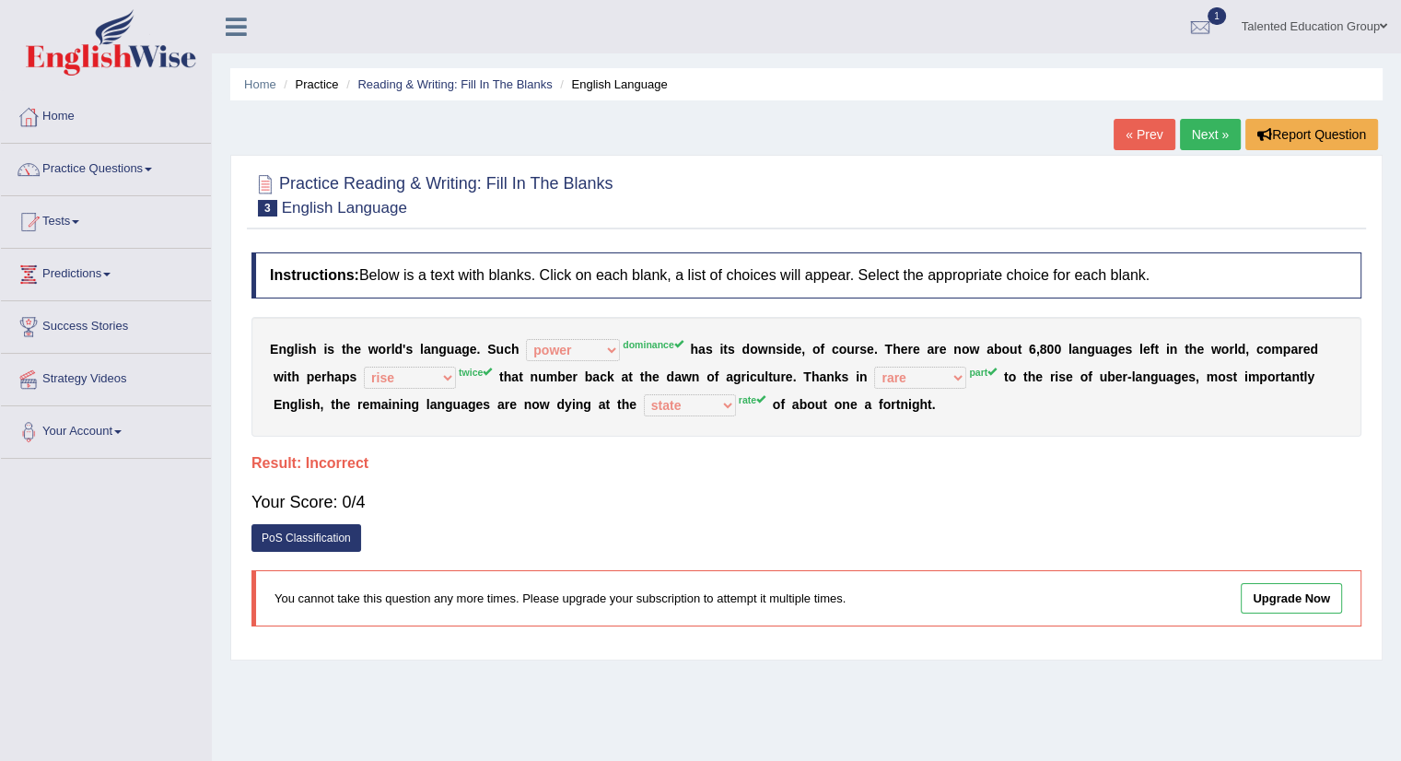
click at [1206, 134] on link "Next »" at bounding box center [1210, 134] width 61 height 31
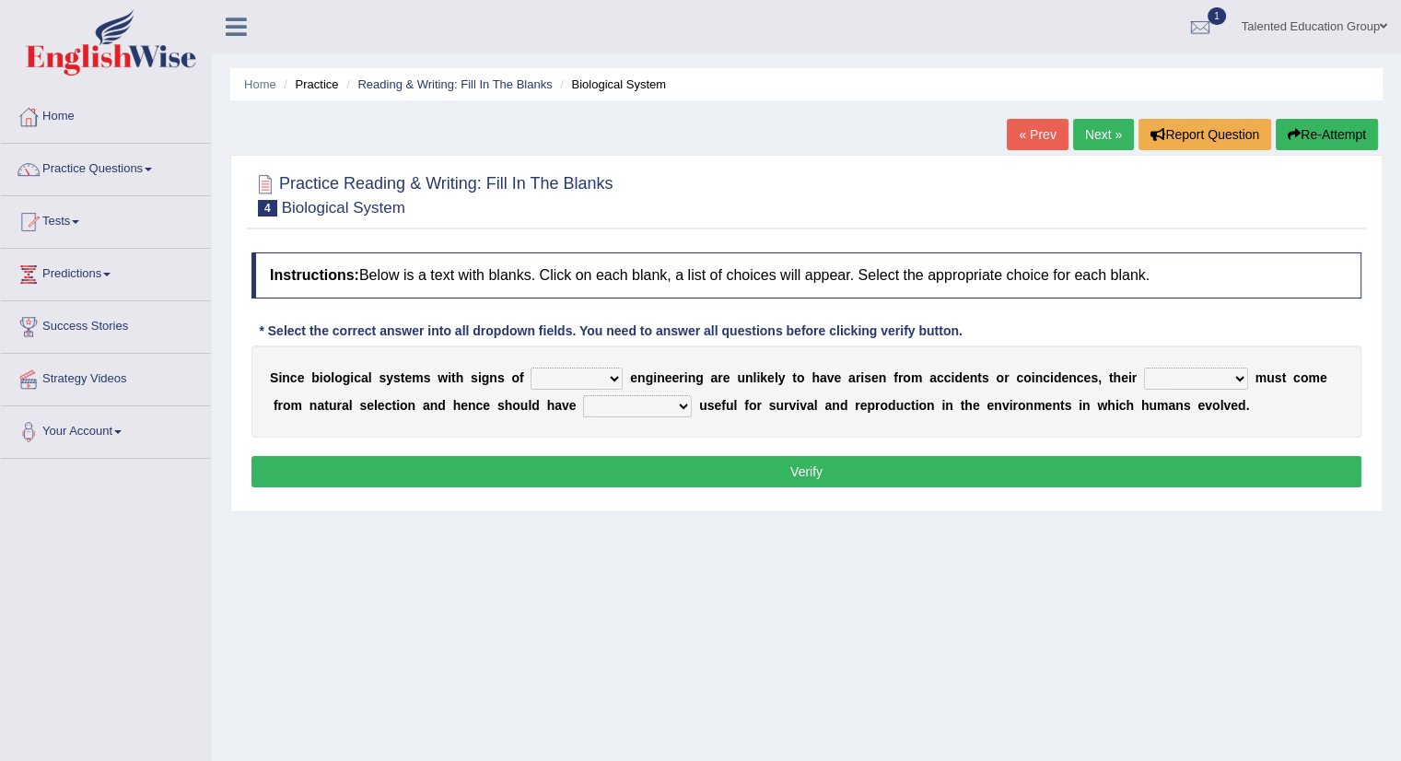
click at [576, 379] on select "system national extra complex" at bounding box center [577, 379] width 92 height 22
select select "system"
click at [531, 368] on select "system national extra complex" at bounding box center [577, 379] width 92 height 22
click at [1170, 372] on select "presence organisation registration structures" at bounding box center [1196, 379] width 104 height 22
click at [1196, 381] on select "presence organisation registration structures" at bounding box center [1196, 379] width 104 height 22
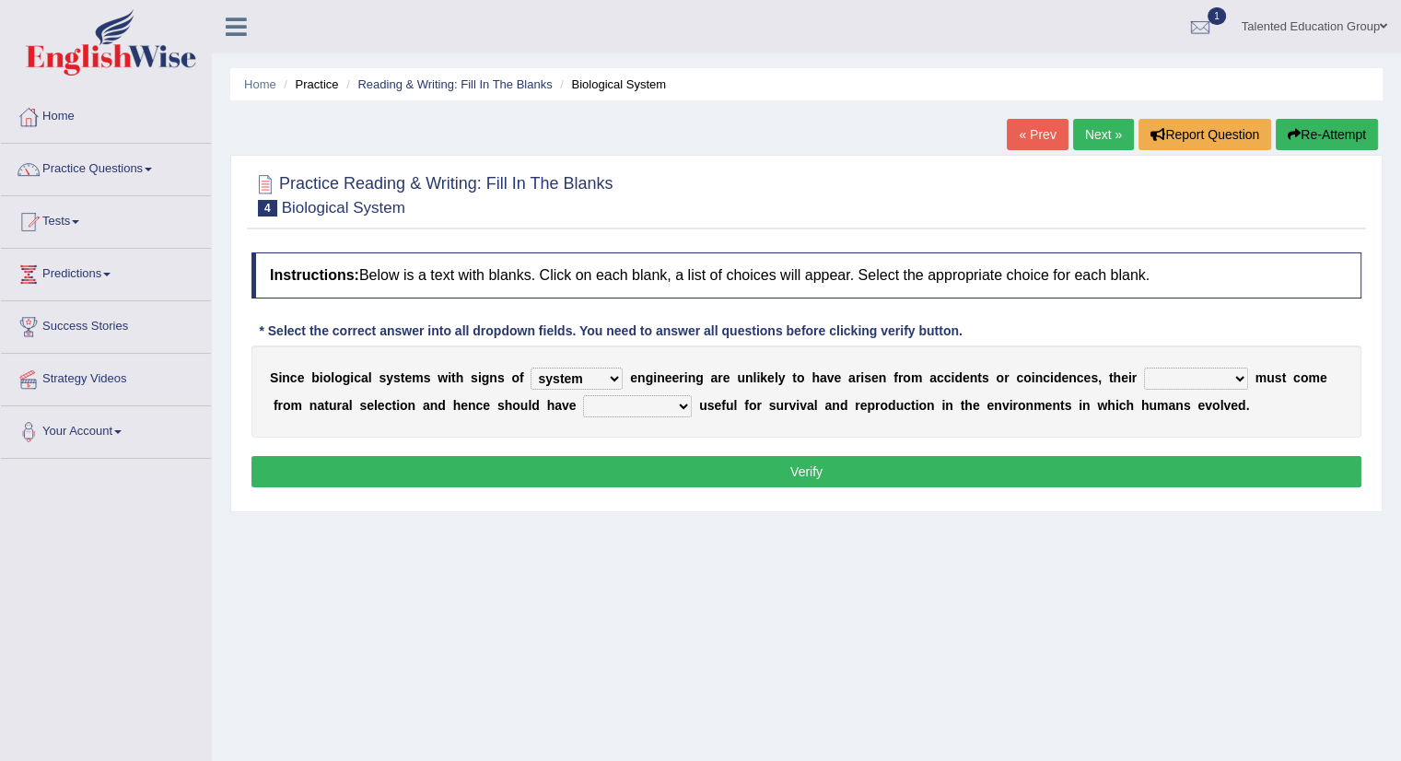
select select "structures"
click at [1144, 368] on select "presence organisation registration structures" at bounding box center [1196, 379] width 104 height 22
click at [661, 409] on select "functions cultures samples introductions" at bounding box center [637, 406] width 109 height 22
click at [666, 405] on select "functions cultures samples introductions" at bounding box center [637, 406] width 109 height 22
select select "functions"
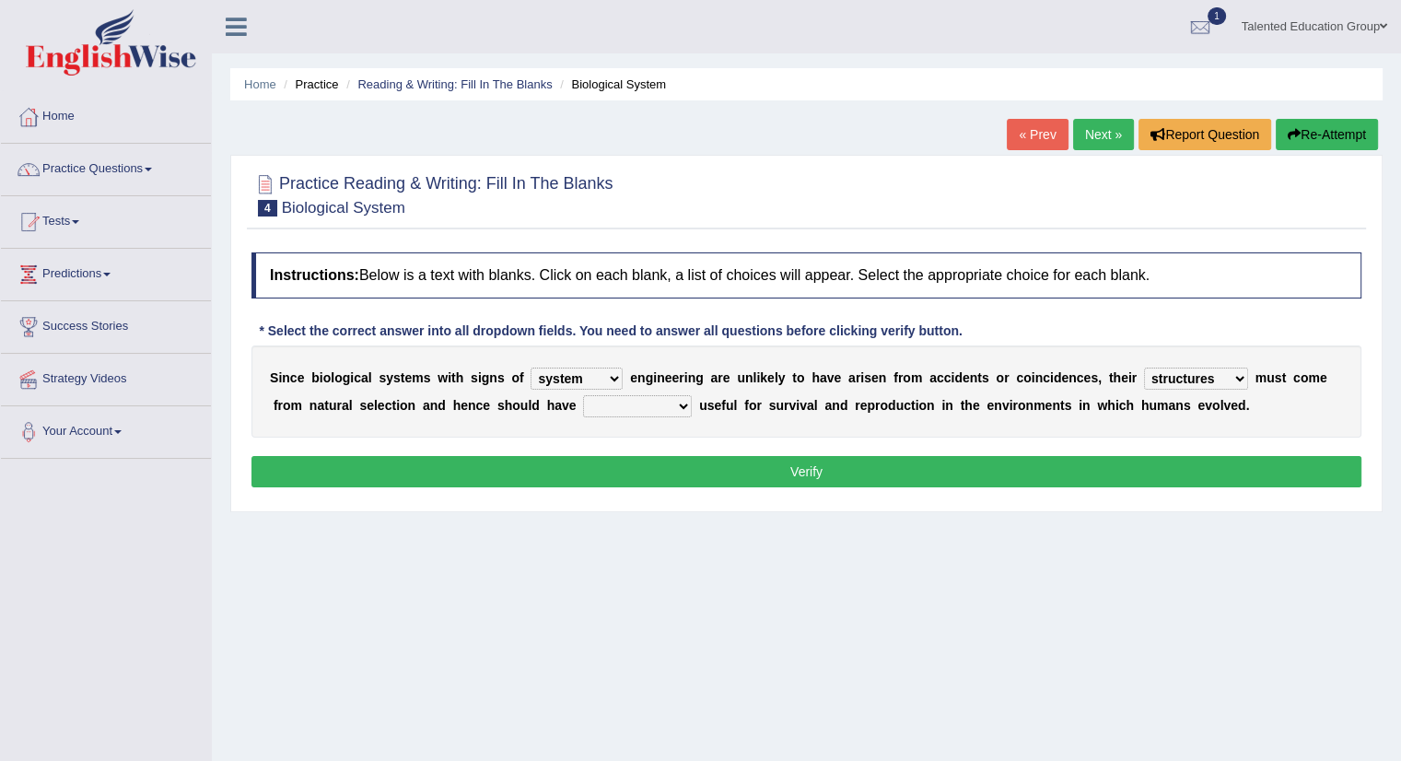
click at [583, 395] on select "functions cultures samples introductions" at bounding box center [637, 406] width 109 height 22
click at [693, 473] on button "Verify" at bounding box center [807, 471] width 1110 height 31
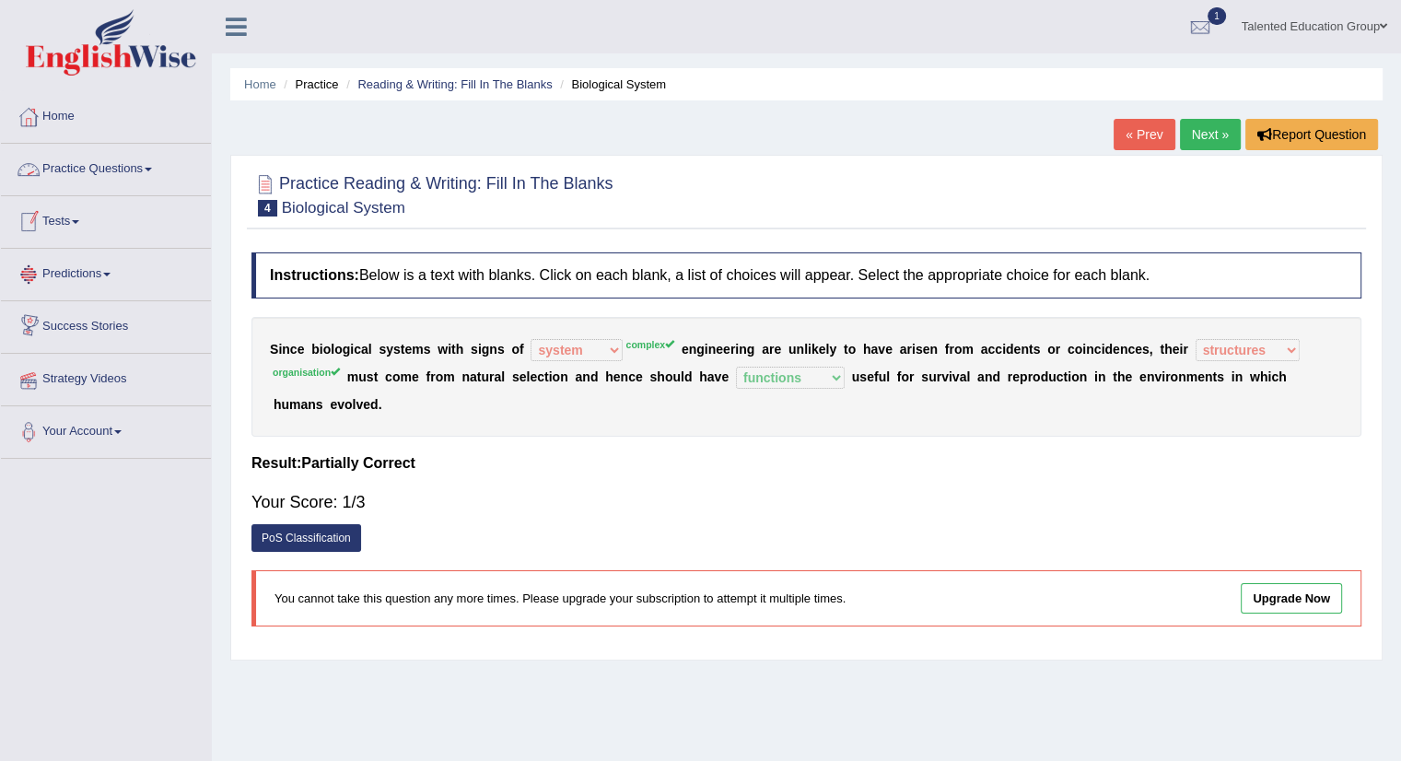
click at [58, 159] on link "Practice Questions" at bounding box center [106, 167] width 210 height 46
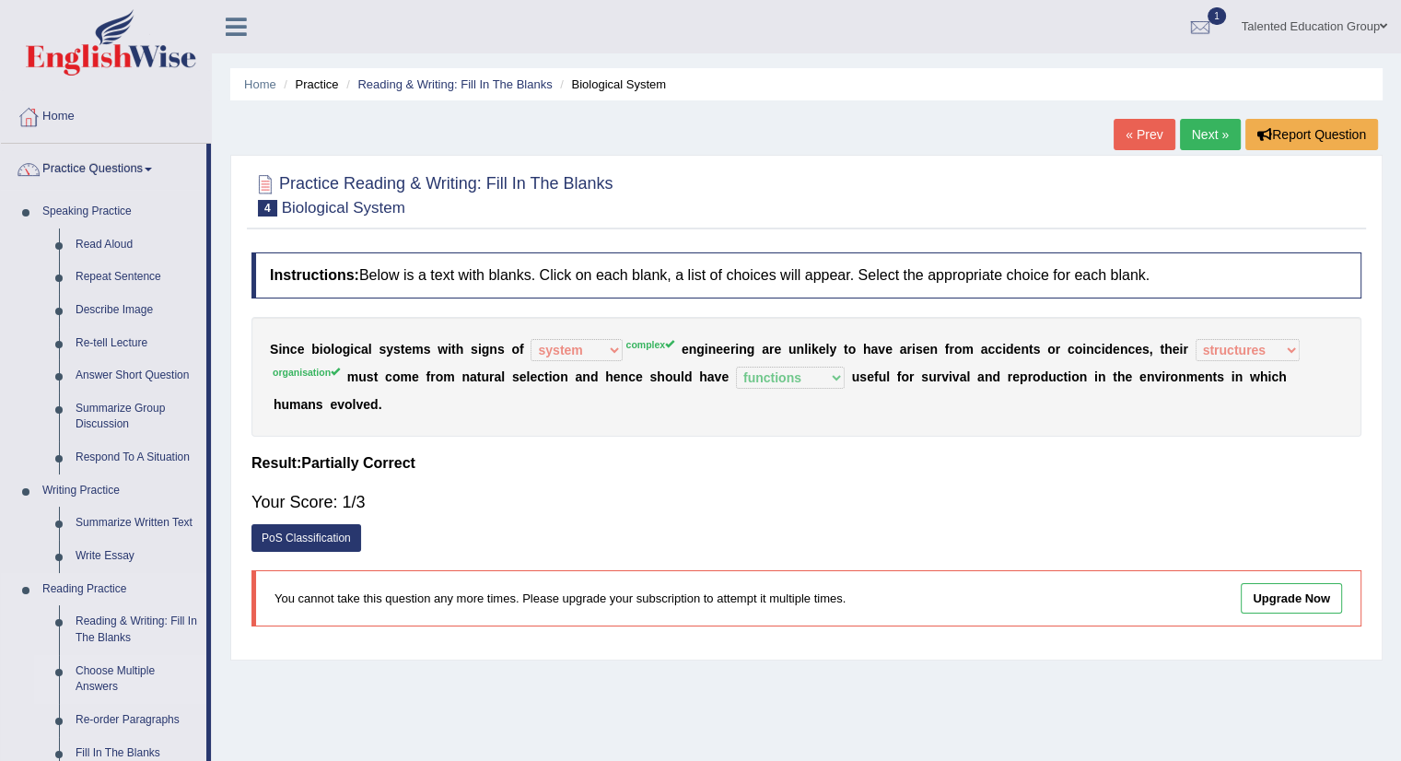
click at [120, 671] on link "Choose Multiple Answers" at bounding box center [136, 679] width 139 height 49
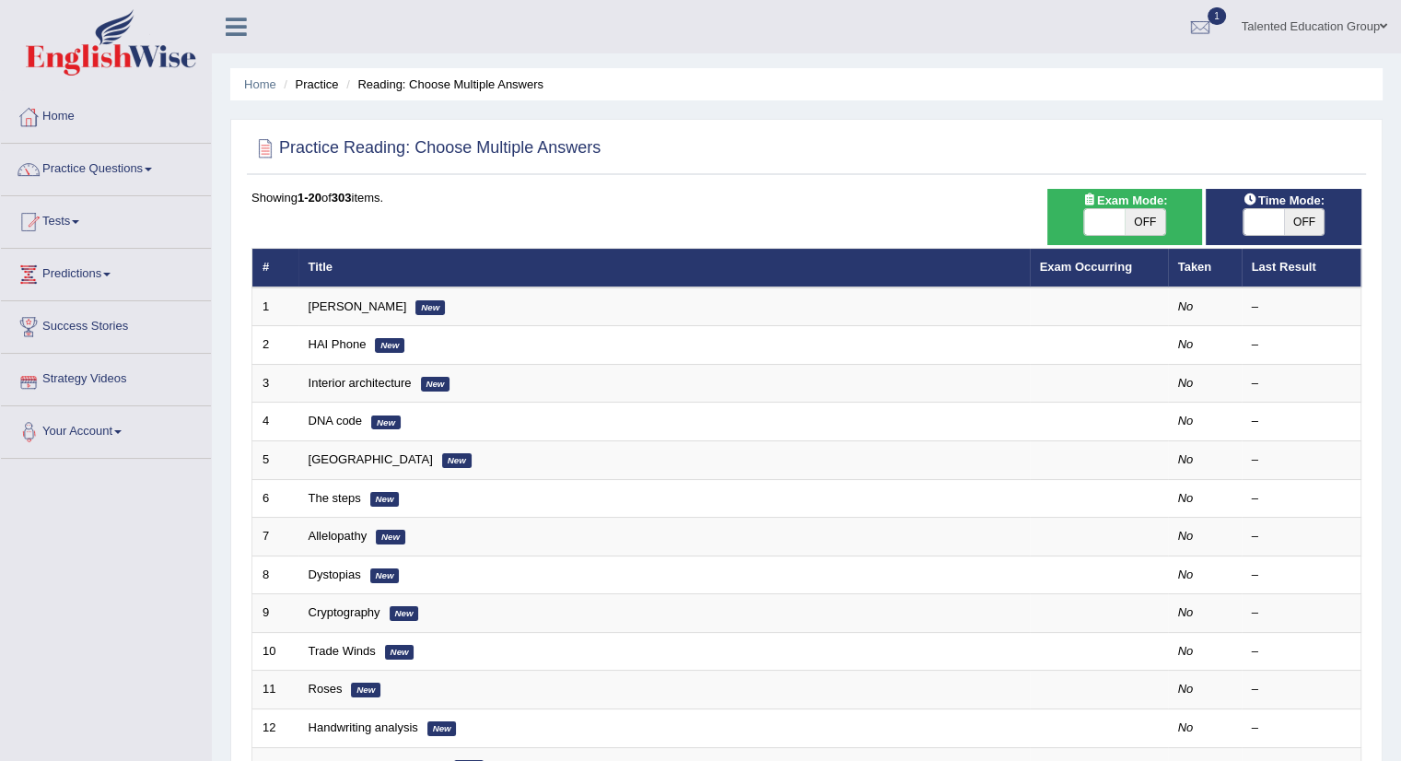
click at [91, 438] on link "Your Account" at bounding box center [106, 429] width 210 height 46
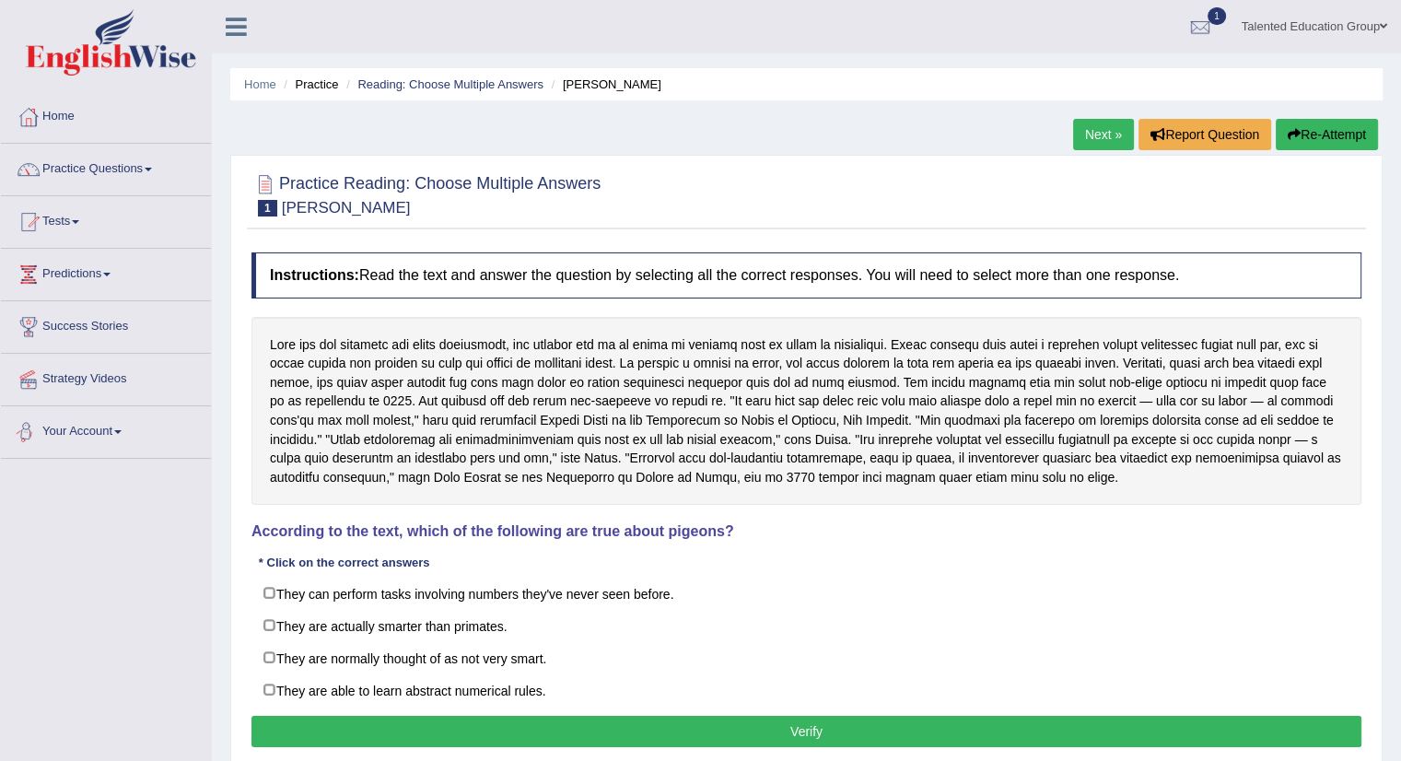
click at [106, 437] on link "Your Account" at bounding box center [106, 429] width 210 height 46
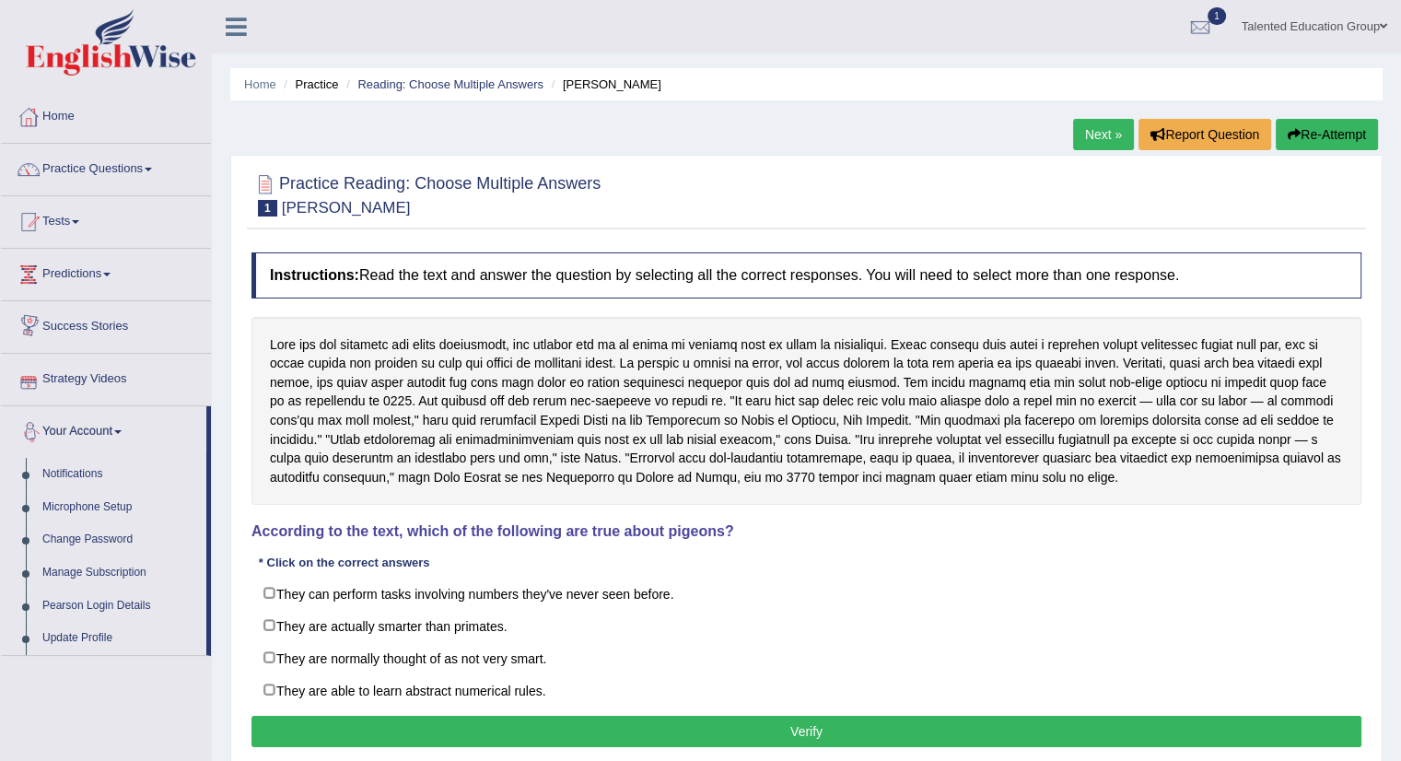
click at [111, 432] on link "Your Account" at bounding box center [103, 429] width 205 height 46
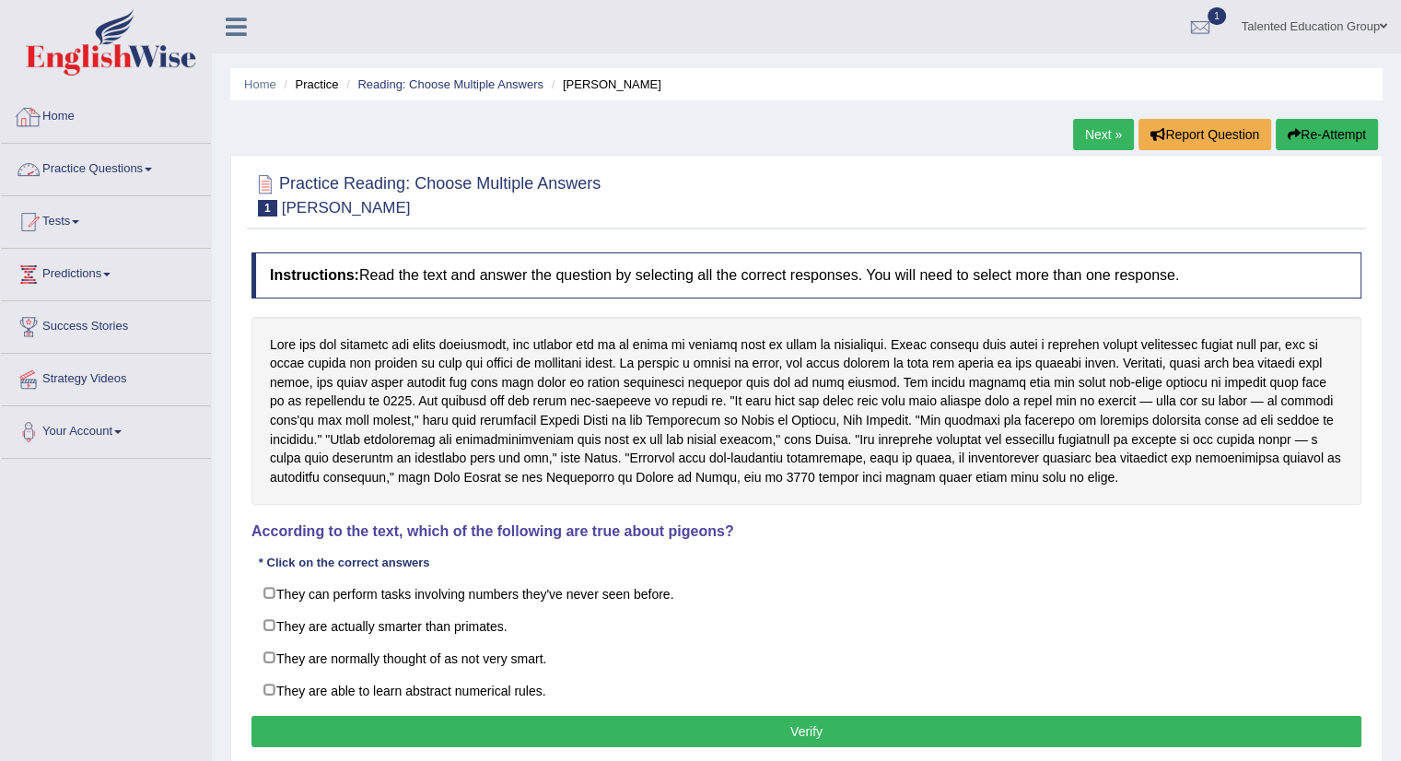
click at [41, 111] on div at bounding box center [29, 117] width 28 height 28
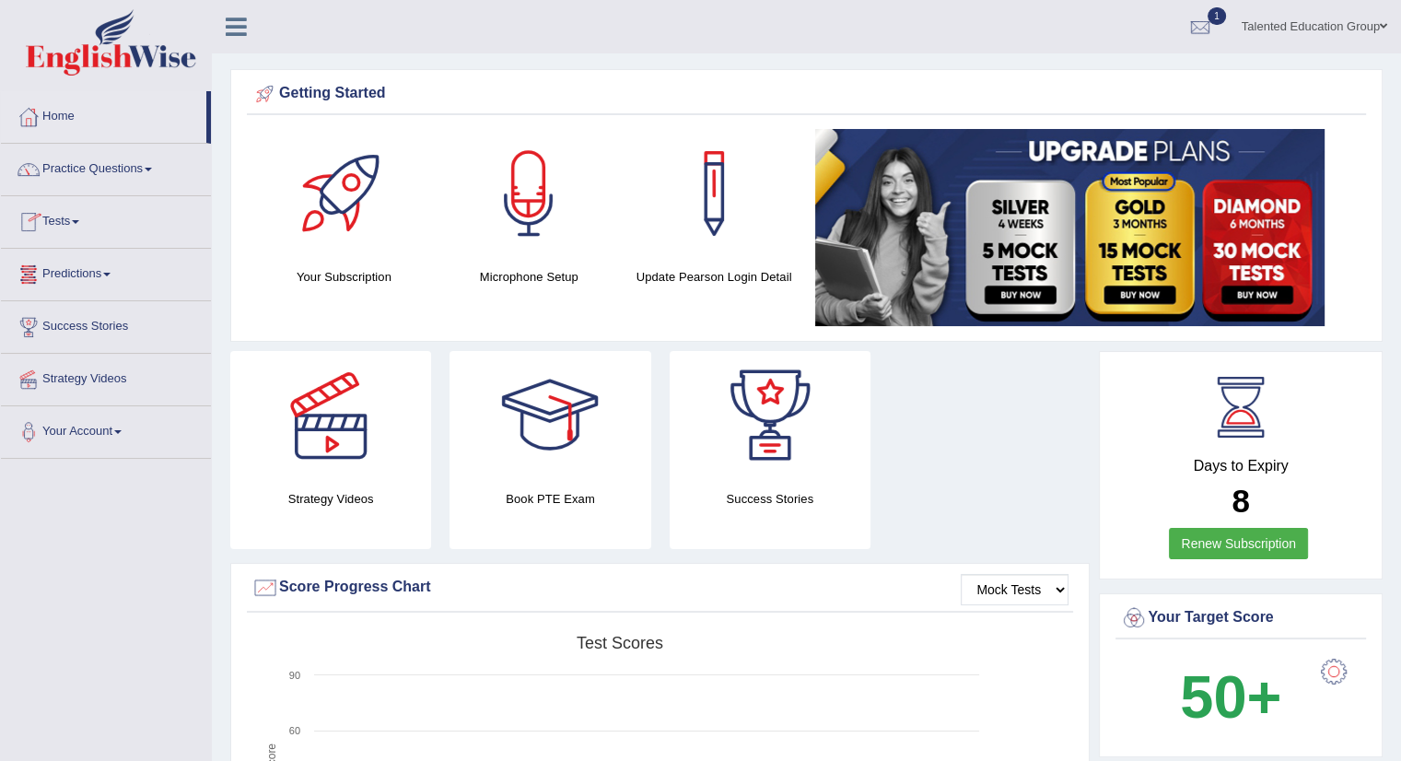
click at [66, 219] on link "Tests" at bounding box center [106, 219] width 210 height 46
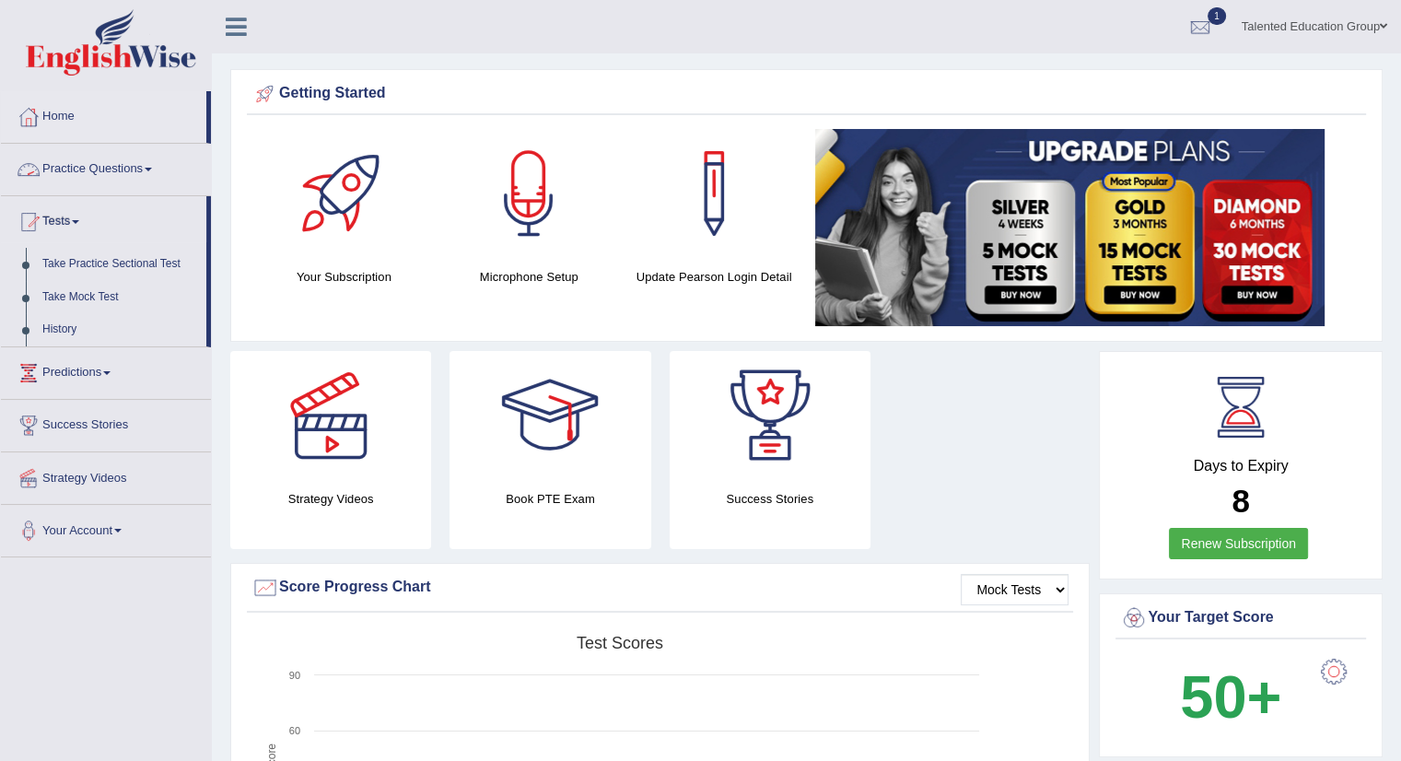
click at [150, 167] on link "Practice Questions" at bounding box center [106, 167] width 210 height 46
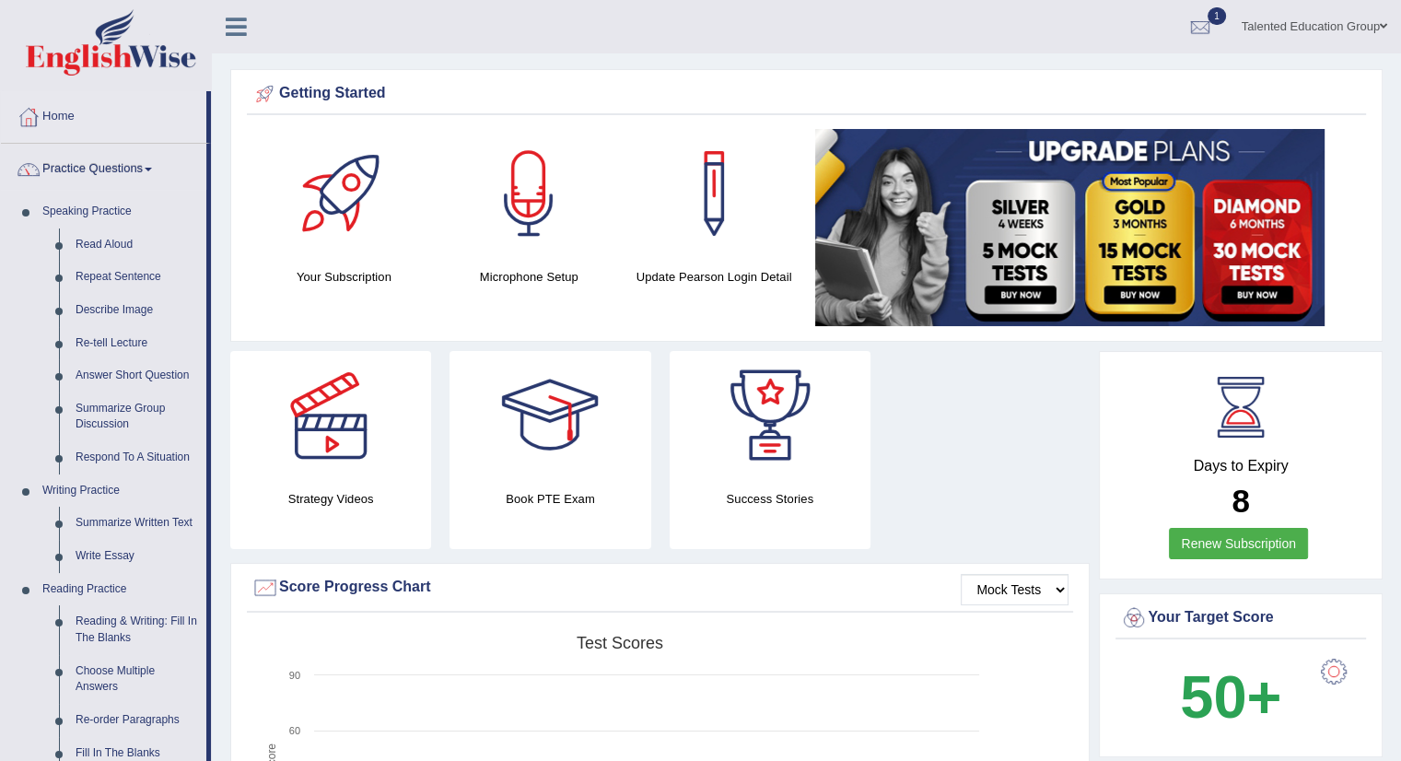
drag, startPoint x: 211, startPoint y: 222, endPoint x: 207, endPoint y: 296, distance: 73.8
click at [207, 296] on div "Home Practice Questions Speaking Practice Read Aloud Repeat Sentence Describe I…" at bounding box center [106, 767] width 238 height 1352
drag, startPoint x: 211, startPoint y: 608, endPoint x: 213, endPoint y: 672, distance: 63.6
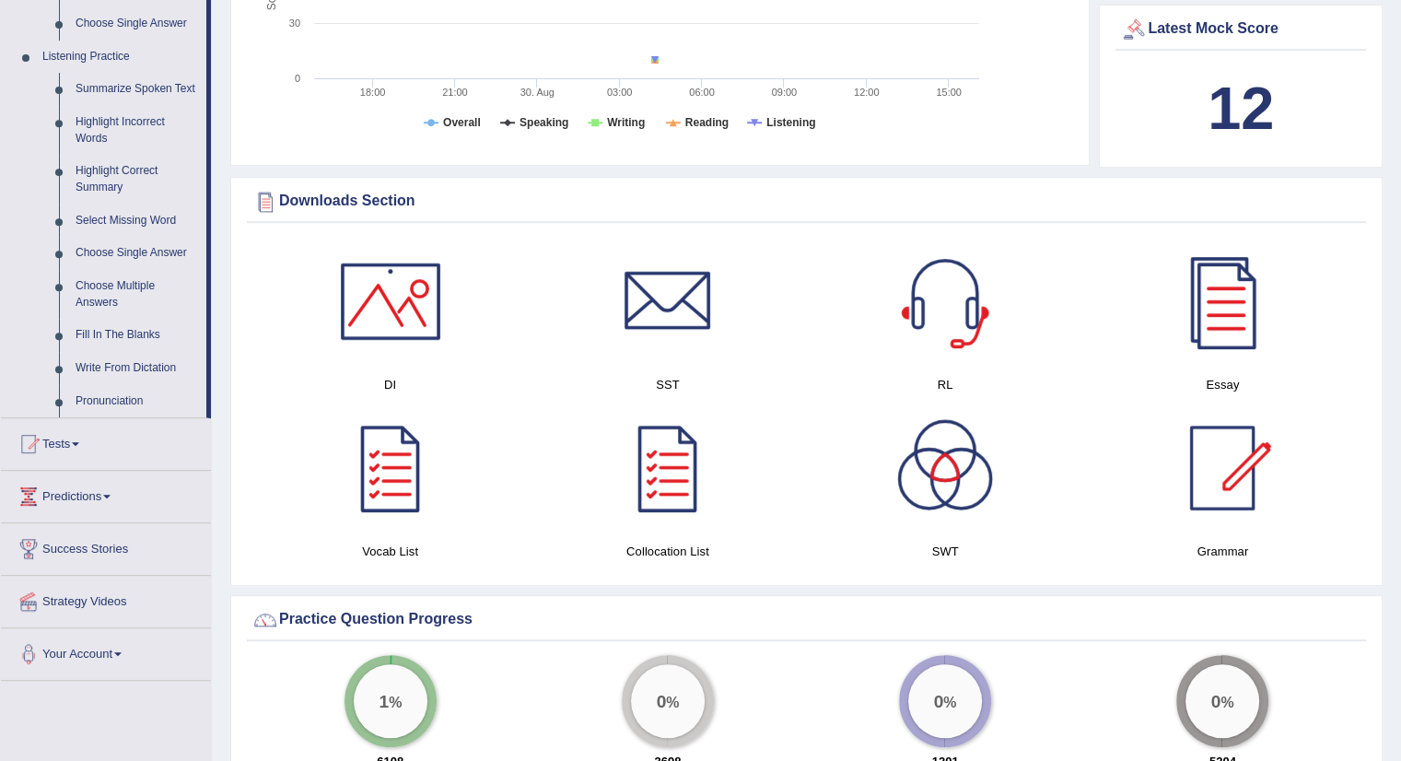
scroll to position [812, 0]
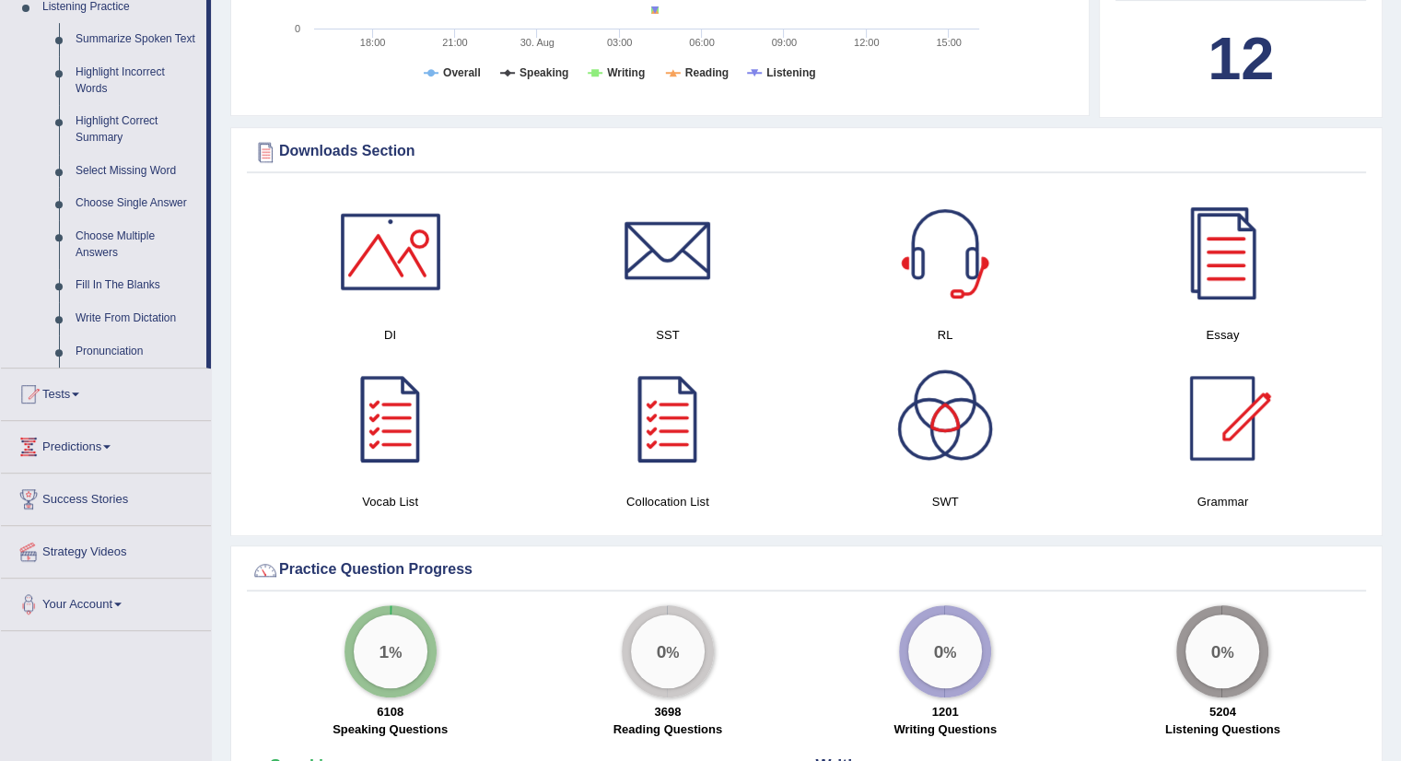
click at [389, 563] on div "Practice Question Progress" at bounding box center [807, 570] width 1110 height 28
click at [92, 457] on link "Predictions" at bounding box center [106, 444] width 210 height 46
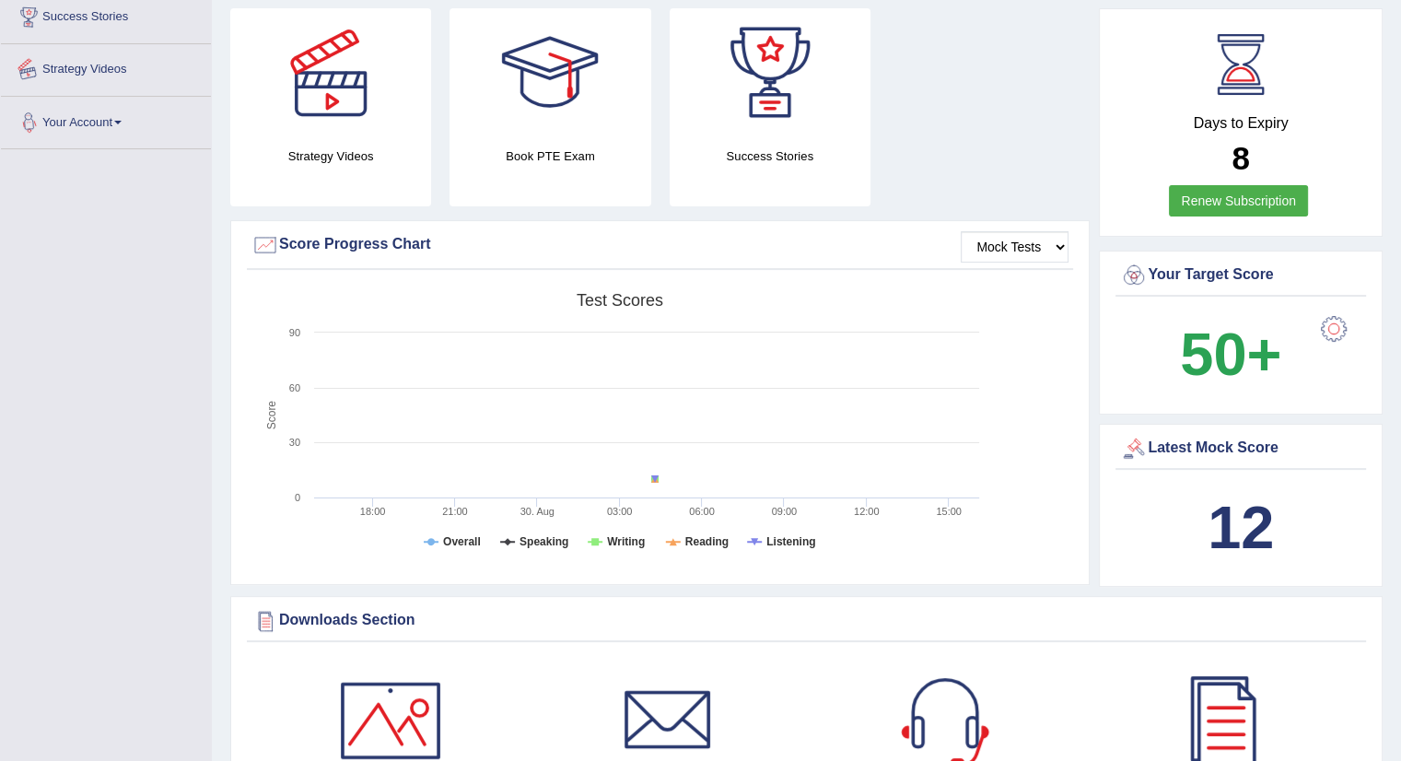
scroll to position [250, 0]
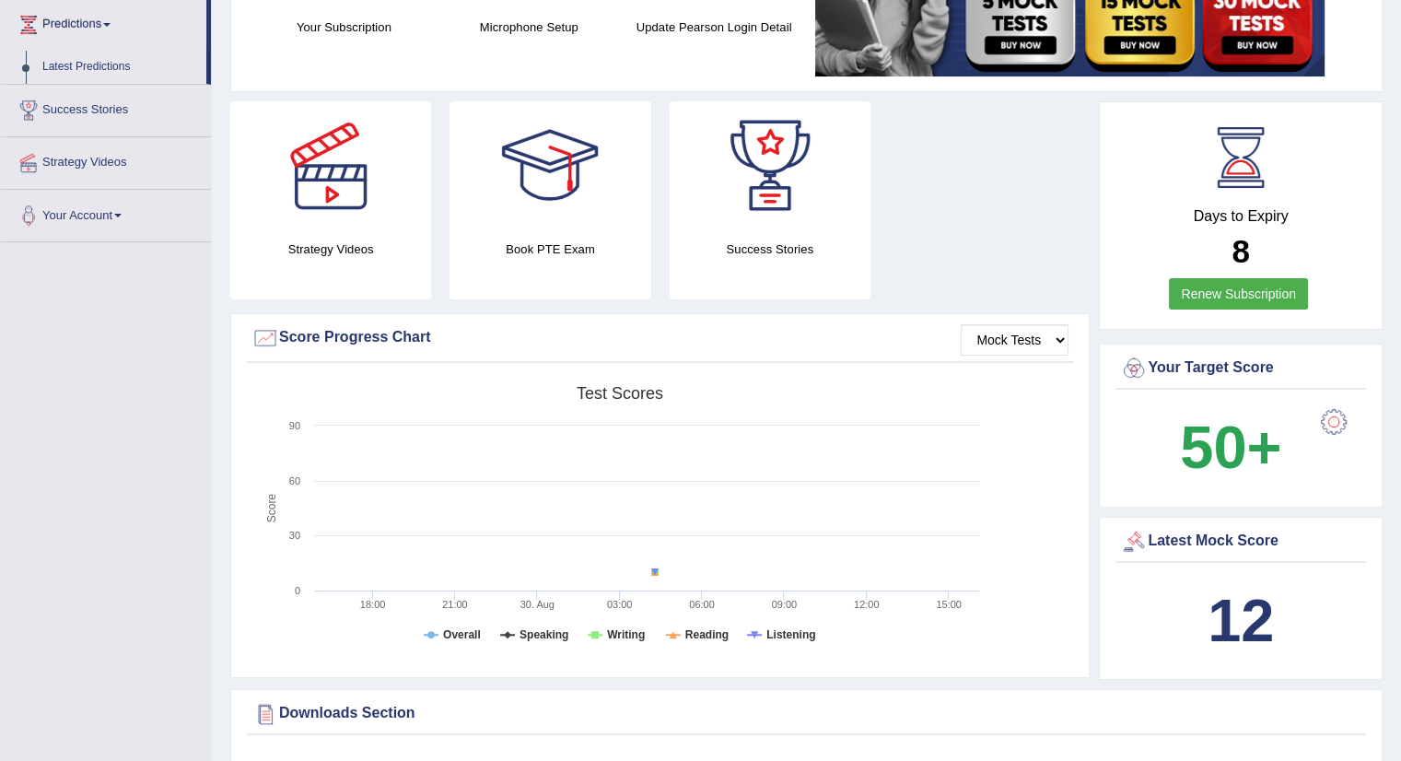
drag, startPoint x: 221, startPoint y: 135, endPoint x: 226, endPoint y: 78, distance: 56.4
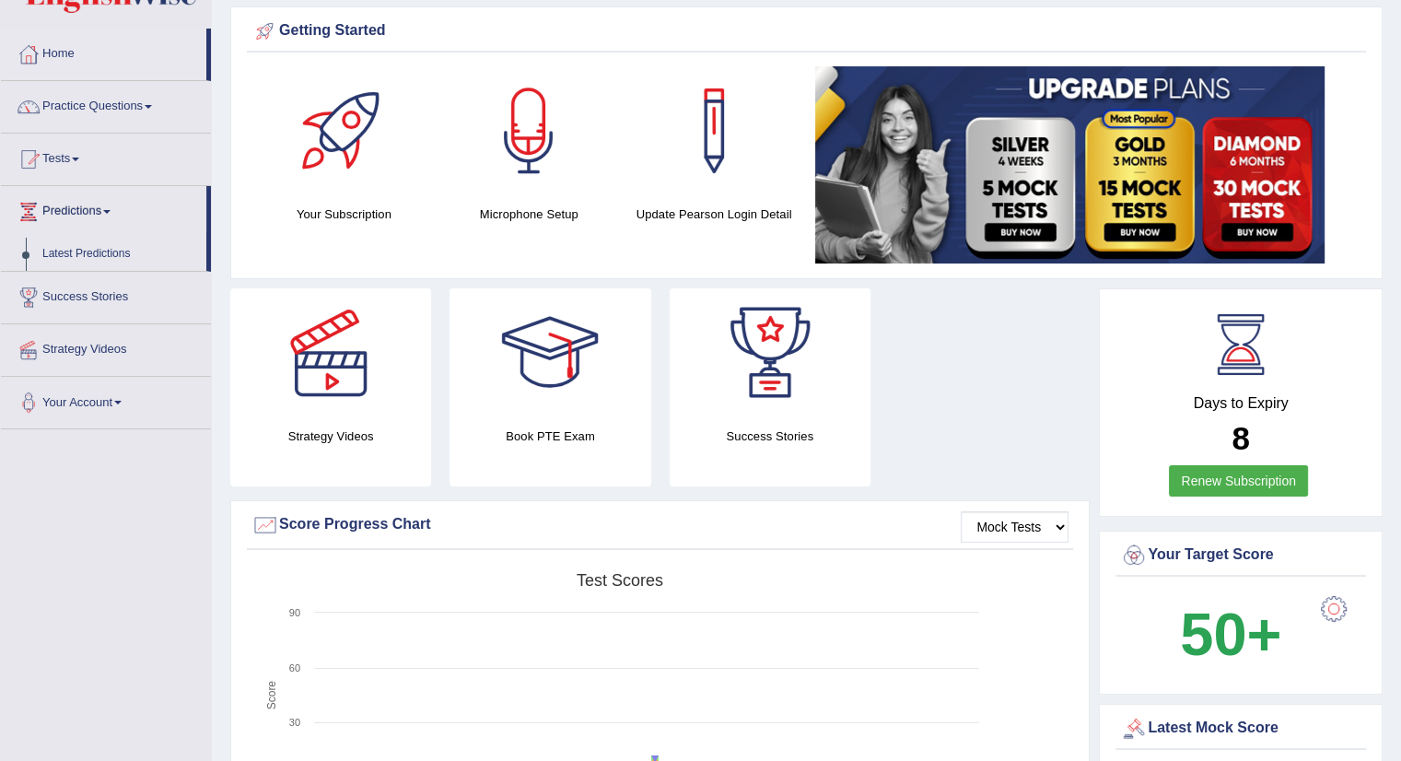
scroll to position [0, 0]
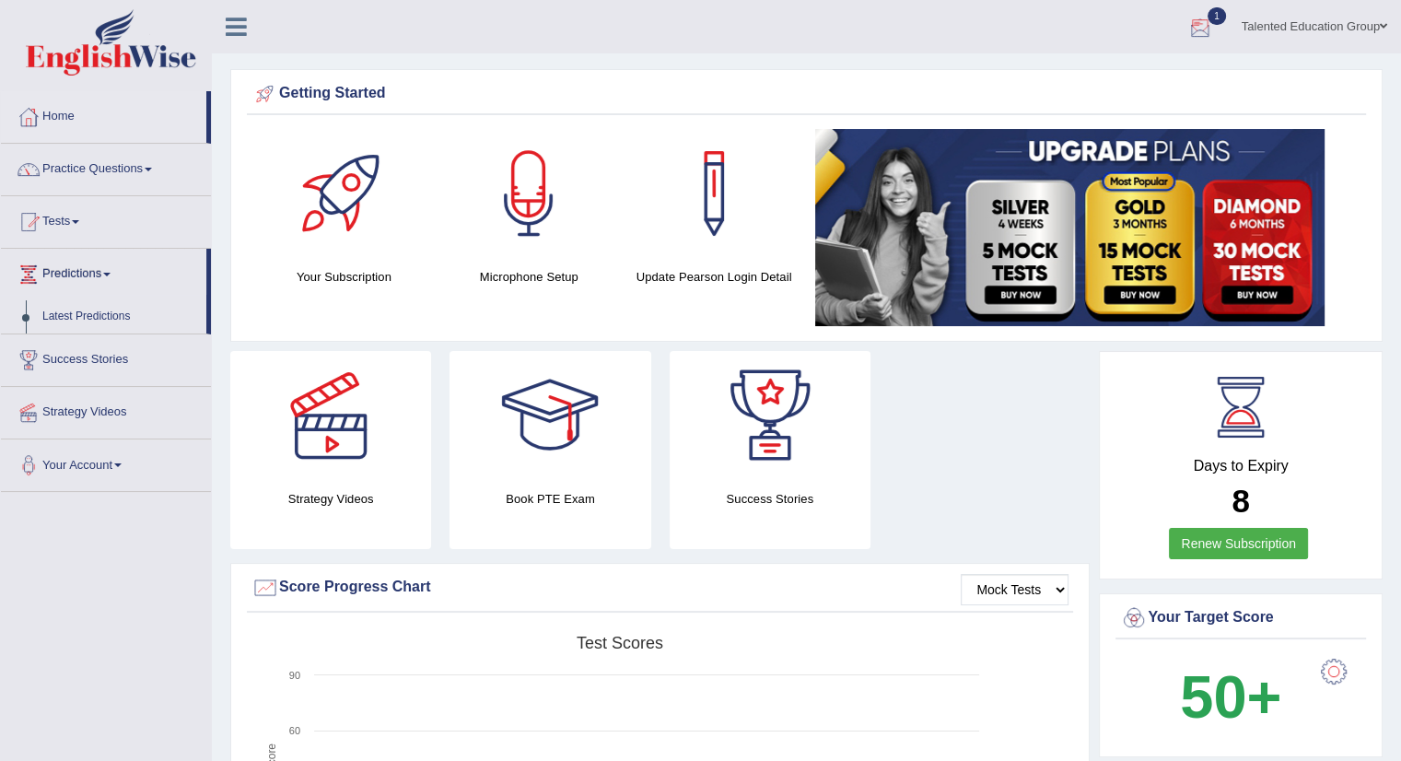
click at [1195, 18] on div at bounding box center [1201, 28] width 28 height 28
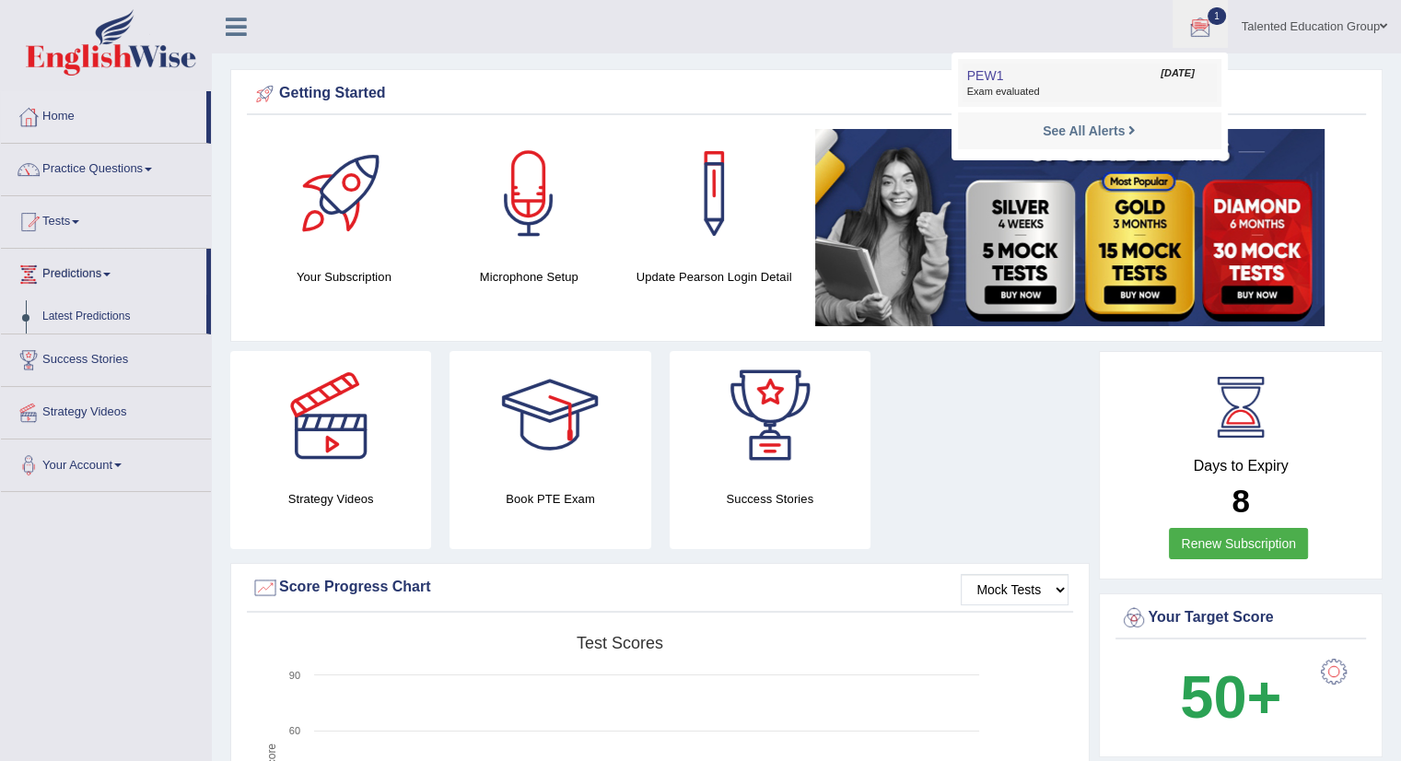
click at [1187, 90] on span "Exam evaluated" at bounding box center [1089, 92] width 245 height 15
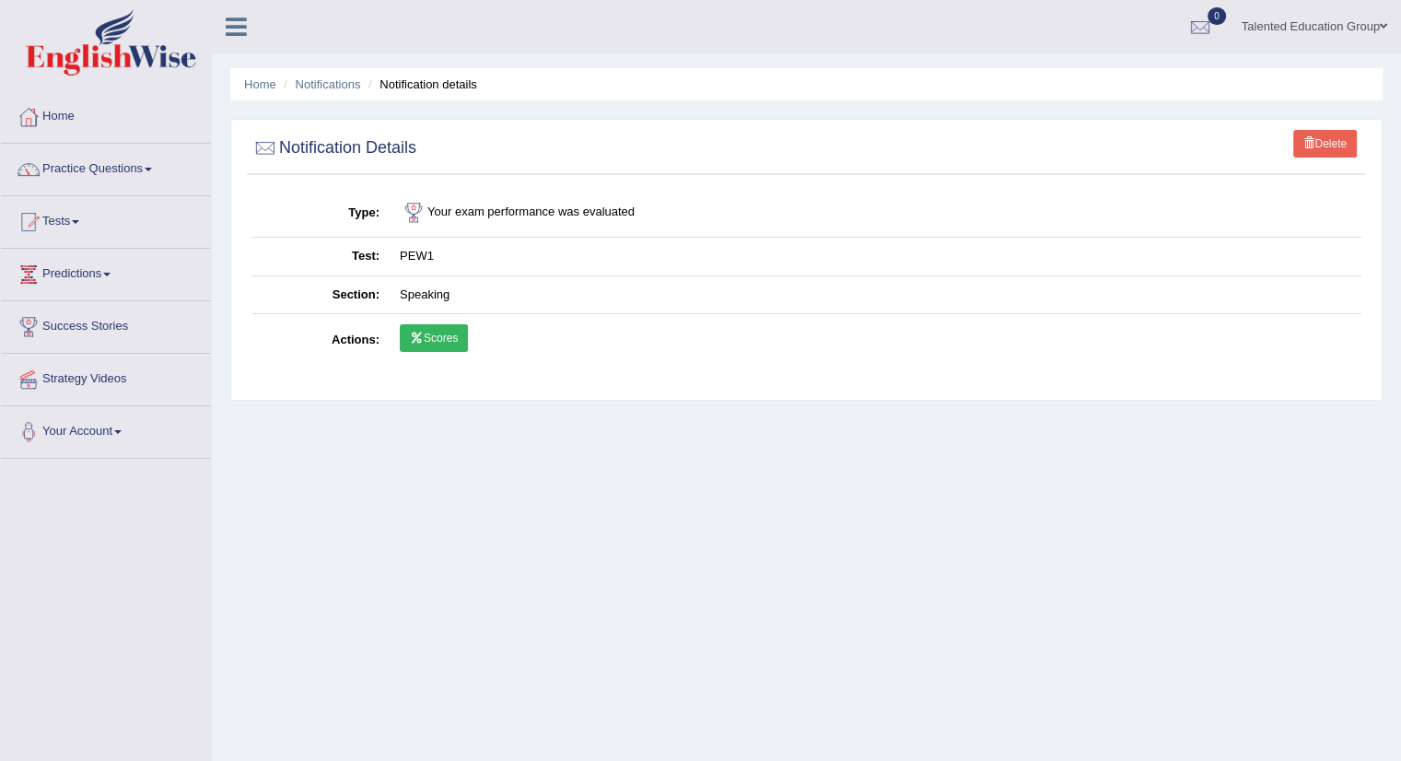
click at [421, 341] on icon at bounding box center [417, 338] width 14 height 11
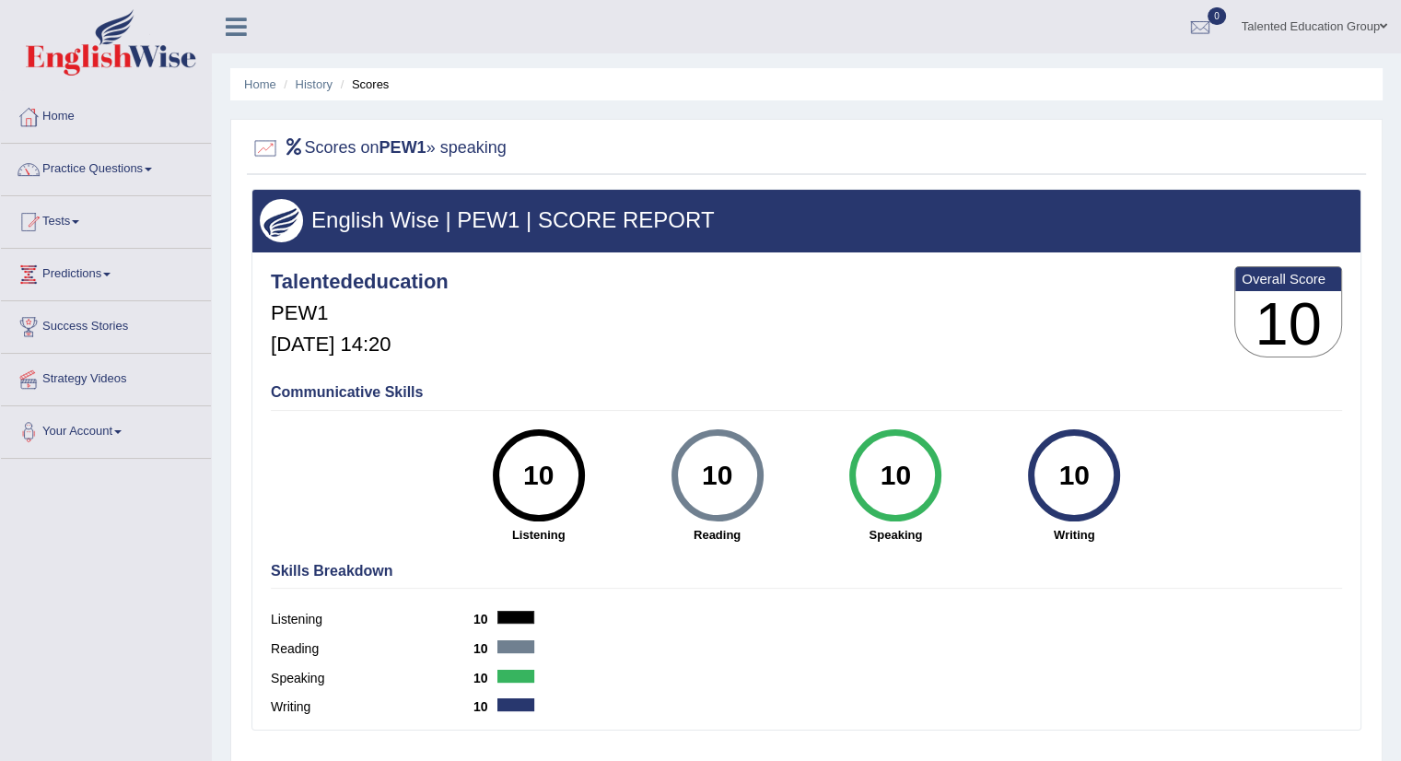
click at [420, 290] on h4 "Talentededucation" at bounding box center [360, 282] width 178 height 22
click at [55, 221] on link "Tests" at bounding box center [106, 219] width 210 height 46
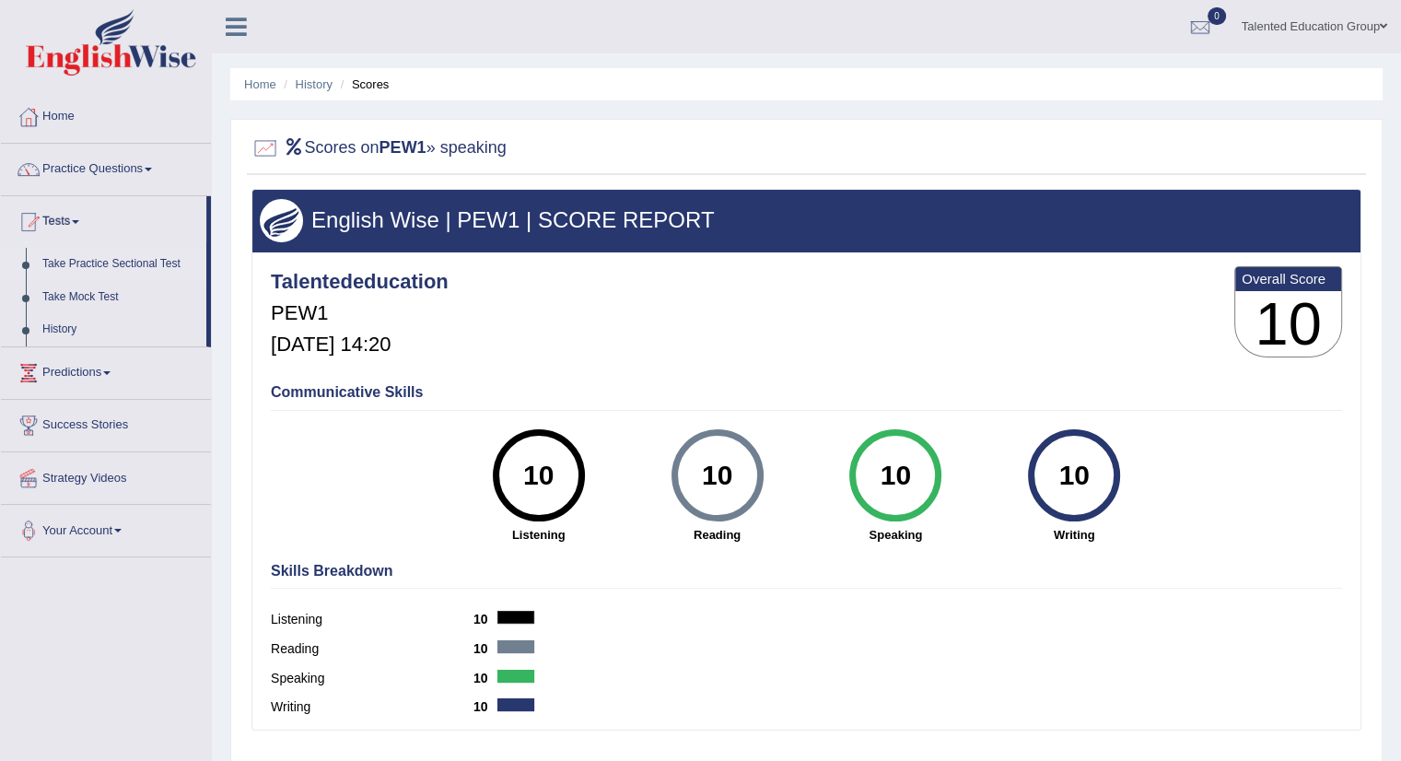
click at [88, 264] on link "Take Practice Sectional Test" at bounding box center [120, 264] width 172 height 33
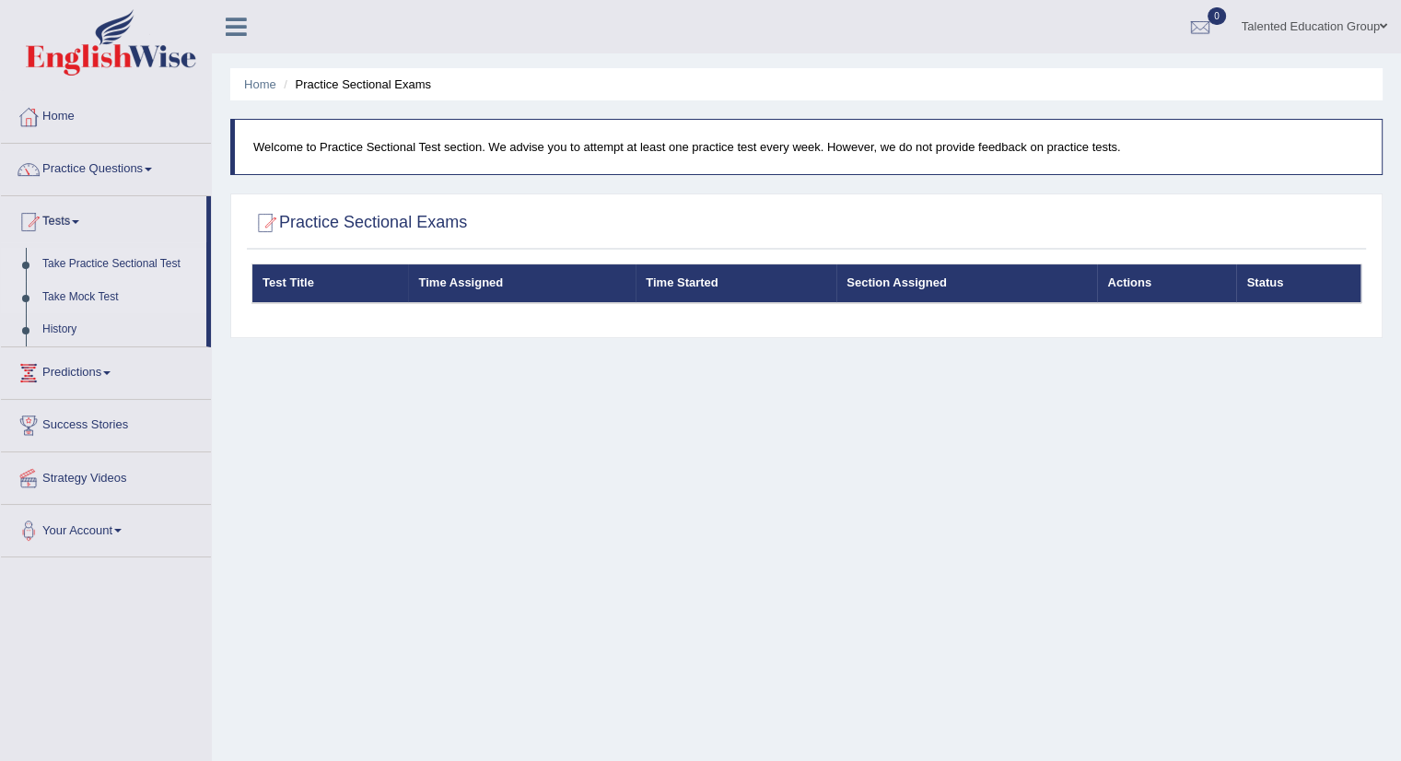
click at [105, 296] on link "Take Mock Test" at bounding box center [120, 297] width 172 height 33
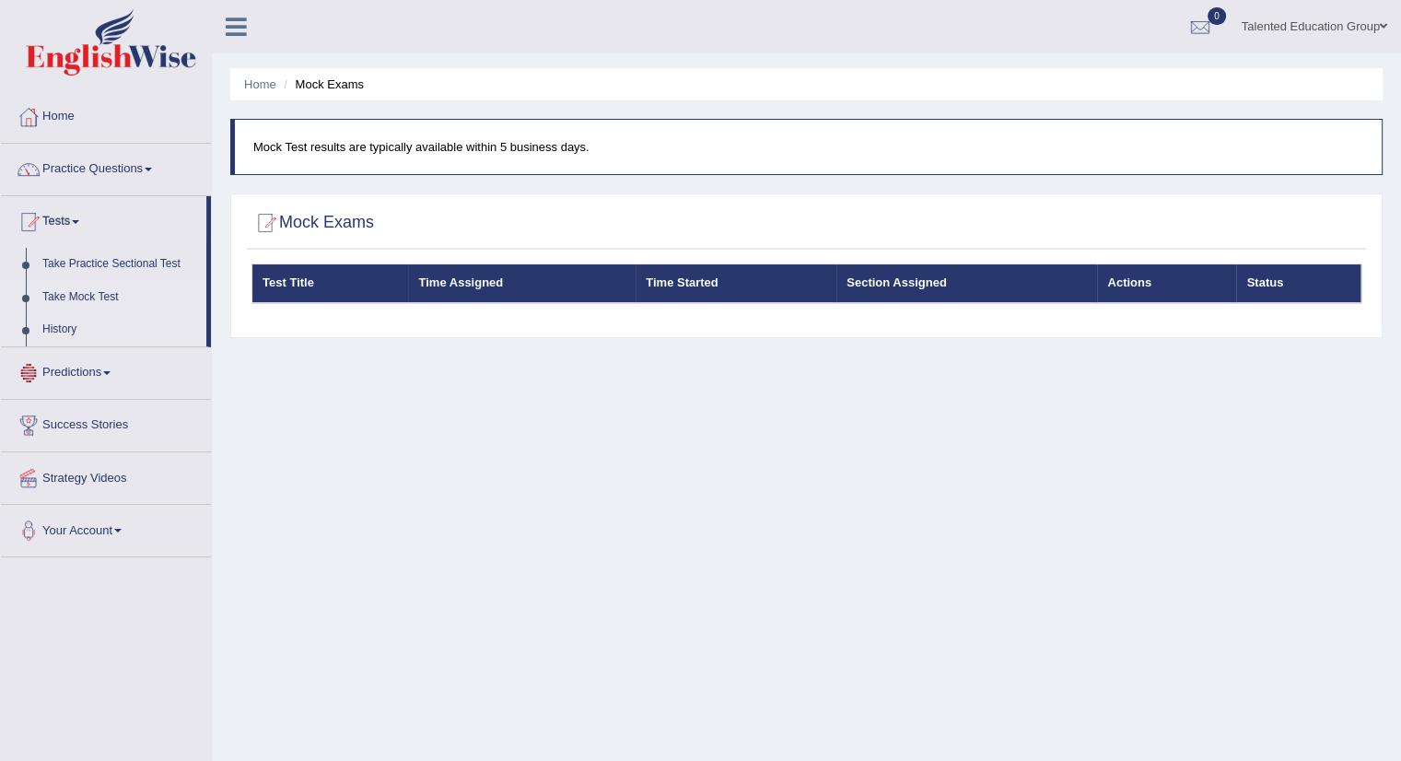
click at [64, 329] on link "History" at bounding box center [120, 329] width 172 height 33
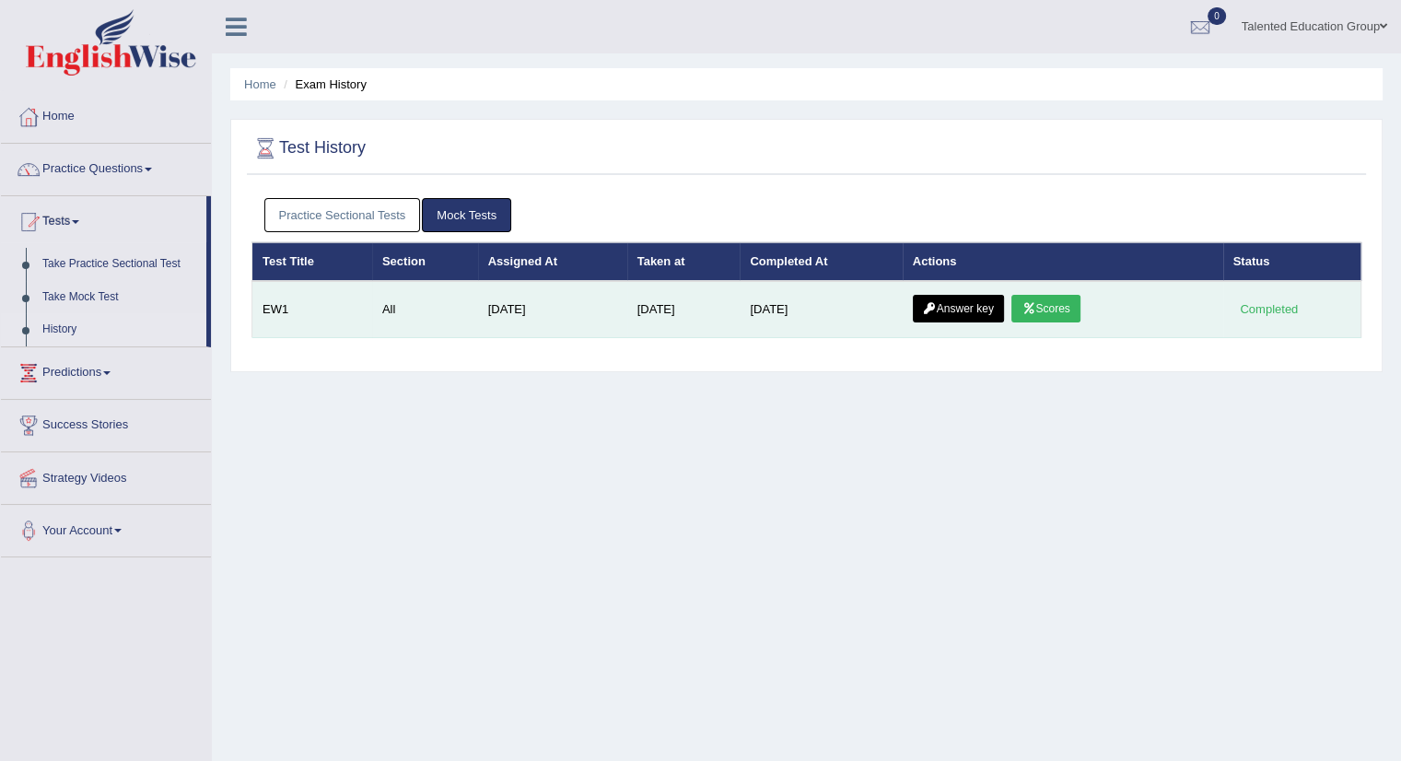
click at [550, 310] on td "Aug 28, 2025" at bounding box center [552, 309] width 149 height 57
click at [1053, 307] on link "Scores" at bounding box center [1046, 309] width 68 height 28
click at [962, 310] on link "Answer key" at bounding box center [958, 309] width 91 height 28
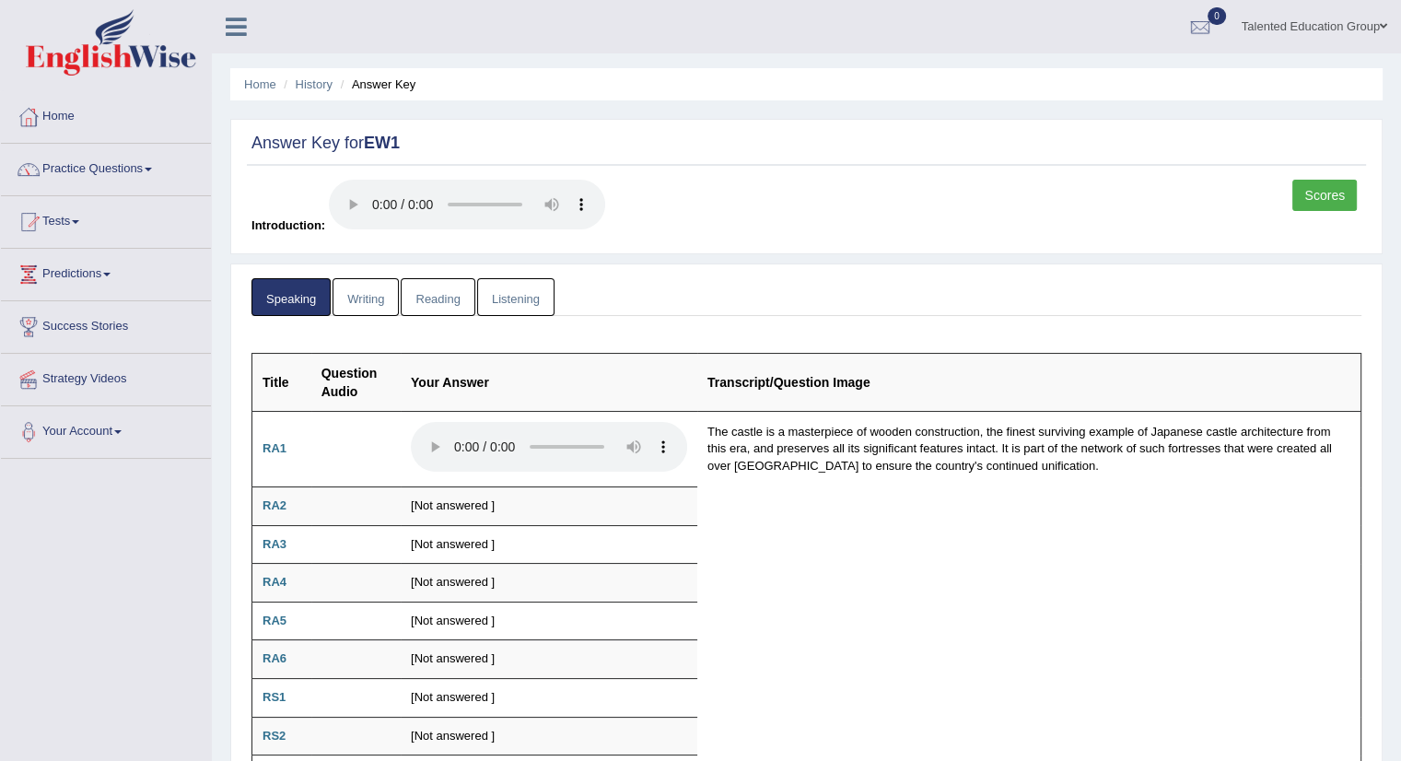
click at [361, 298] on link "Writing" at bounding box center [366, 297] width 66 height 38
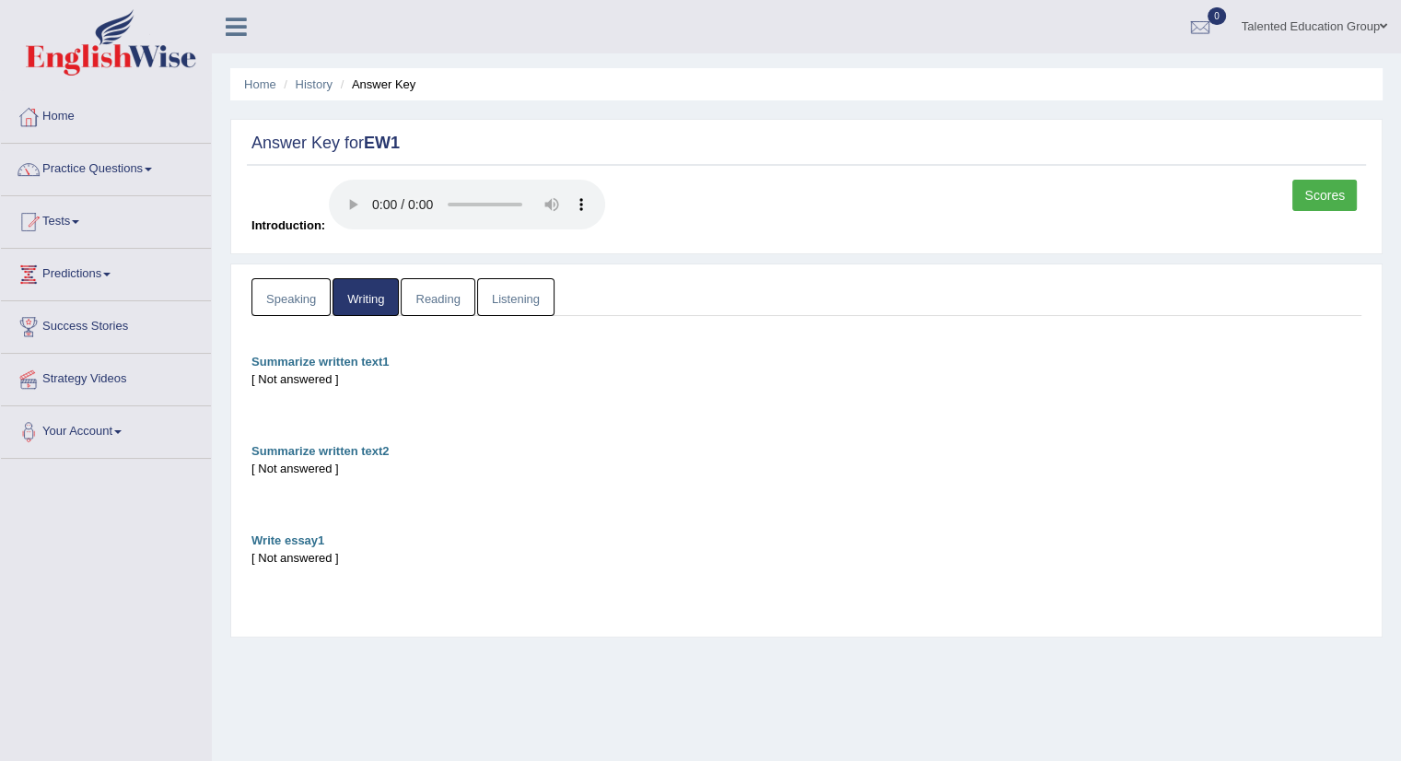
click at [439, 296] on link "Reading" at bounding box center [438, 297] width 74 height 38
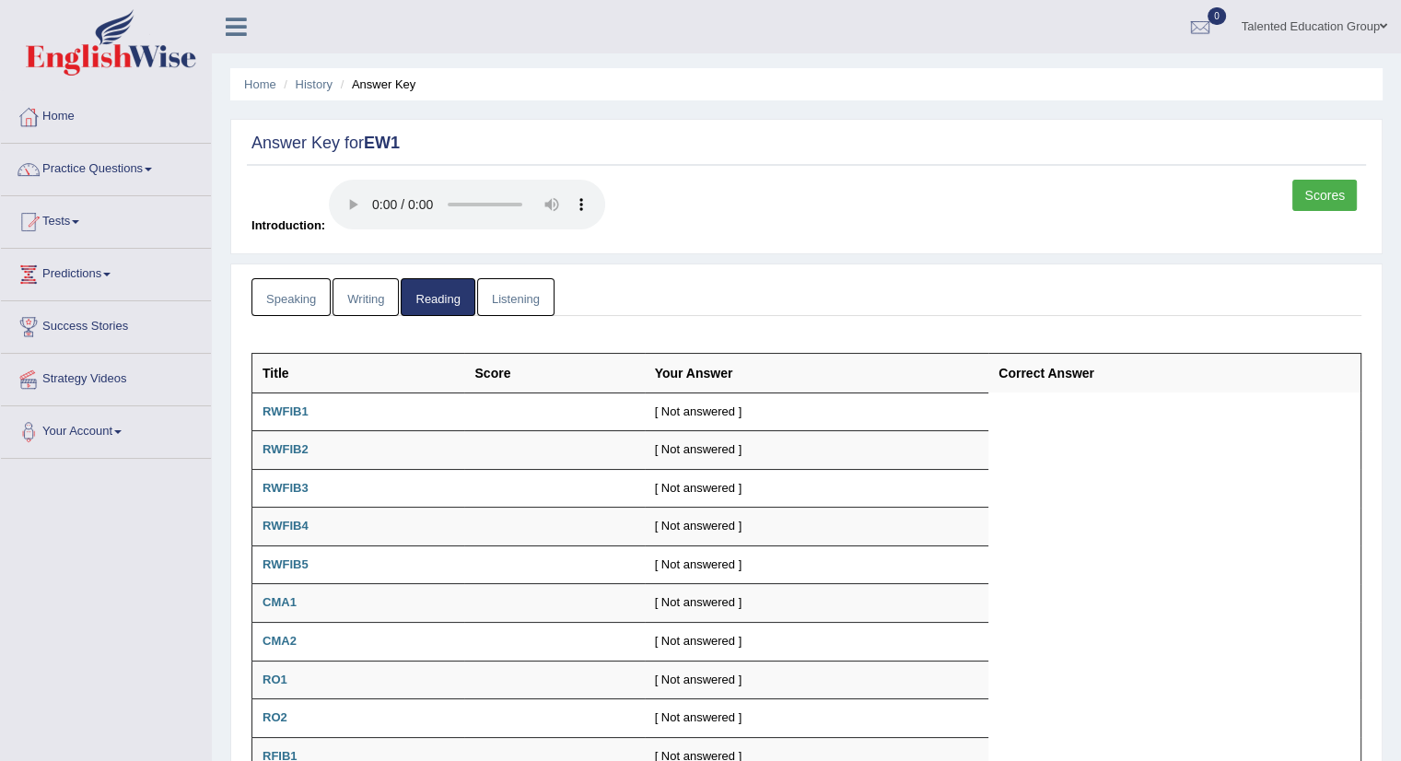
click at [520, 293] on link "Listening" at bounding box center [515, 297] width 77 height 38
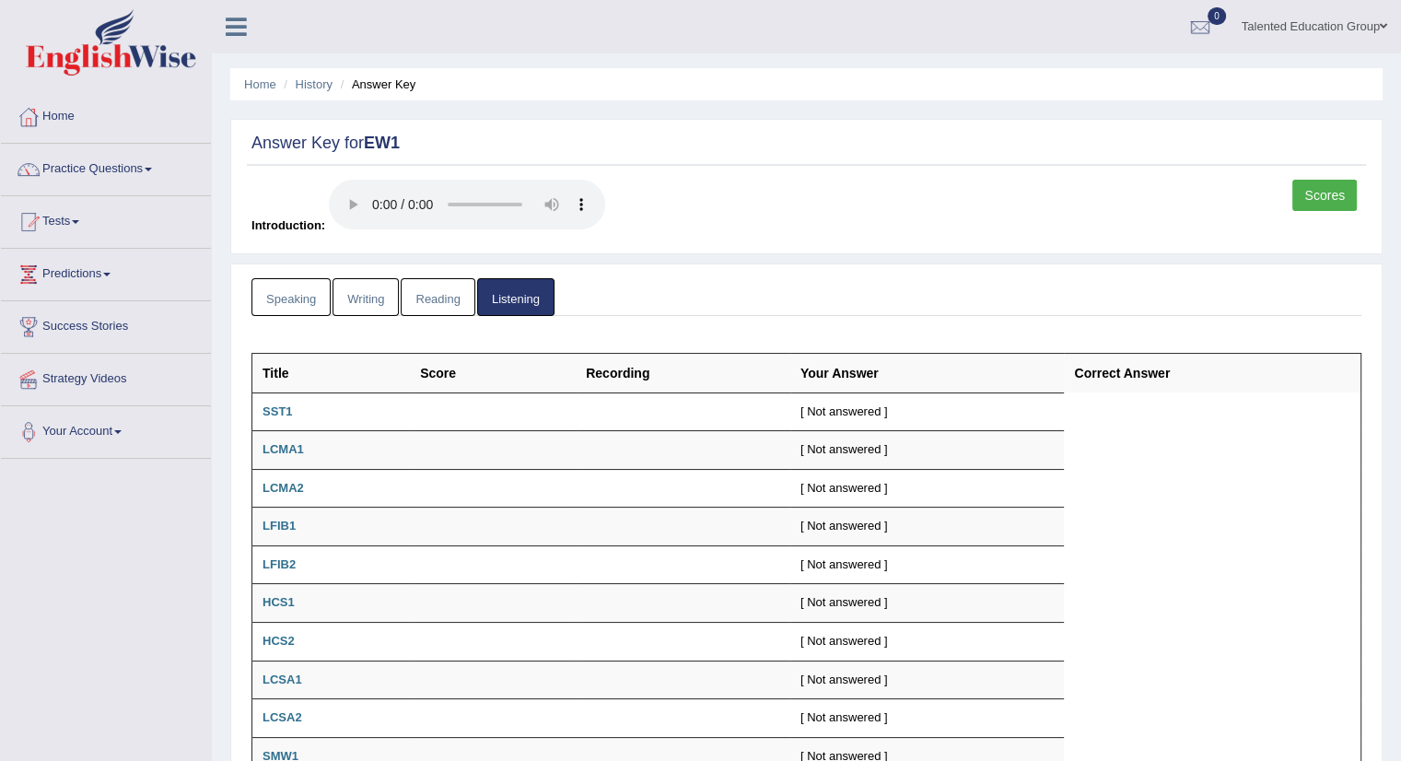
click at [518, 184] on div "Scores Introduction:" at bounding box center [806, 212] width 1119 height 64
click at [311, 298] on link "Speaking" at bounding box center [291, 297] width 79 height 38
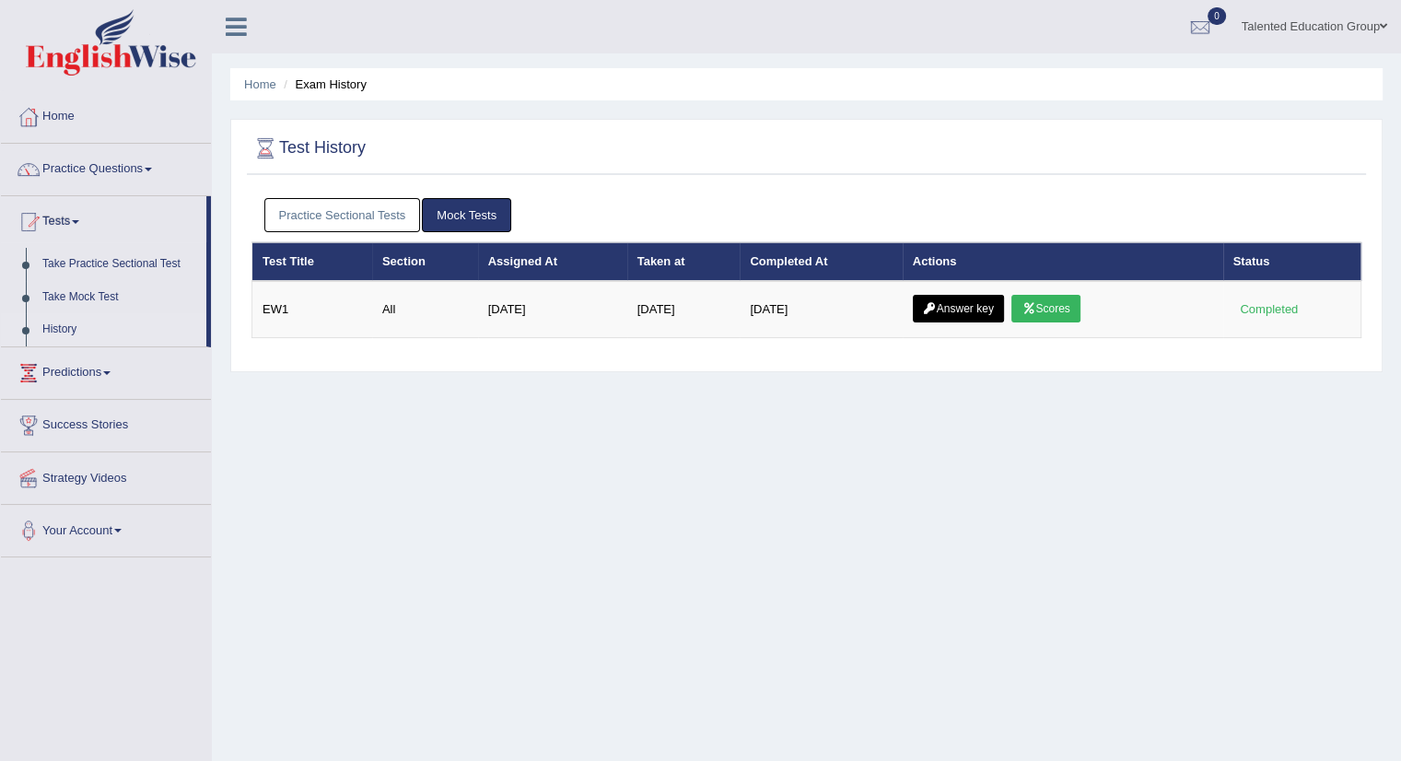
click at [359, 215] on link "Practice Sectional Tests" at bounding box center [342, 215] width 157 height 34
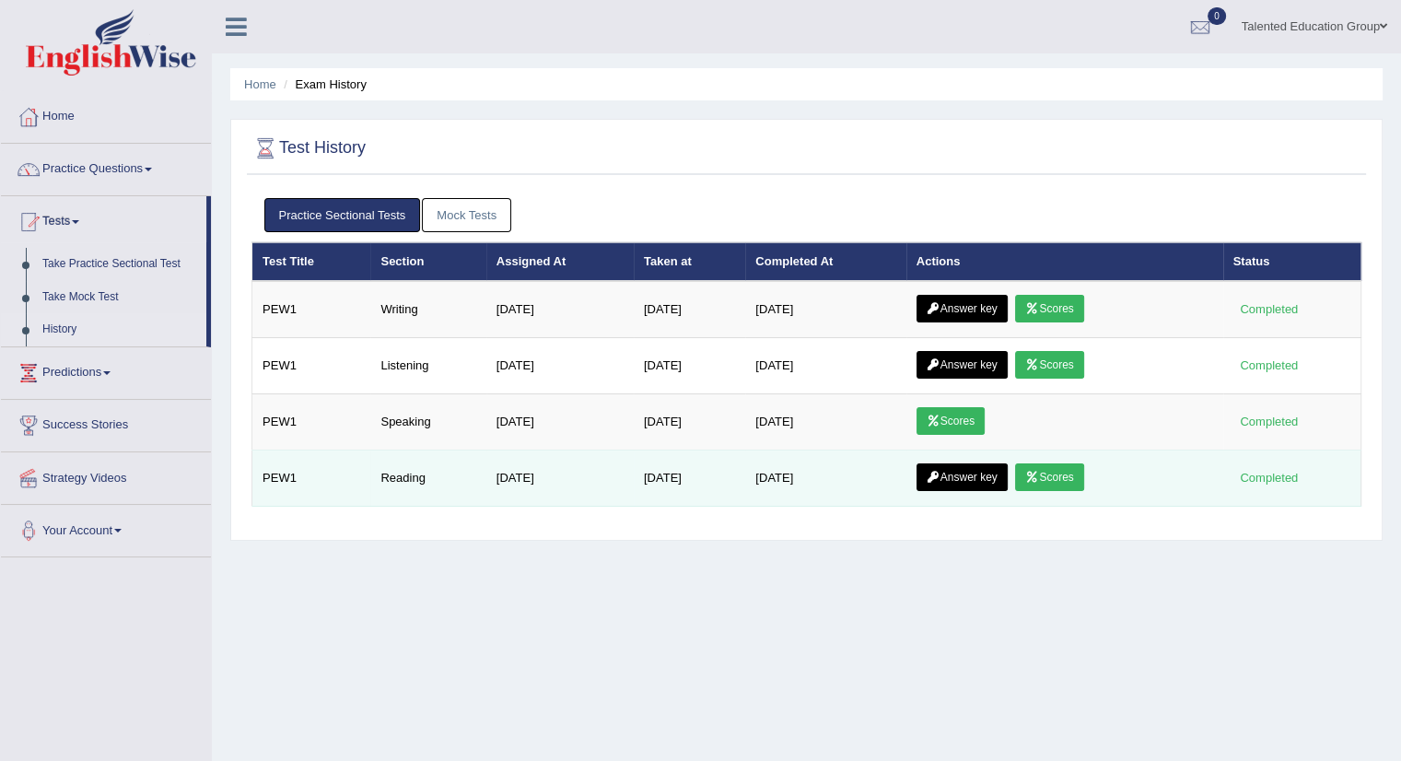
click at [1064, 472] on link "Scores" at bounding box center [1049, 477] width 68 height 28
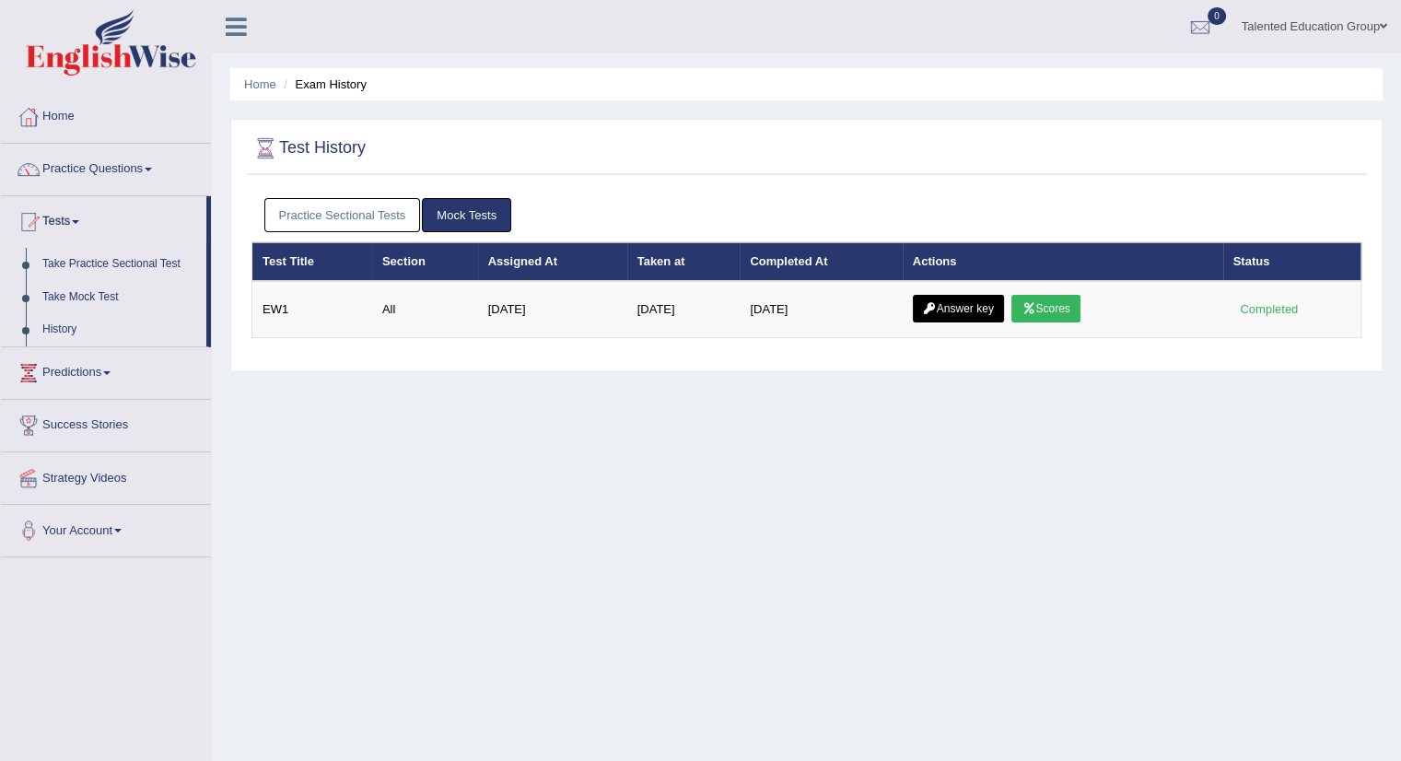
click at [443, 218] on link "Mock Tests" at bounding box center [466, 215] width 89 height 34
click at [384, 226] on link "Practice Sectional Tests" at bounding box center [342, 215] width 157 height 34
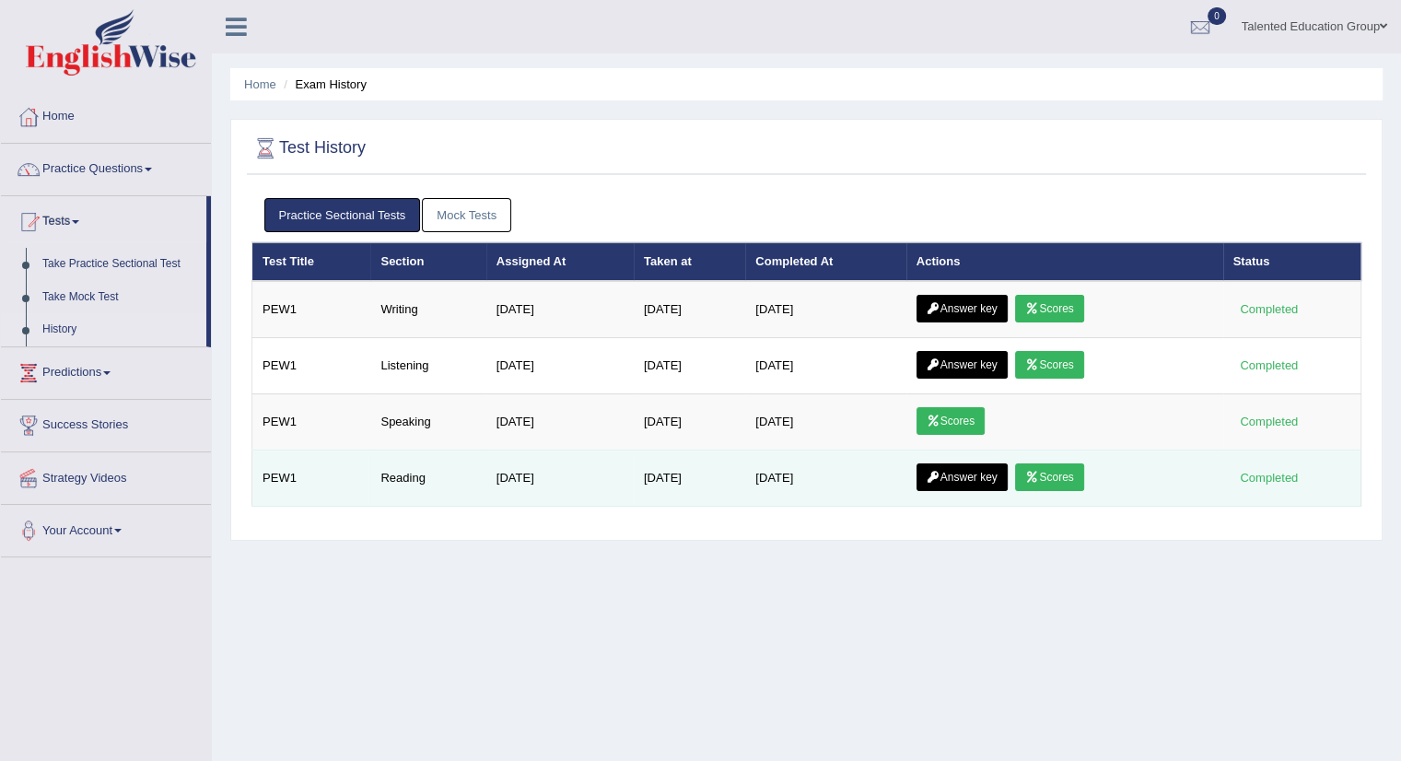
click at [953, 473] on link "Answer key" at bounding box center [962, 477] width 91 height 28
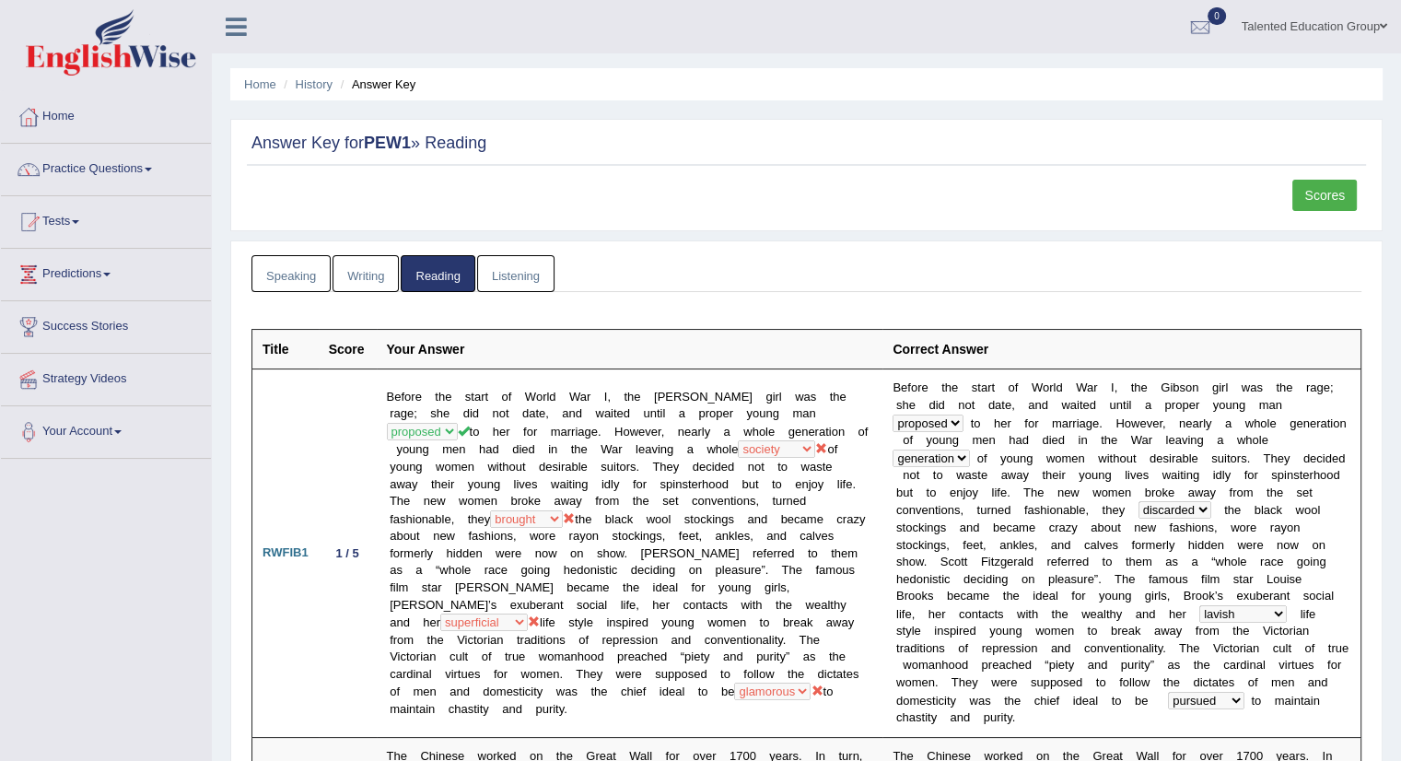
click at [288, 274] on link "Speaking" at bounding box center [291, 274] width 79 height 38
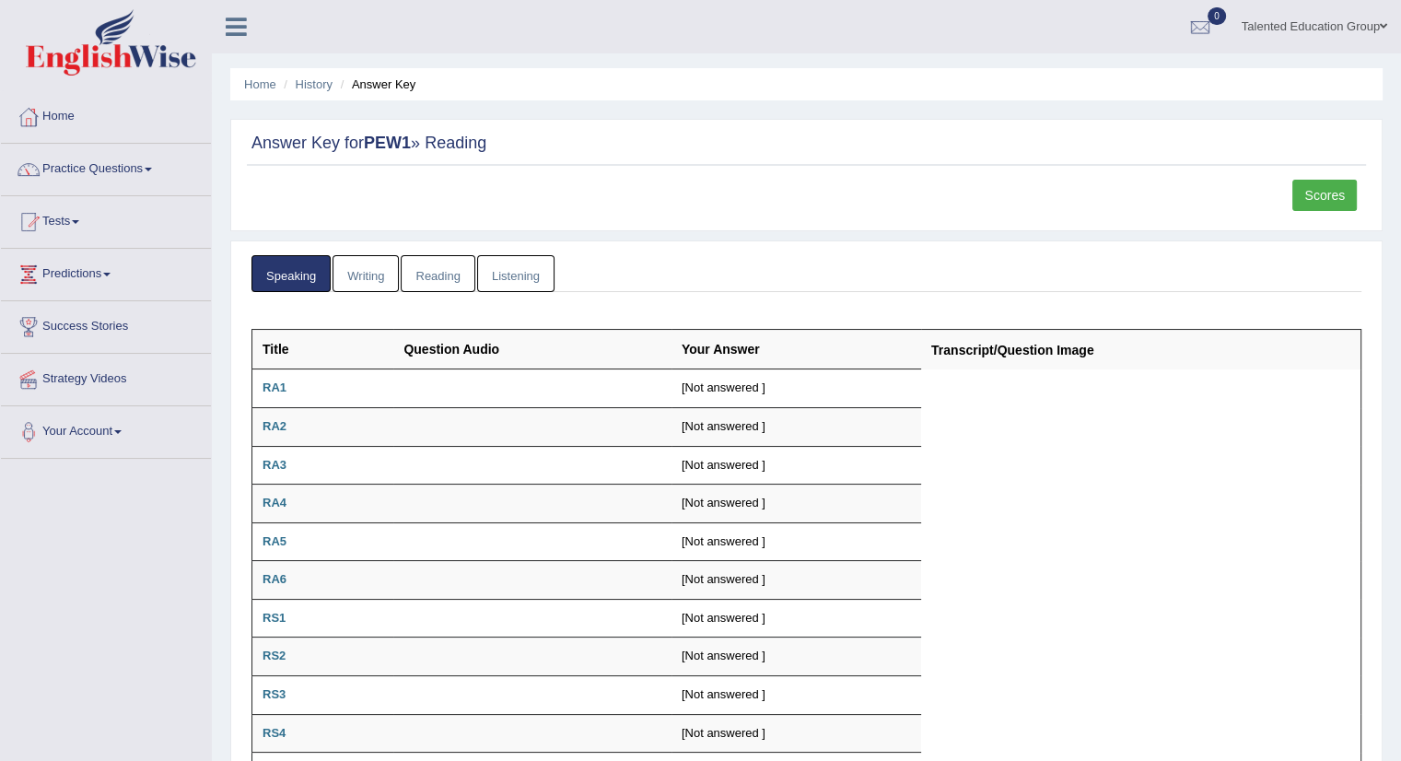
click at [371, 263] on link "Writing" at bounding box center [366, 274] width 66 height 38
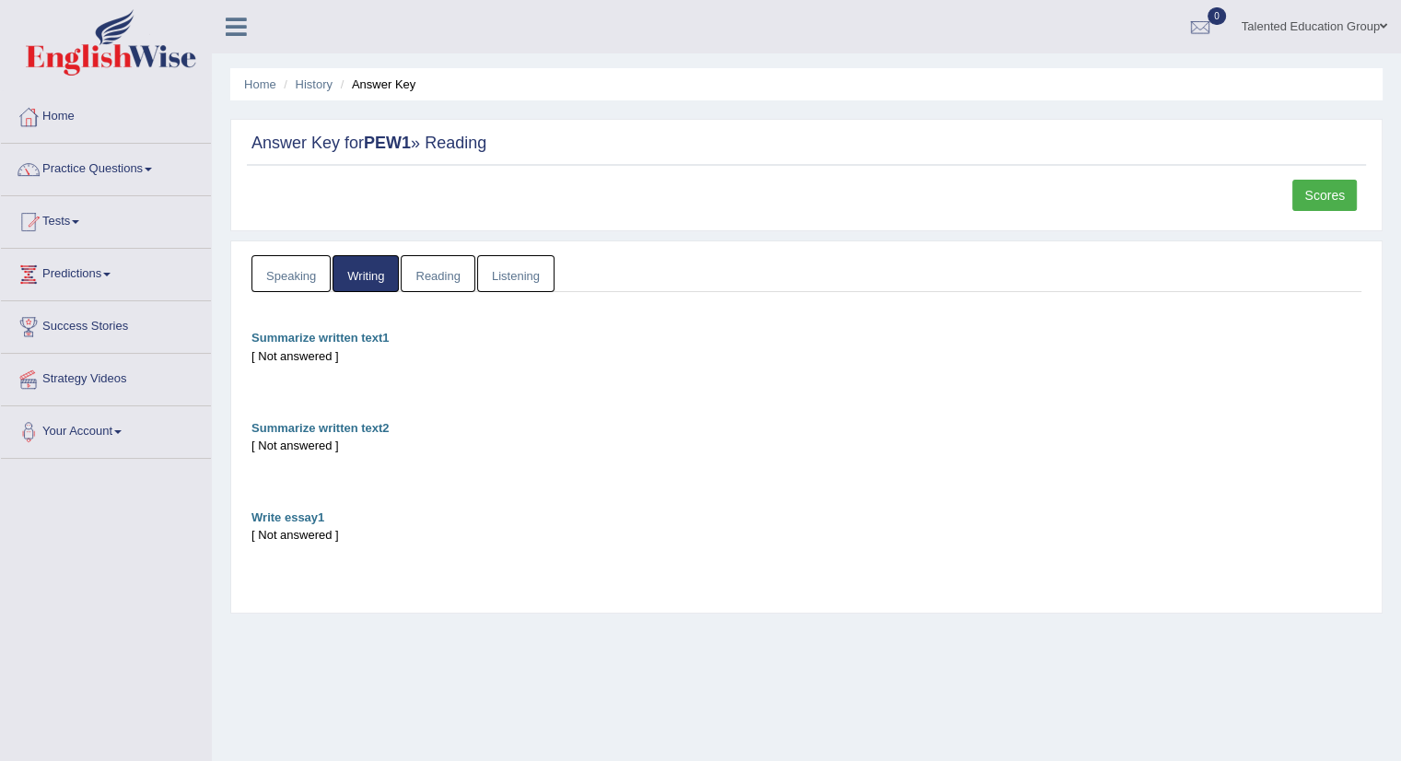
click at [503, 273] on link "Listening" at bounding box center [515, 274] width 77 height 38
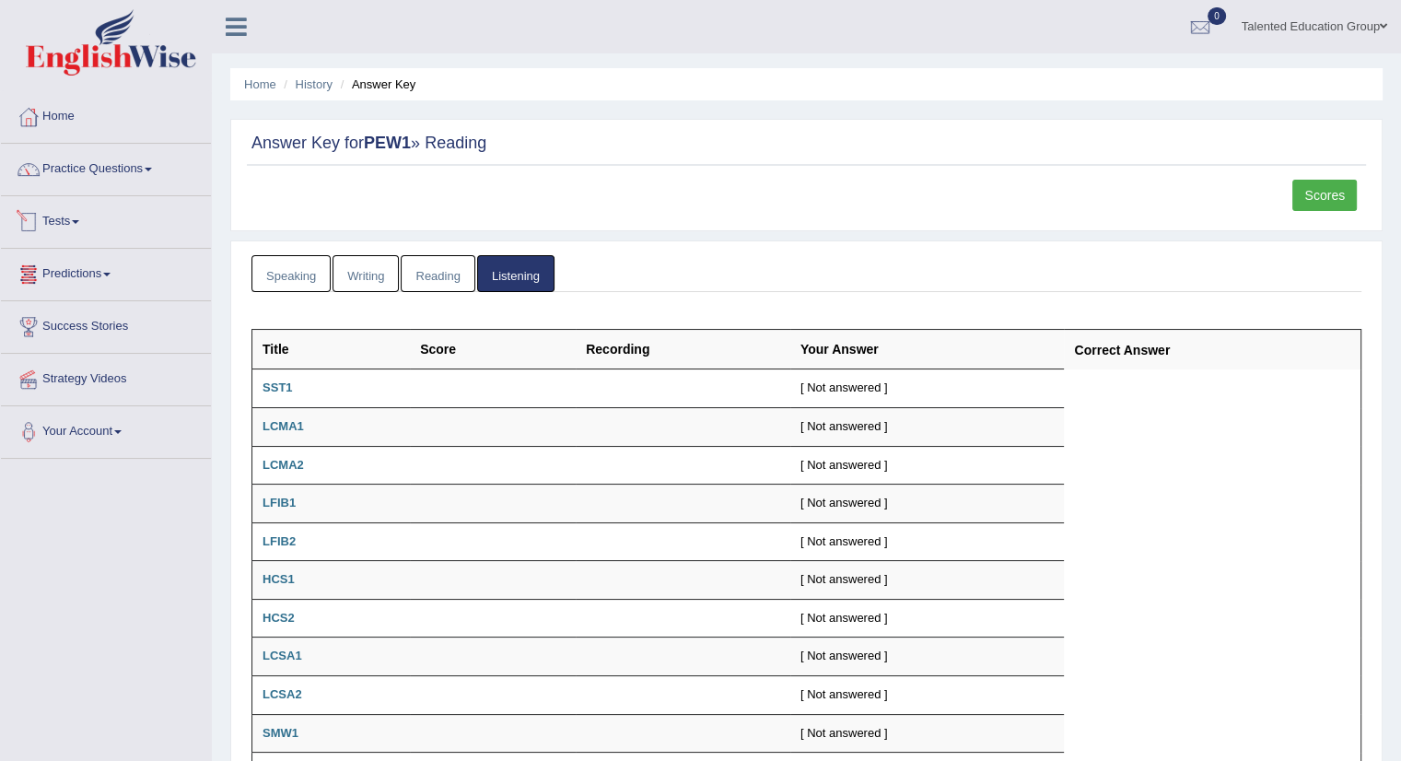
click at [47, 215] on link "Tests" at bounding box center [106, 219] width 210 height 46
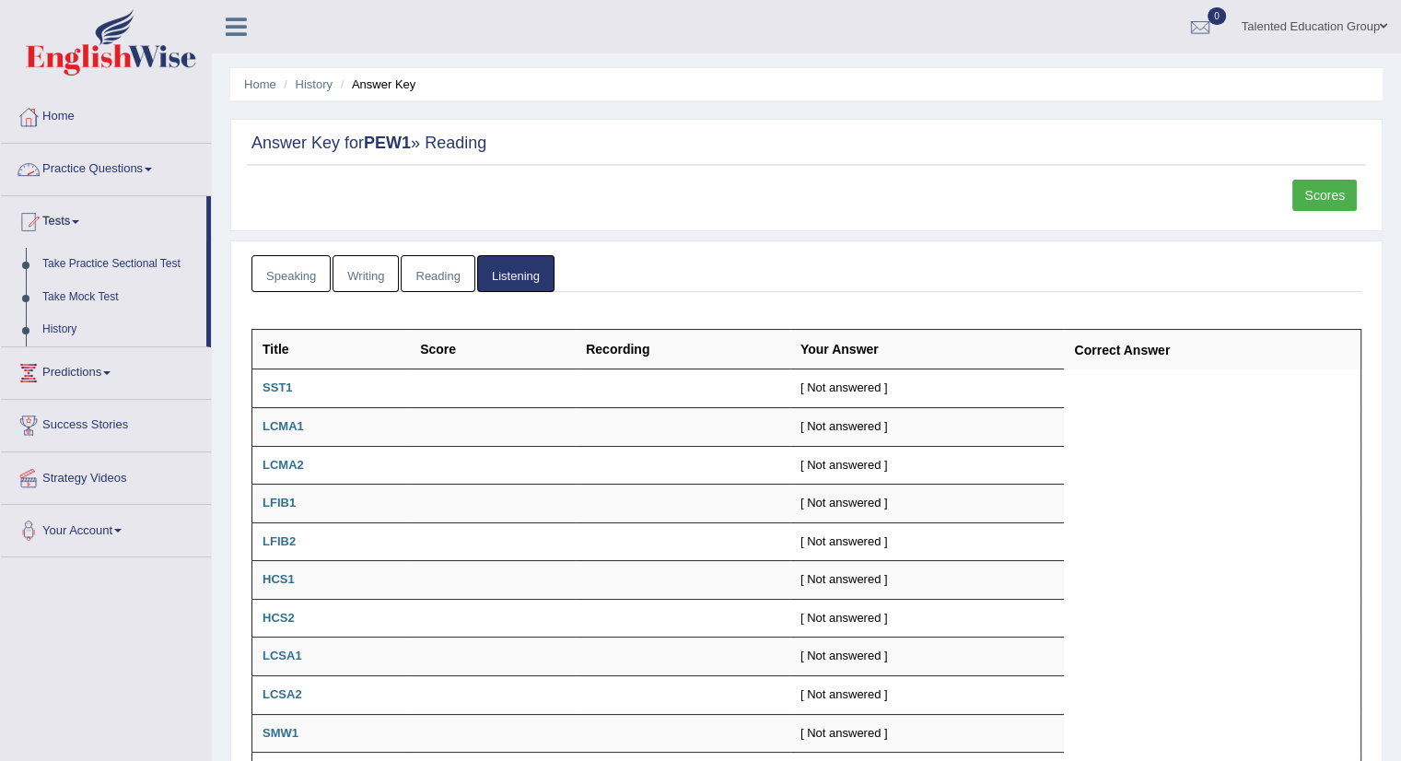
click at [74, 156] on link "Practice Questions" at bounding box center [106, 167] width 210 height 46
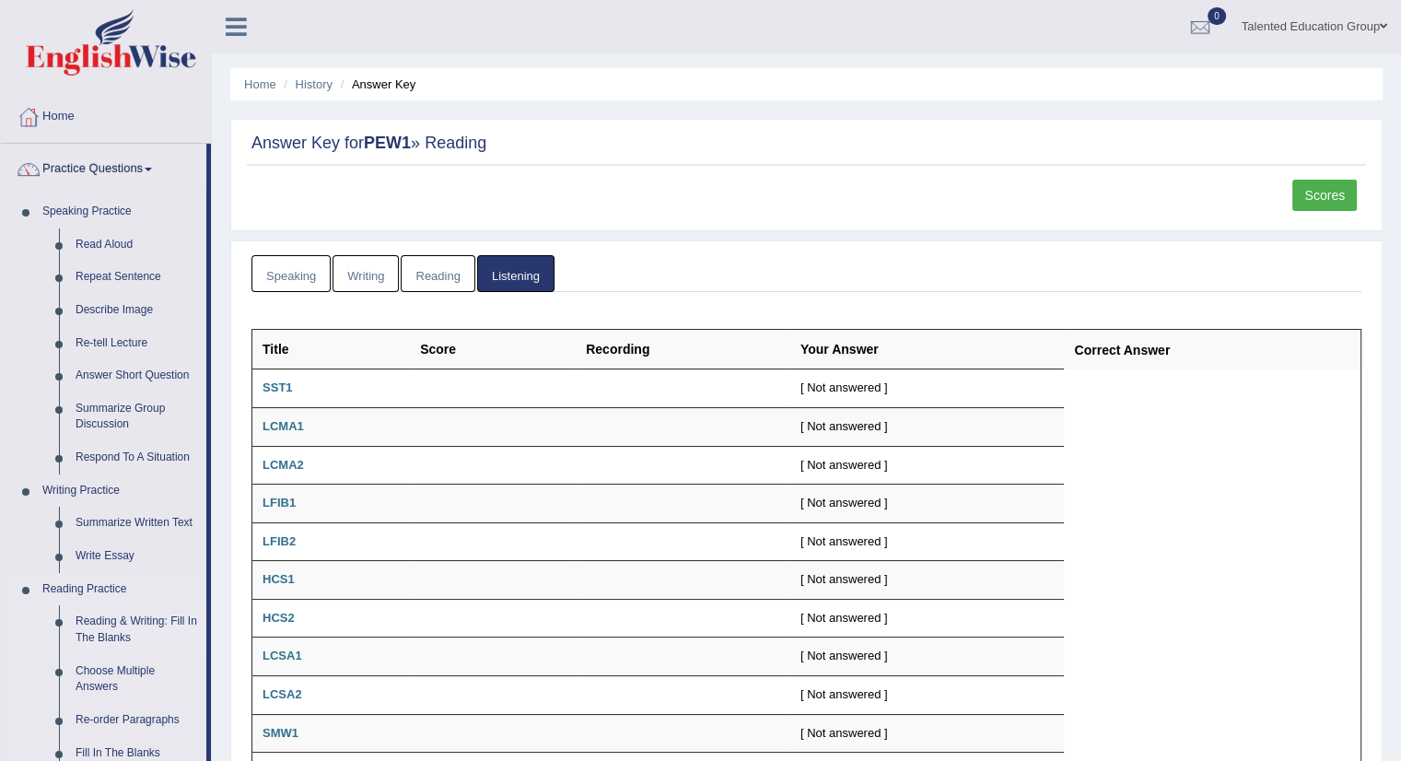
click at [105, 626] on link "Reading & Writing: Fill In The Blanks" at bounding box center [136, 629] width 139 height 49
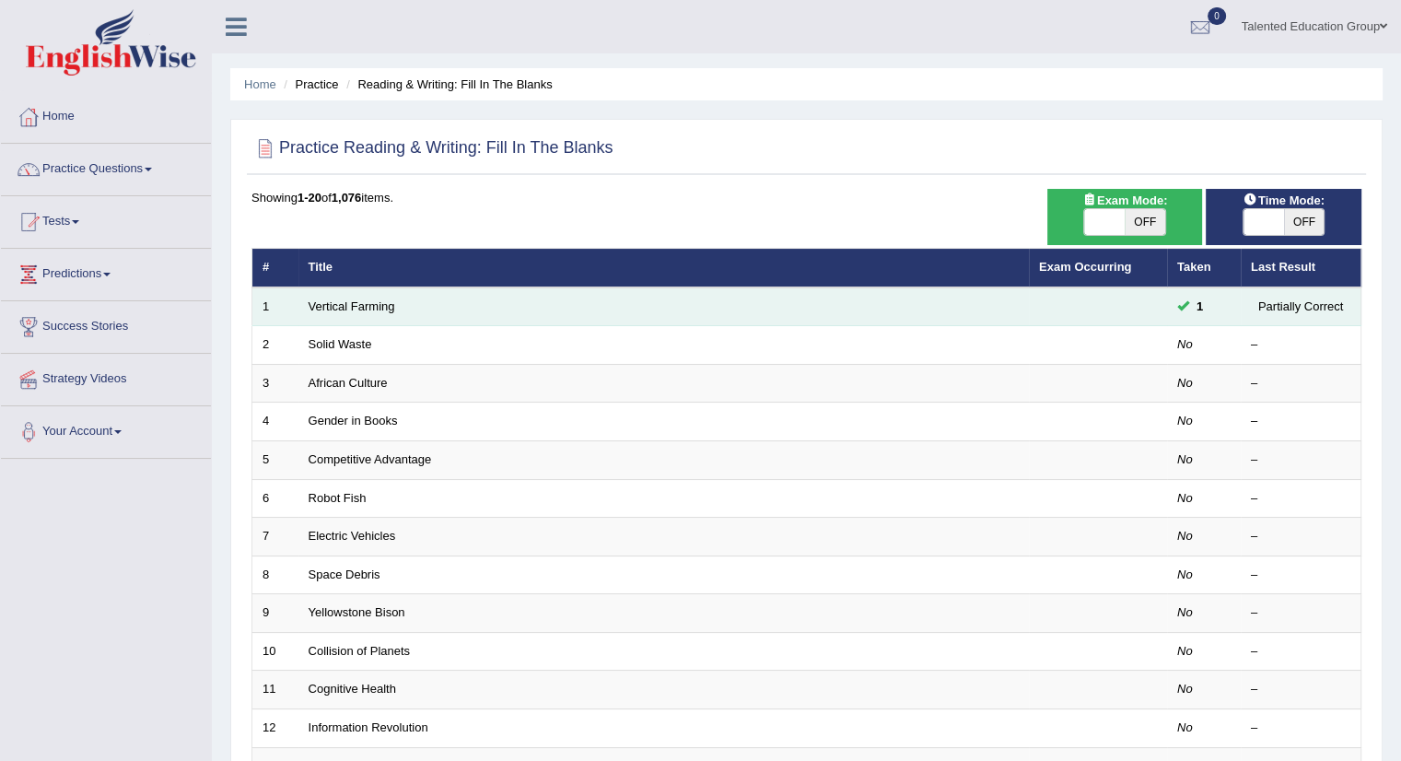
click at [412, 296] on td "Vertical Farming" at bounding box center [663, 306] width 731 height 39
click at [365, 307] on link "Vertical Farming" at bounding box center [352, 306] width 87 height 14
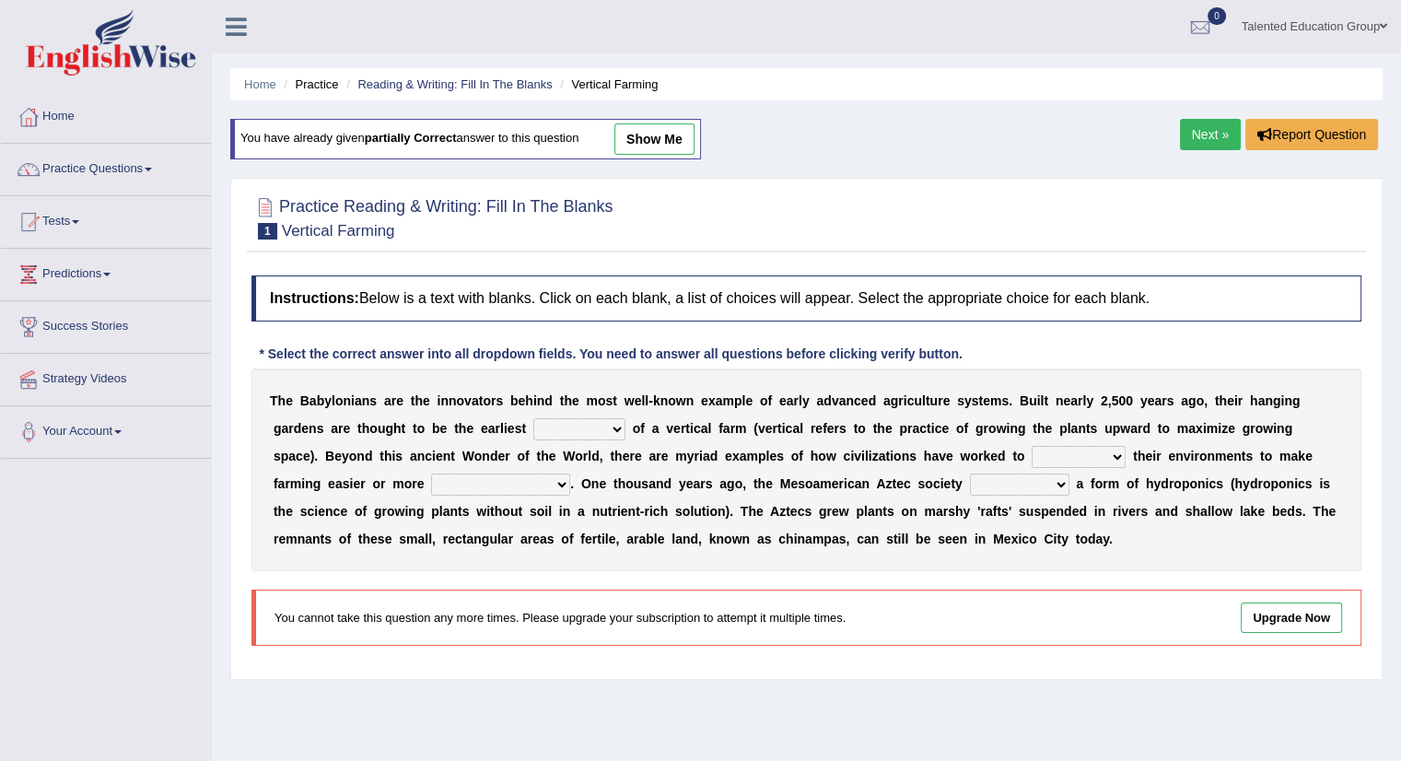
click at [563, 434] on select "prototype failure discredit protocol" at bounding box center [579, 429] width 92 height 22
select select "prototype"
click at [533, 418] on select "prototype failure discredit protocol" at bounding box center [579, 429] width 92 height 22
click at [529, 481] on select "productive constructive connective counterproductive" at bounding box center [500, 485] width 139 height 22
click at [748, 433] on div "T h e B a b y l o n i a n s a r e t h e i n n o v a t o r s b e h i n d t h e m…" at bounding box center [807, 470] width 1110 height 203
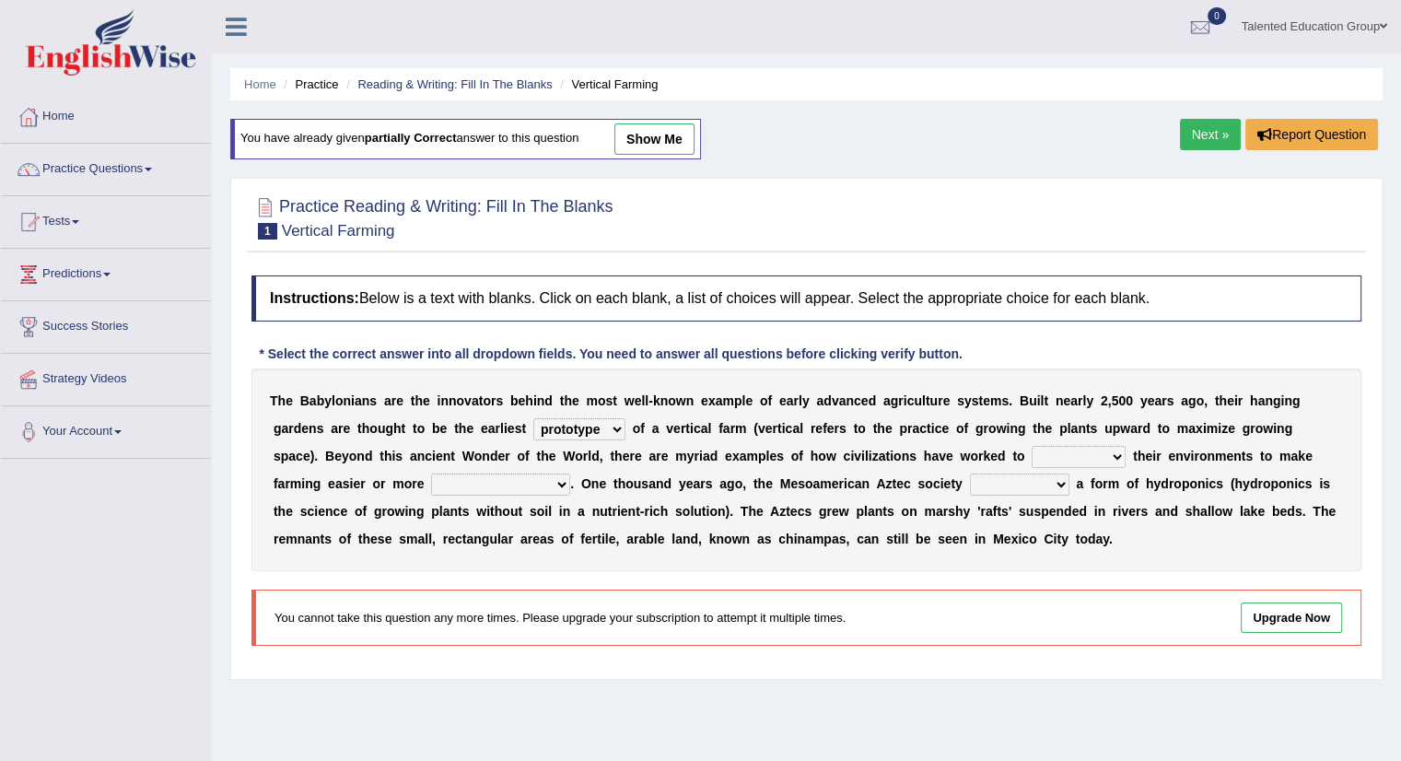
click at [1062, 446] on select "manipulate escape respect disarrange" at bounding box center [1079, 457] width 94 height 22
click at [870, 533] on b "a" at bounding box center [867, 539] width 7 height 15
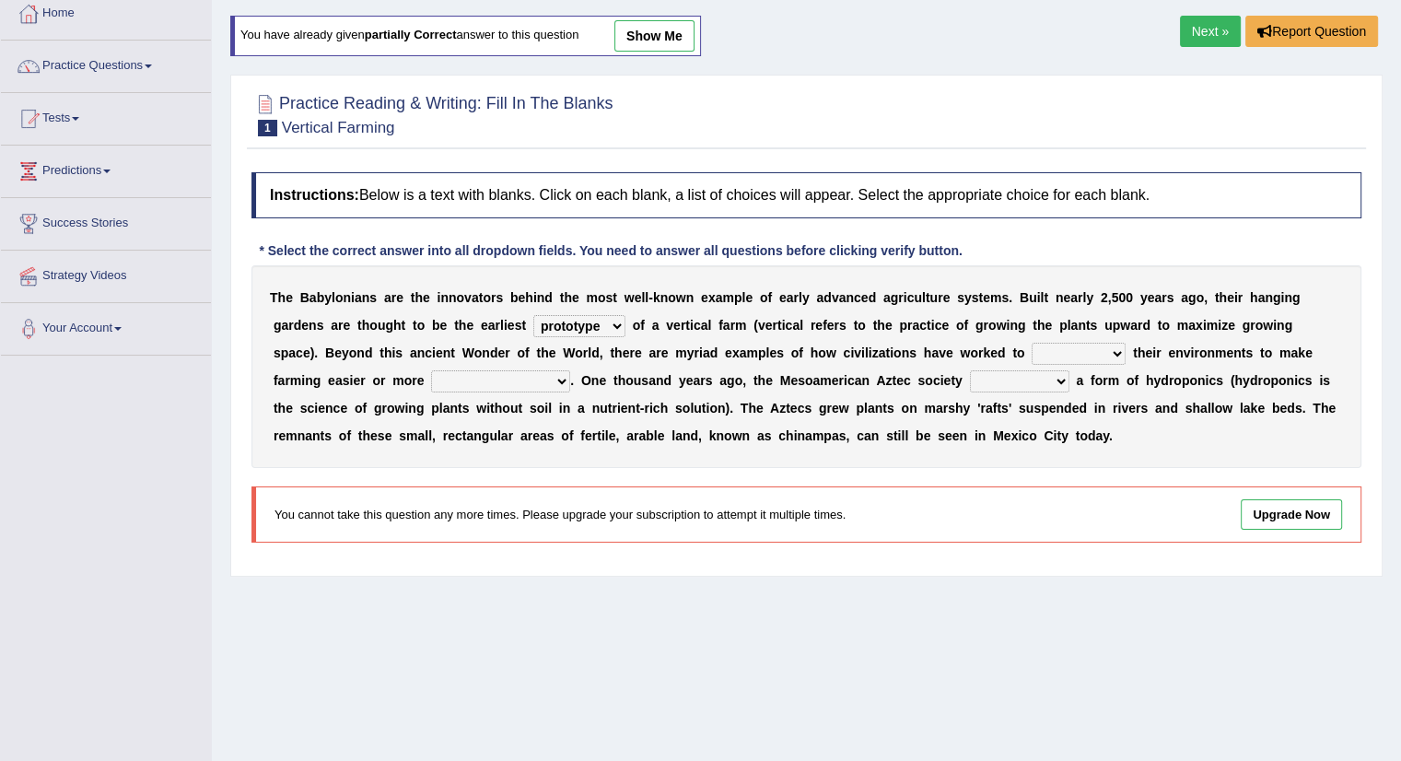
scroll to position [98, 0]
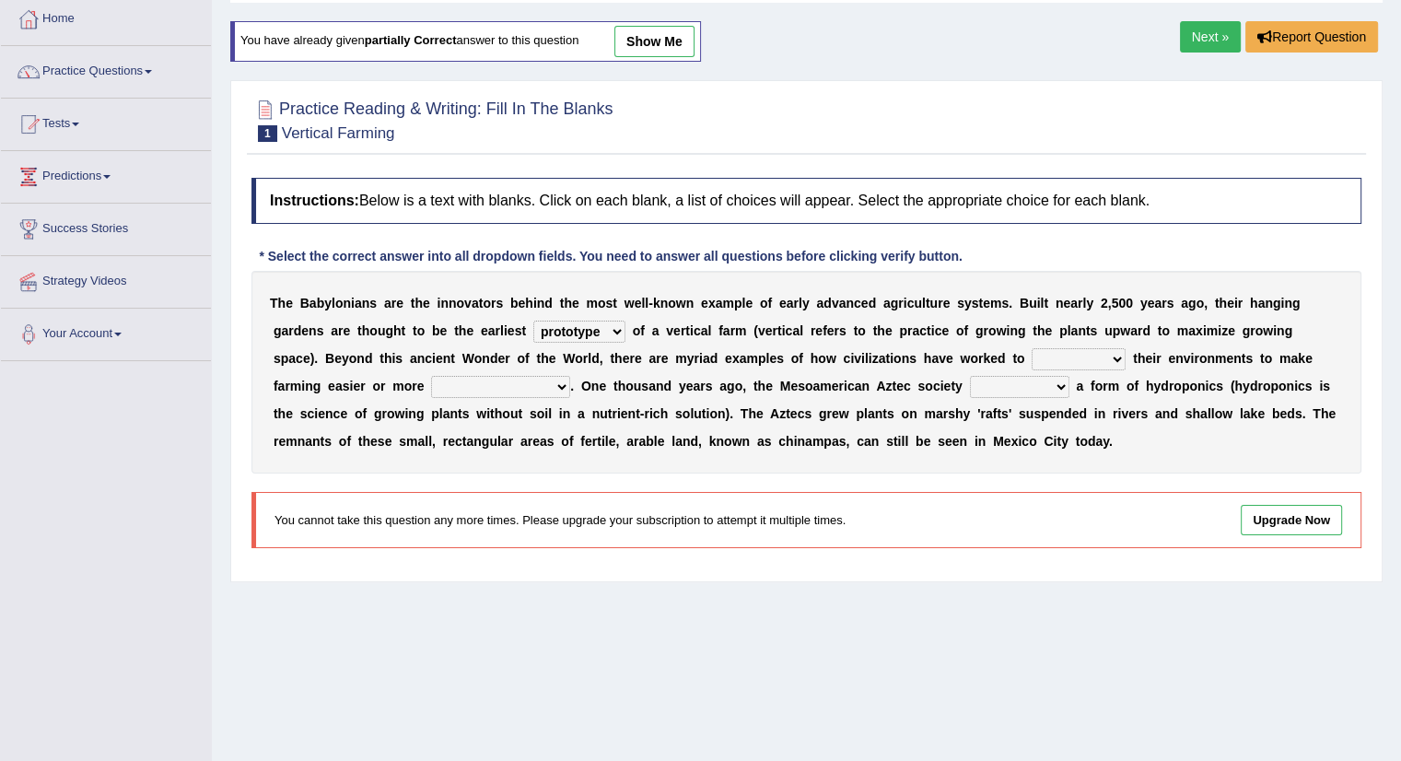
click at [1200, 34] on link "Next »" at bounding box center [1210, 36] width 61 height 31
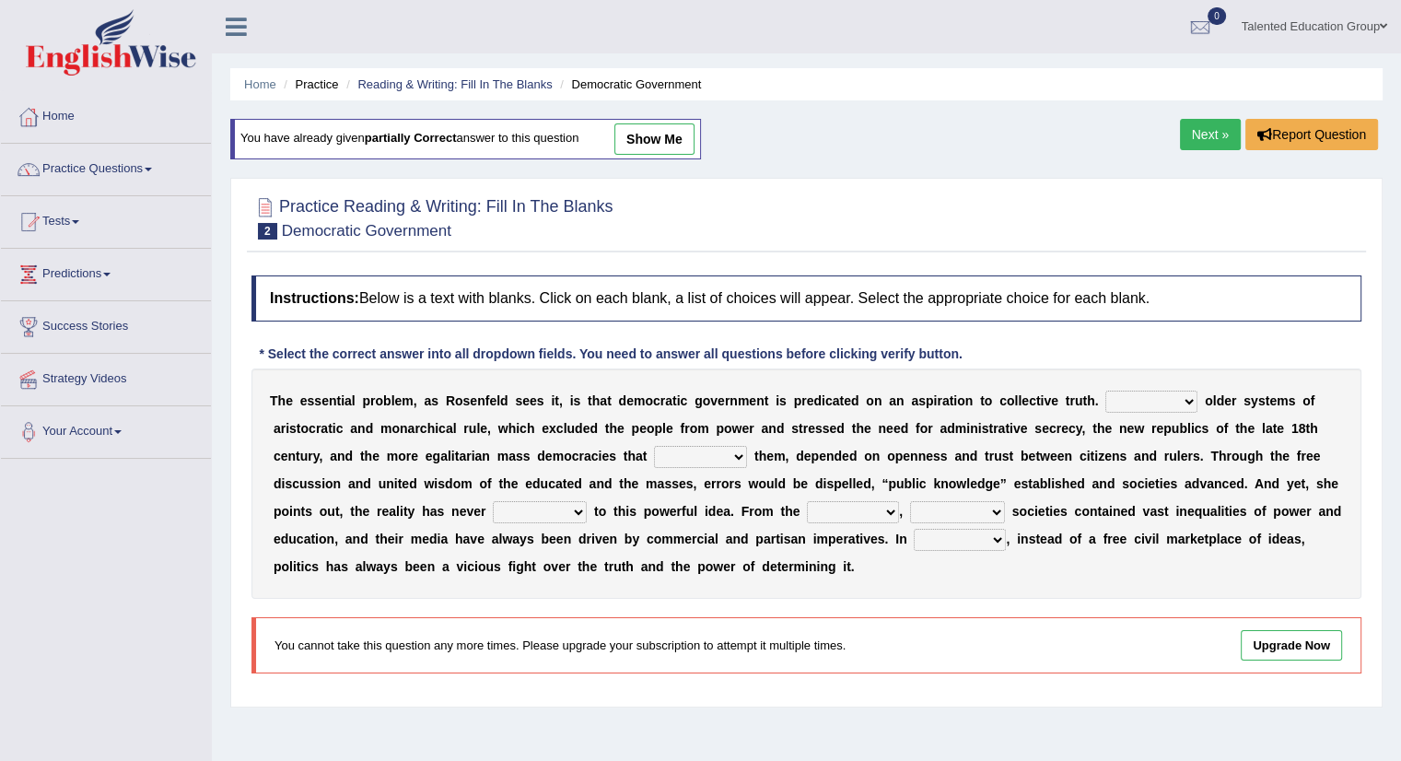
click at [663, 141] on link "show me" at bounding box center [654, 138] width 80 height 31
select select "Likely"
select select "printed"
select select "lived up"
select select "outset"
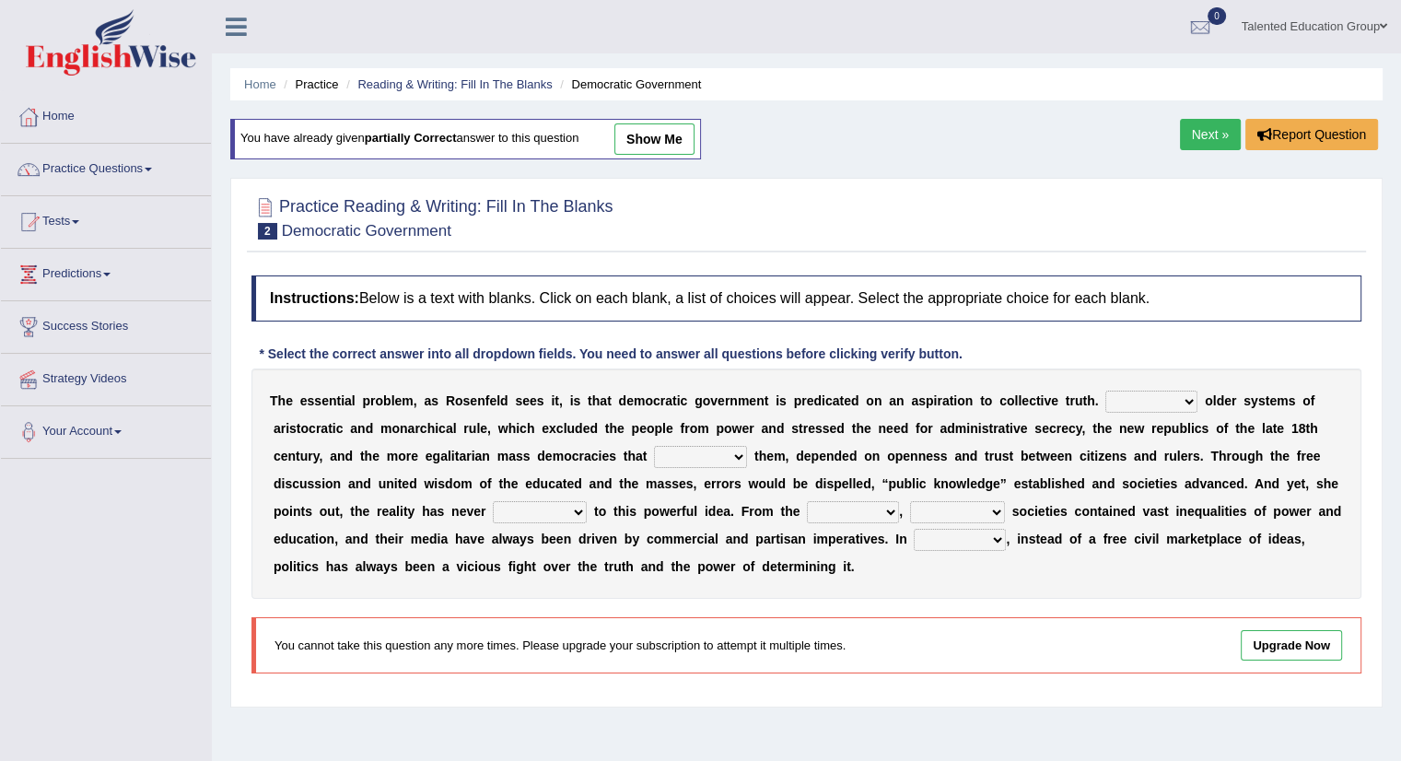
select select "freedom"
select select "ideas"
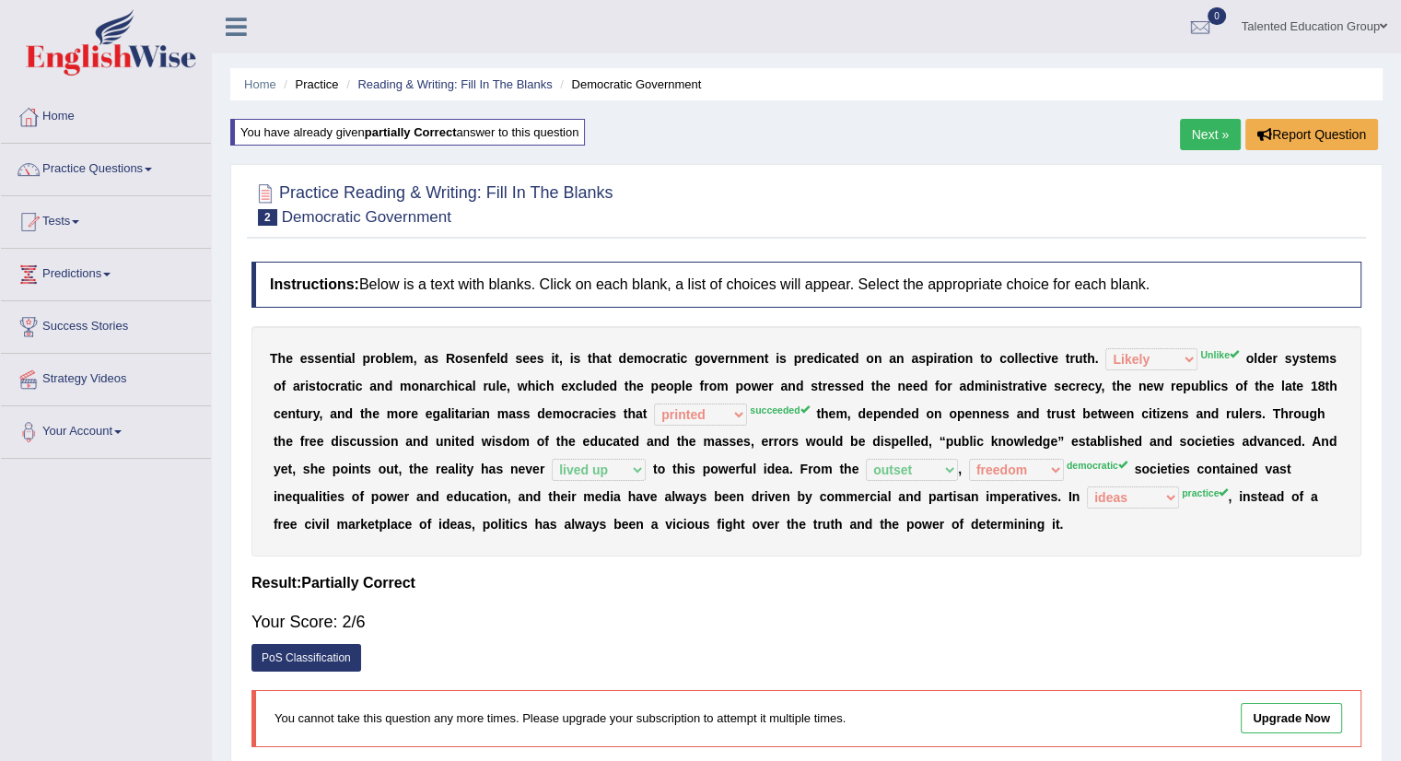
click at [339, 659] on link "PoS Classification" at bounding box center [307, 658] width 110 height 28
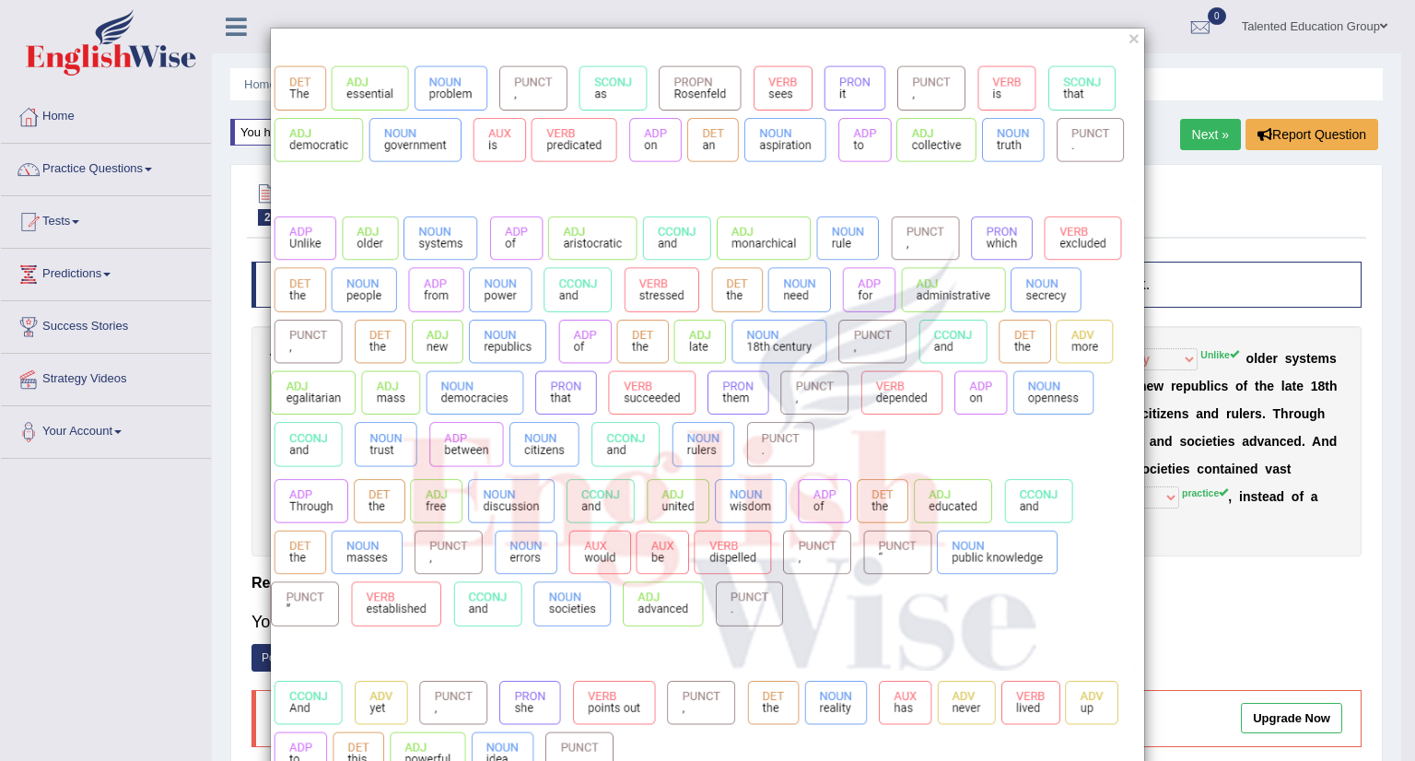
click at [534, 146] on img at bounding box center [707, 600] width 873 height 1094
click at [1020, 547] on img at bounding box center [707, 600] width 873 height 1094
click at [1129, 36] on button "×" at bounding box center [1134, 38] width 11 height 19
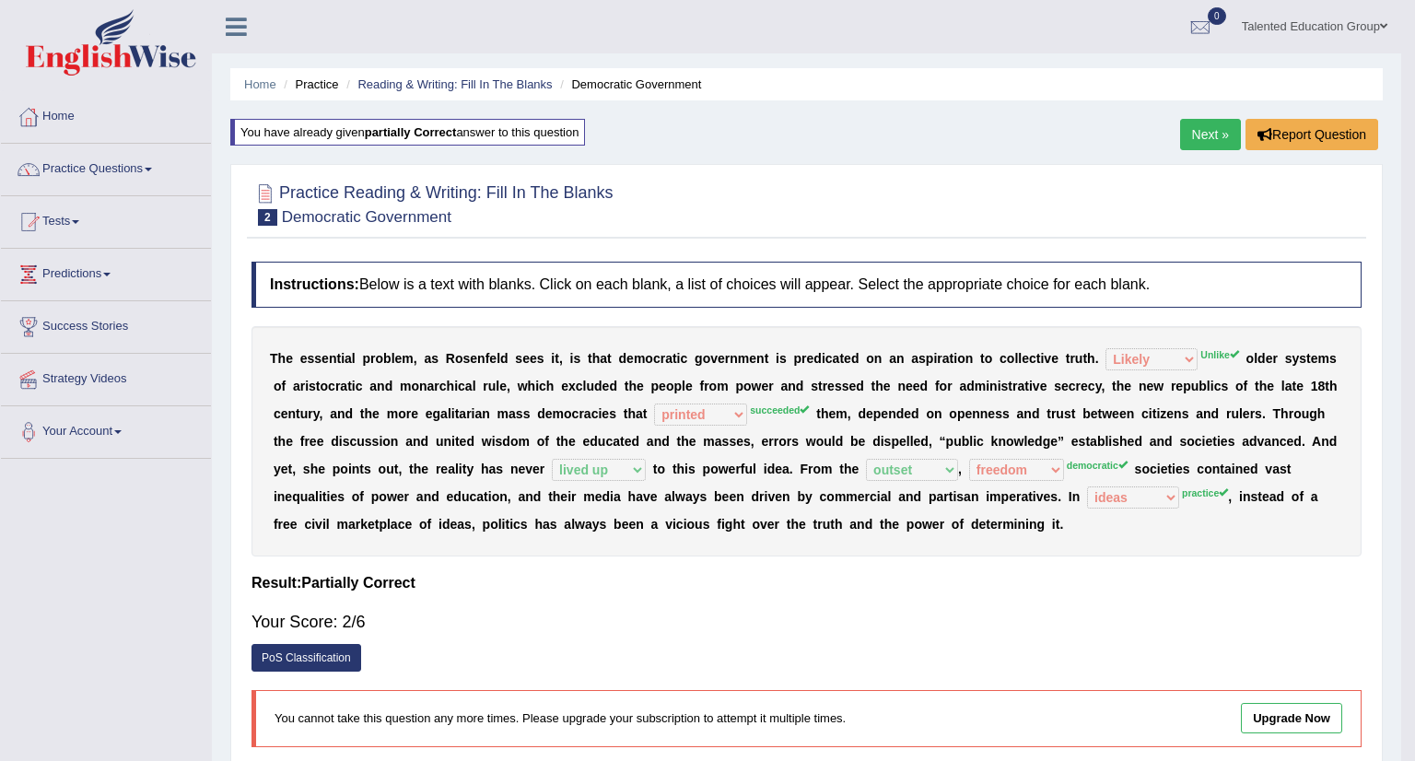
click at [1123, 36] on div "Toggle navigation Home Practice Questions Speaking Practice Read Aloud Repeat S…" at bounding box center [700, 479] width 1401 height 958
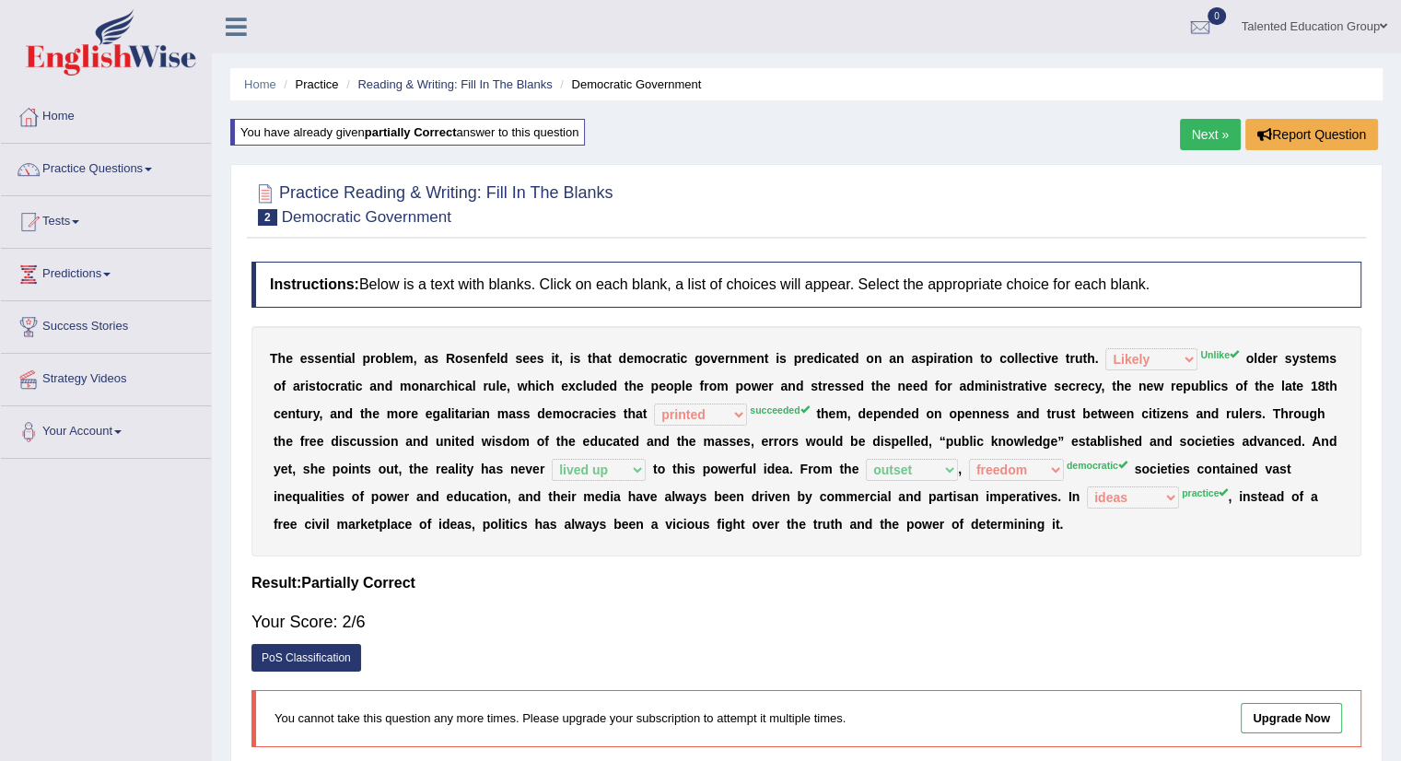
click at [1202, 126] on link "Next »" at bounding box center [1210, 134] width 61 height 31
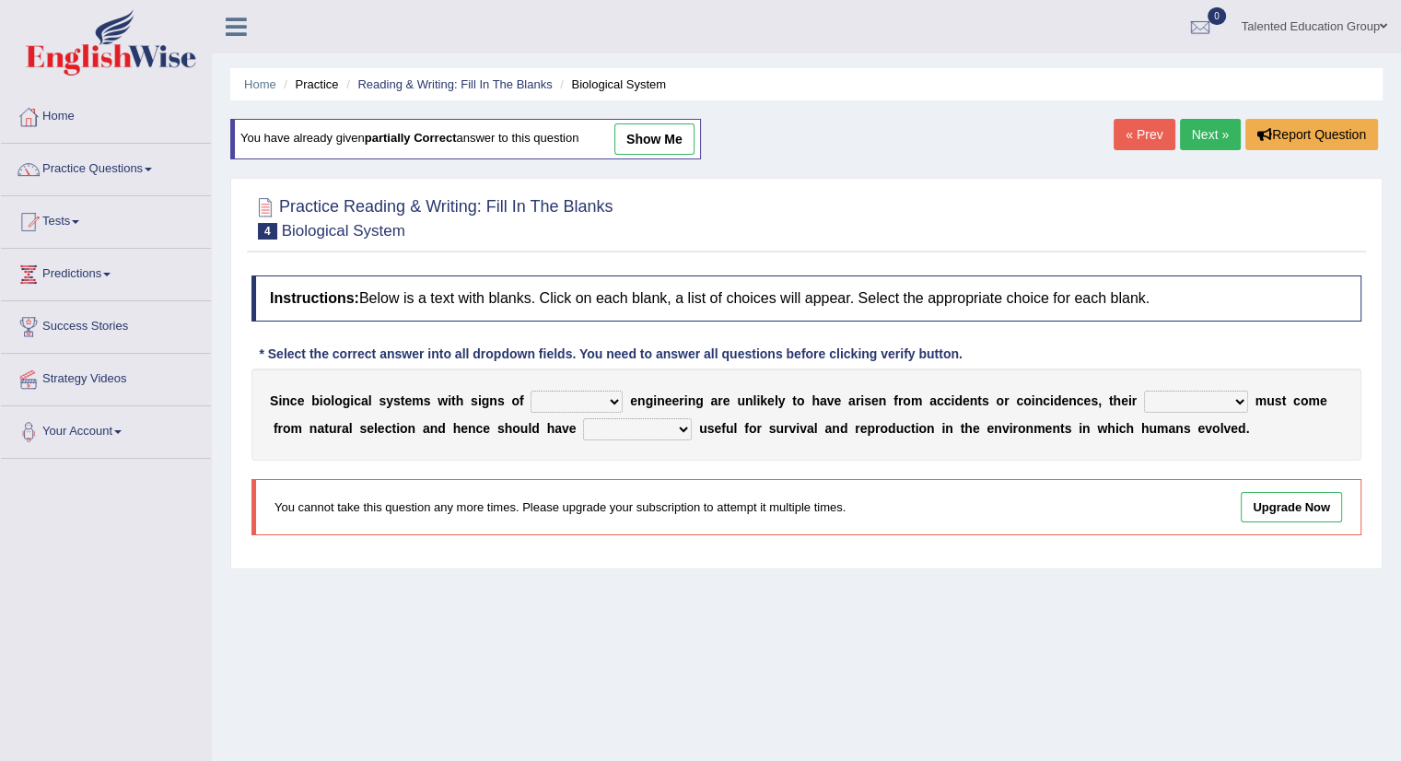
click at [1225, 137] on link "Next »" at bounding box center [1210, 134] width 61 height 31
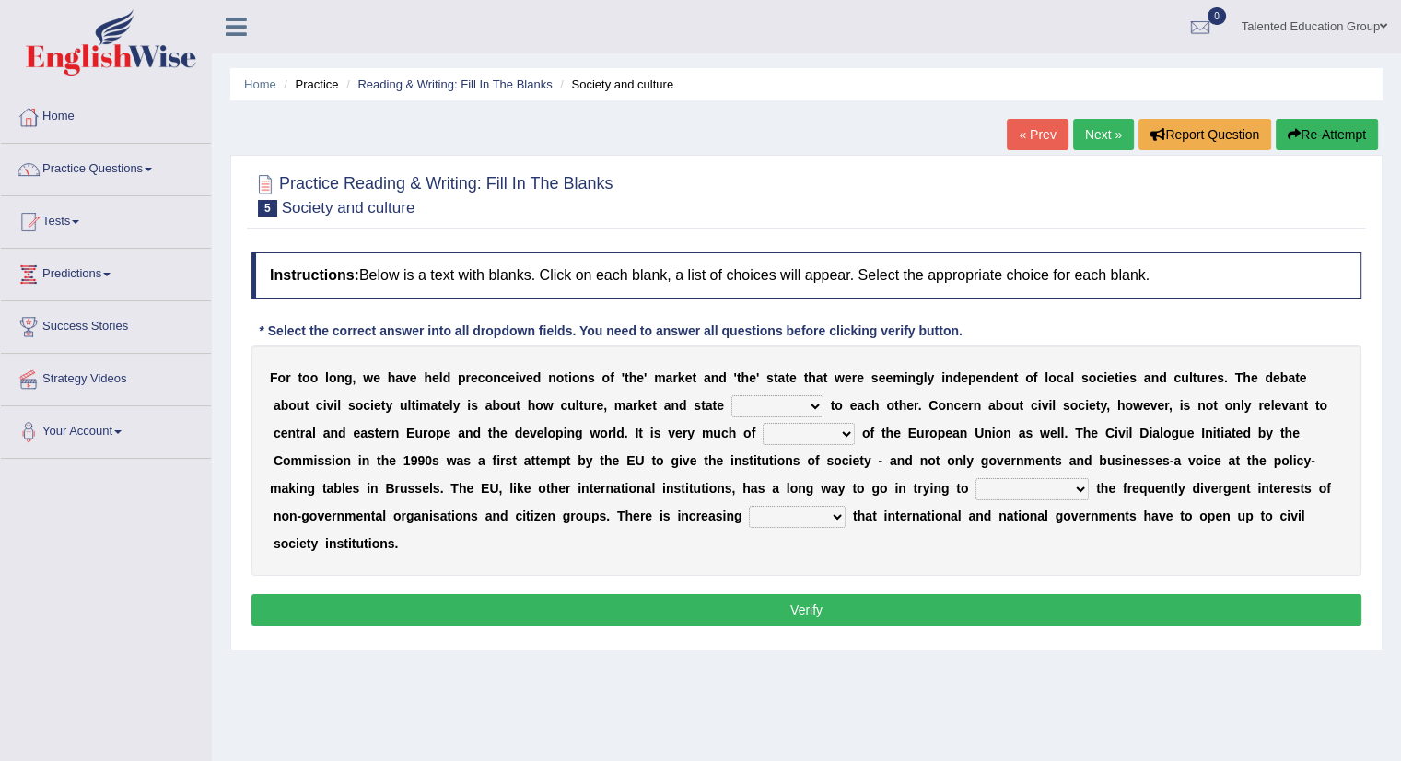
click at [769, 403] on select "stay relate bring telling" at bounding box center [777, 406] width 92 height 22
select select "relate"
click at [731, 395] on select "stay relate bring telling" at bounding box center [777, 406] width 92 height 22
click at [795, 405] on select "stay relate bring telling" at bounding box center [777, 406] width 92 height 22
click at [731, 395] on select "stay relate bring telling" at bounding box center [777, 406] width 92 height 22
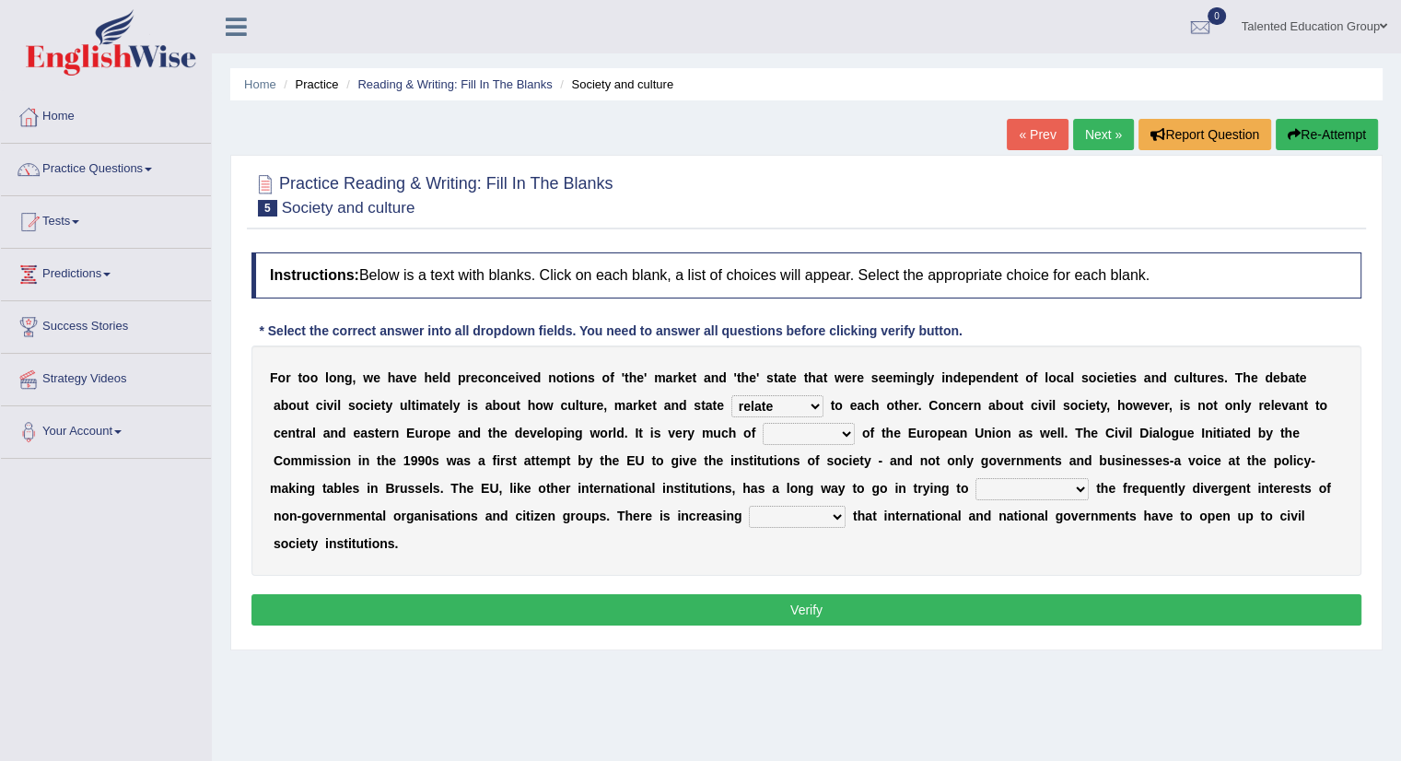
click at [803, 430] on select "interest brought shown suspect" at bounding box center [809, 434] width 92 height 22
select select "shown"
click at [763, 423] on select "interest brought shown suspect" at bounding box center [809, 434] width 92 height 22
click at [1032, 484] on select "indulge express supreme accommodate" at bounding box center [1032, 489] width 113 height 22
click at [976, 478] on select "indulge express supreme accommodate" at bounding box center [1032, 489] width 113 height 22
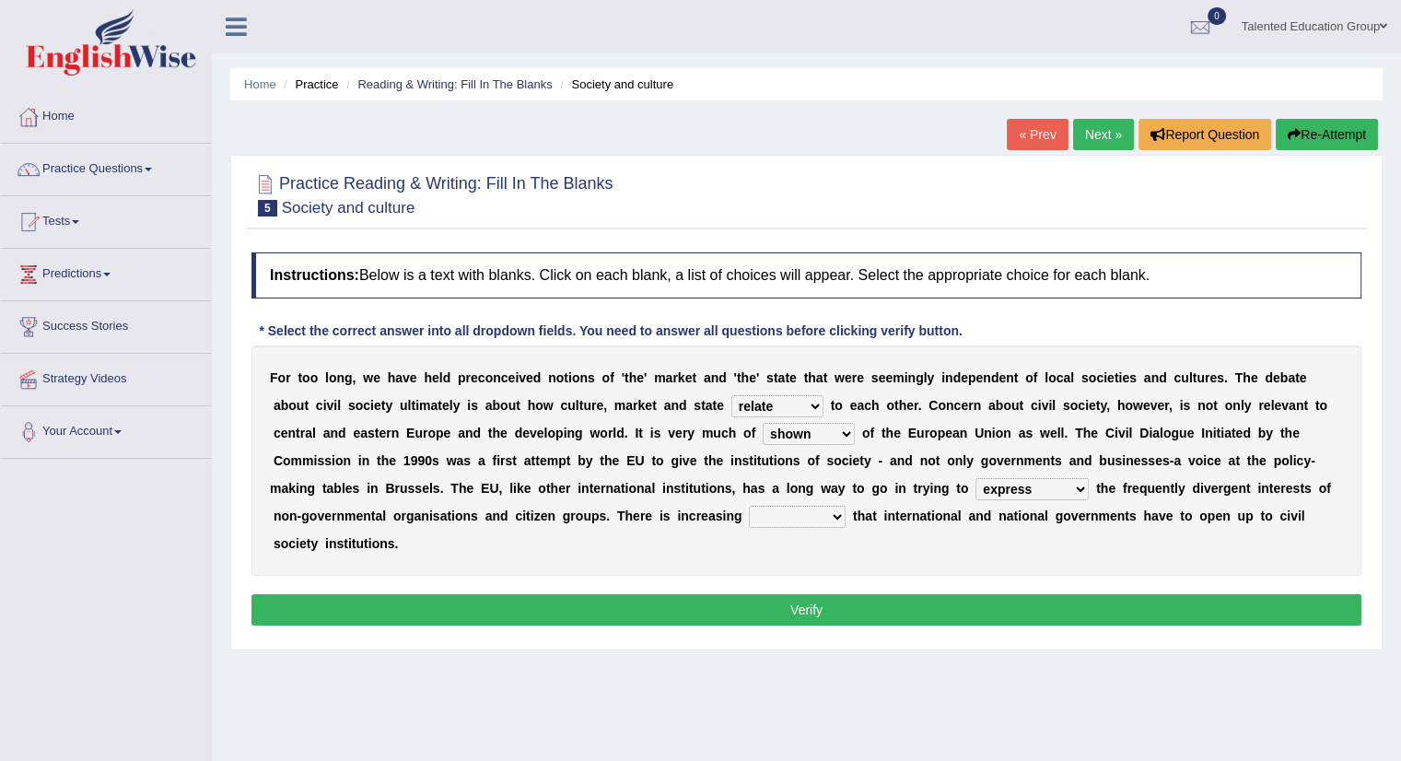
click at [1028, 497] on select "indulge express supreme accommodate" at bounding box center [1032, 489] width 113 height 22
click at [1028, 488] on select "indulge express supreme accommodate" at bounding box center [1032, 489] width 113 height 22
select select "accommodate"
click at [976, 478] on select "indulge express supreme accommodate" at bounding box center [1032, 489] width 113 height 22
click at [779, 518] on select "tolerance expression recognition sample" at bounding box center [797, 517] width 97 height 22
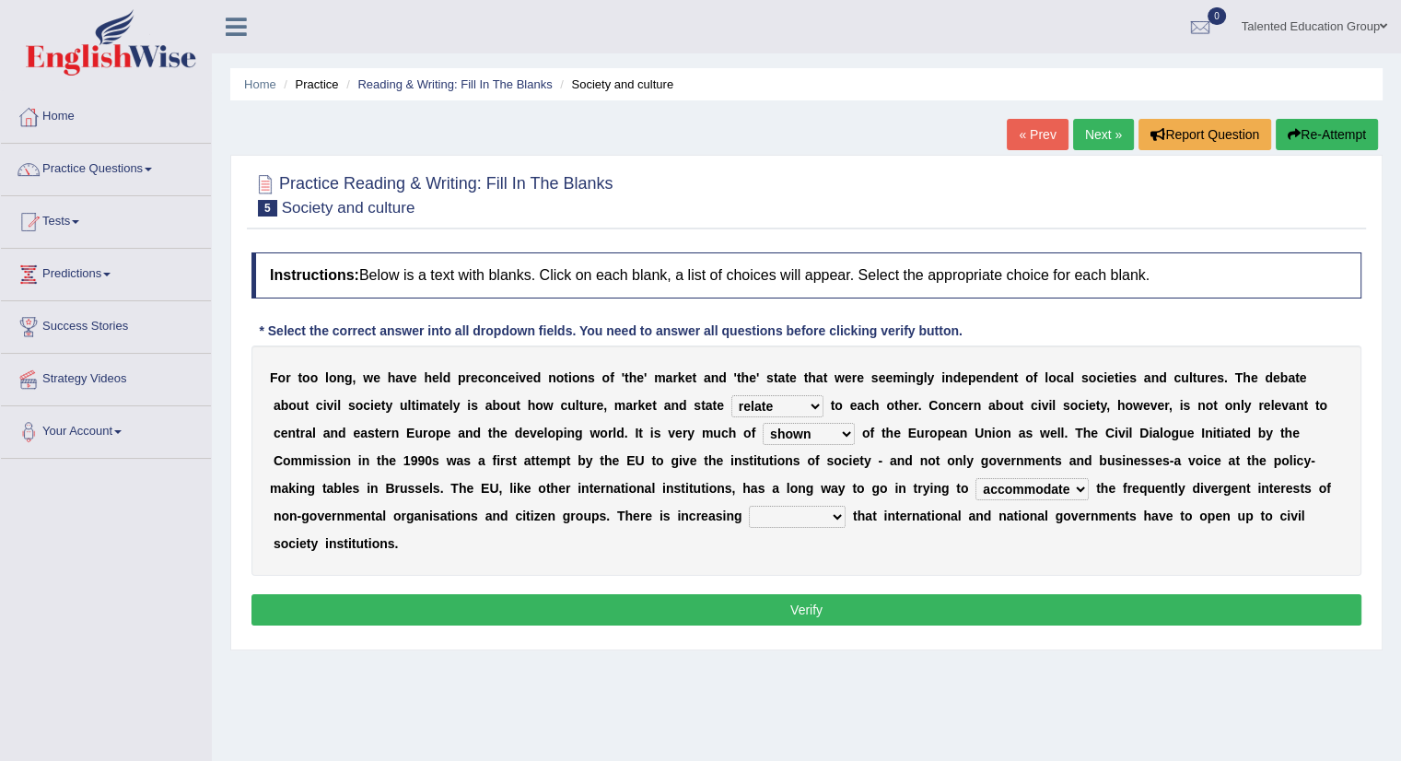
select select "recognition"
click at [749, 506] on select "tolerance expression recognition sample" at bounding box center [797, 517] width 97 height 22
click at [802, 615] on button "Verify" at bounding box center [807, 609] width 1110 height 31
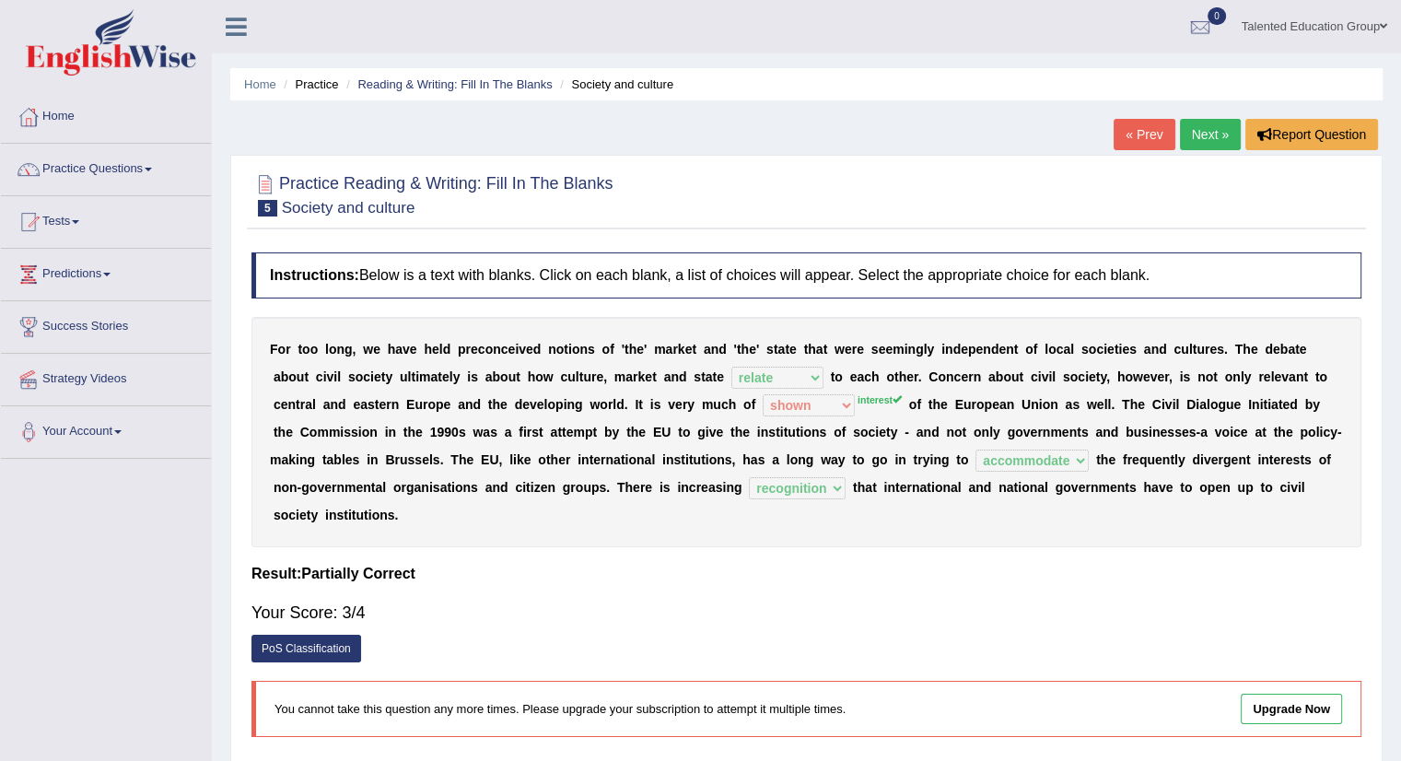
click at [1228, 132] on link "Next »" at bounding box center [1210, 134] width 61 height 31
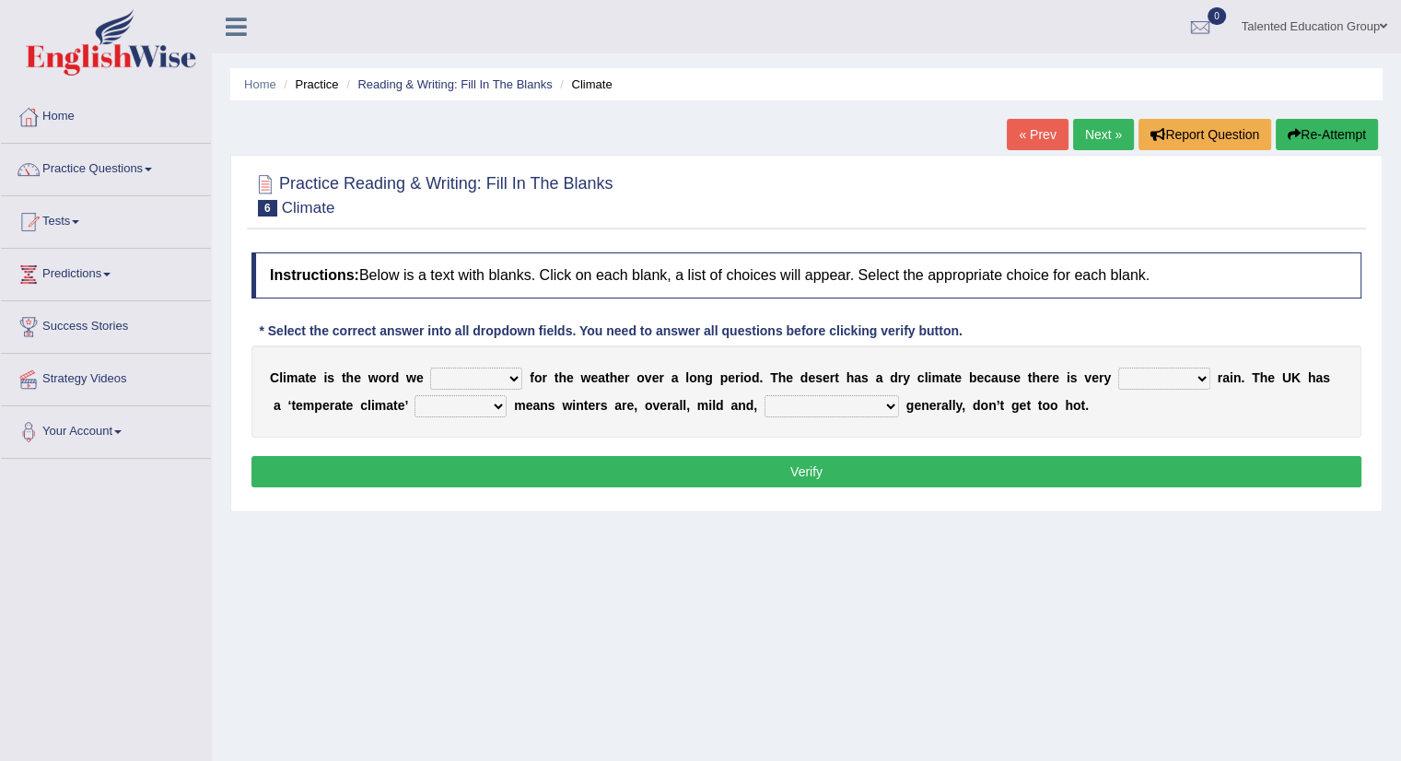
click at [507, 371] on select "give take use throw" at bounding box center [476, 379] width 92 height 22
select select "use"
click at [430, 368] on select "give take use throw" at bounding box center [476, 379] width 92 height 22
click at [492, 379] on select "give take use throw" at bounding box center [476, 379] width 92 height 22
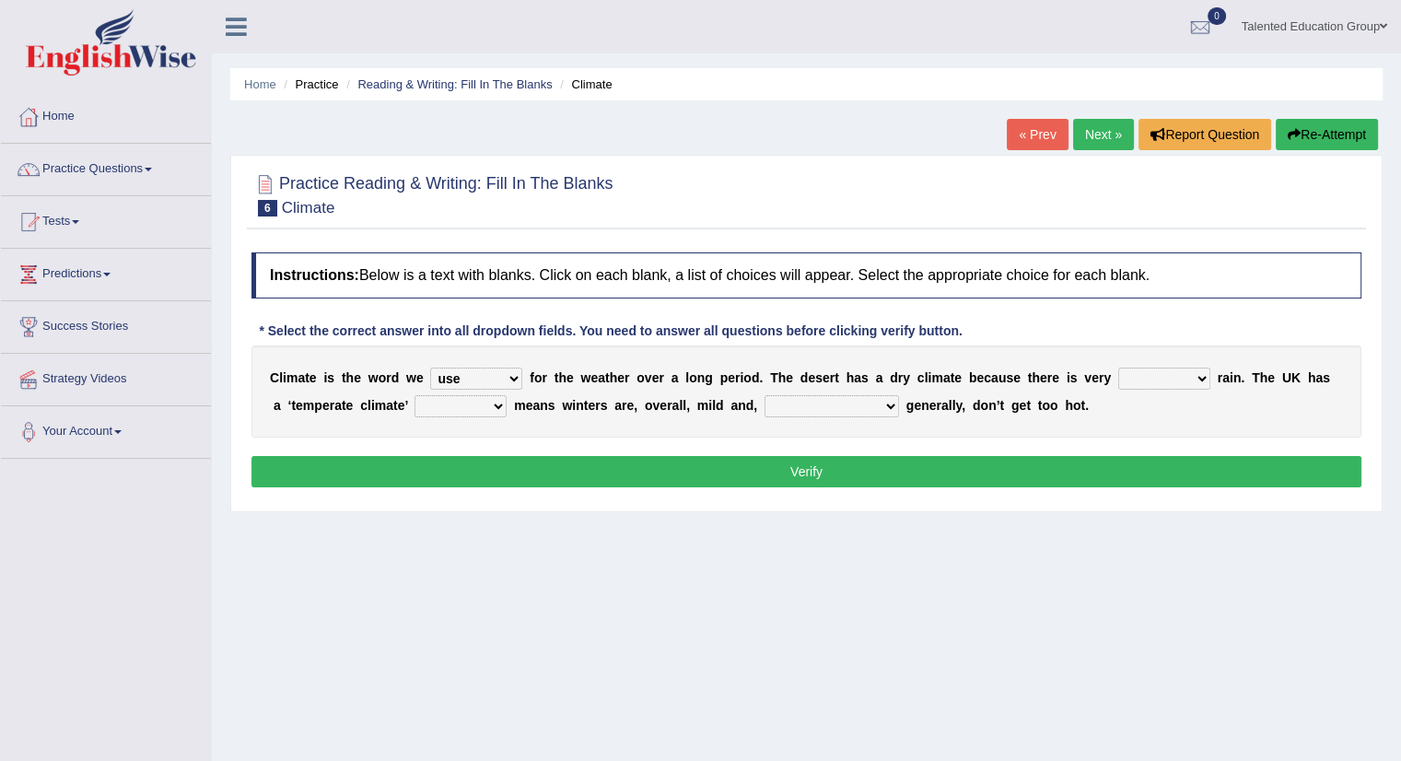
click at [1168, 382] on select "much little least less" at bounding box center [1164, 379] width 92 height 22
select select "least"
click at [1118, 368] on select "much little least less" at bounding box center [1164, 379] width 92 height 22
click at [474, 405] on select "when where which where" at bounding box center [461, 406] width 92 height 22
select select "which"
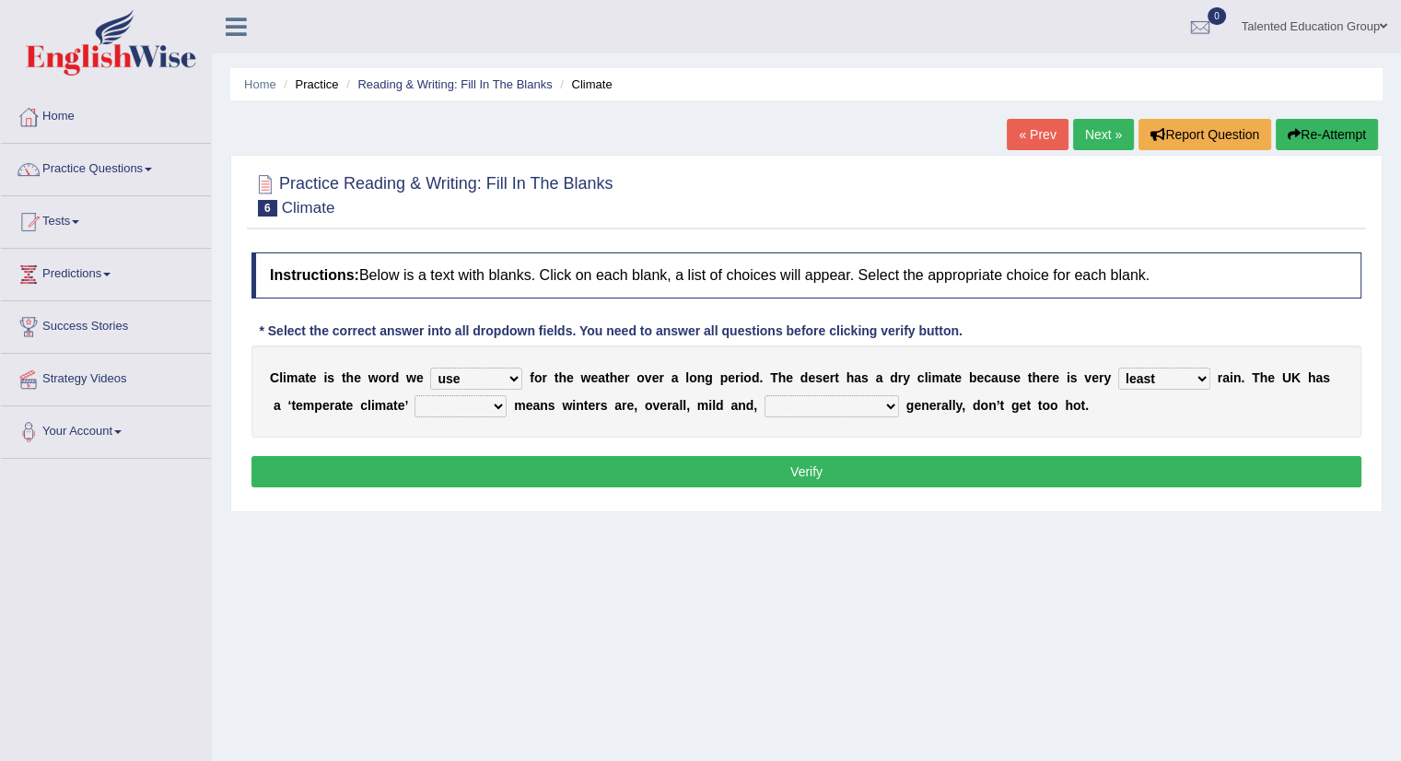
click at [415, 395] on select "when where which where" at bounding box center [461, 406] width 92 height 22
click at [794, 395] on select "weather [PERSON_NAME] [PERSON_NAME] warmer" at bounding box center [832, 406] width 135 height 22
select select "weather"
click at [765, 395] on select "weather [PERSON_NAME] [PERSON_NAME] warmer" at bounding box center [832, 406] width 135 height 22
click at [787, 475] on button "Verify" at bounding box center [807, 471] width 1110 height 31
